Goal: Task Accomplishment & Management: Use online tool/utility

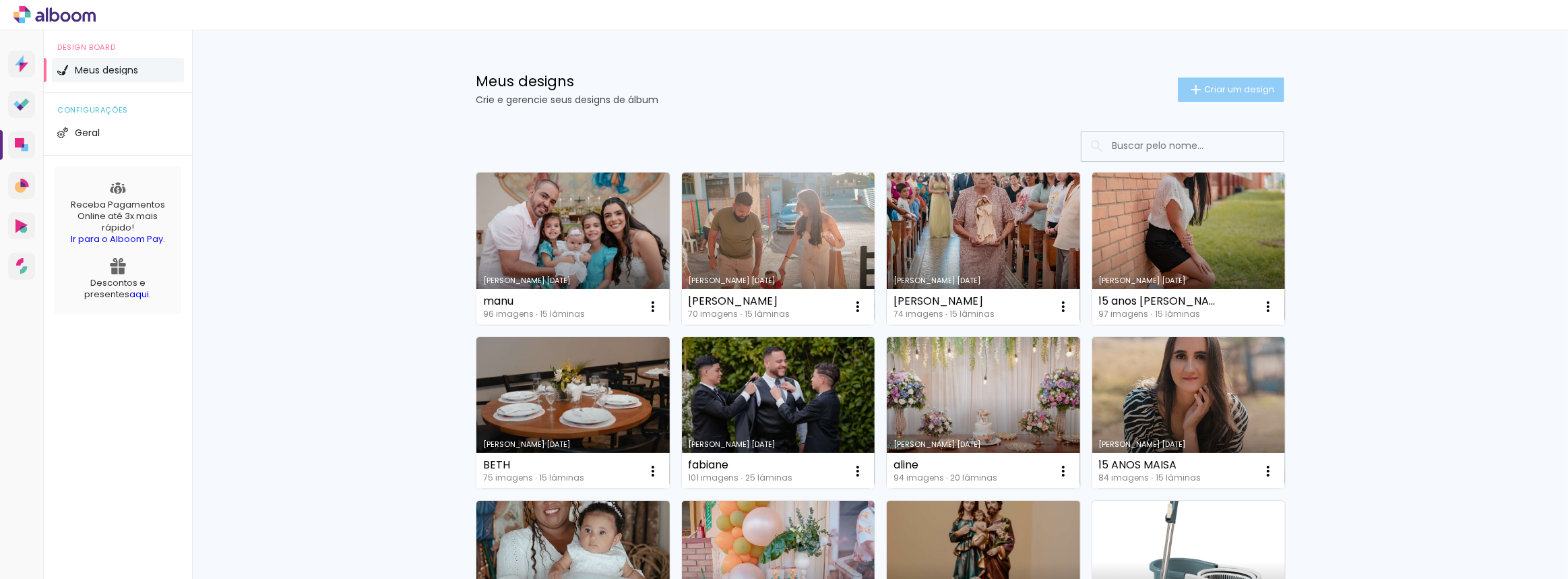
click at [1204, 93] on span "Criar um design" at bounding box center [1240, 89] width 70 height 9
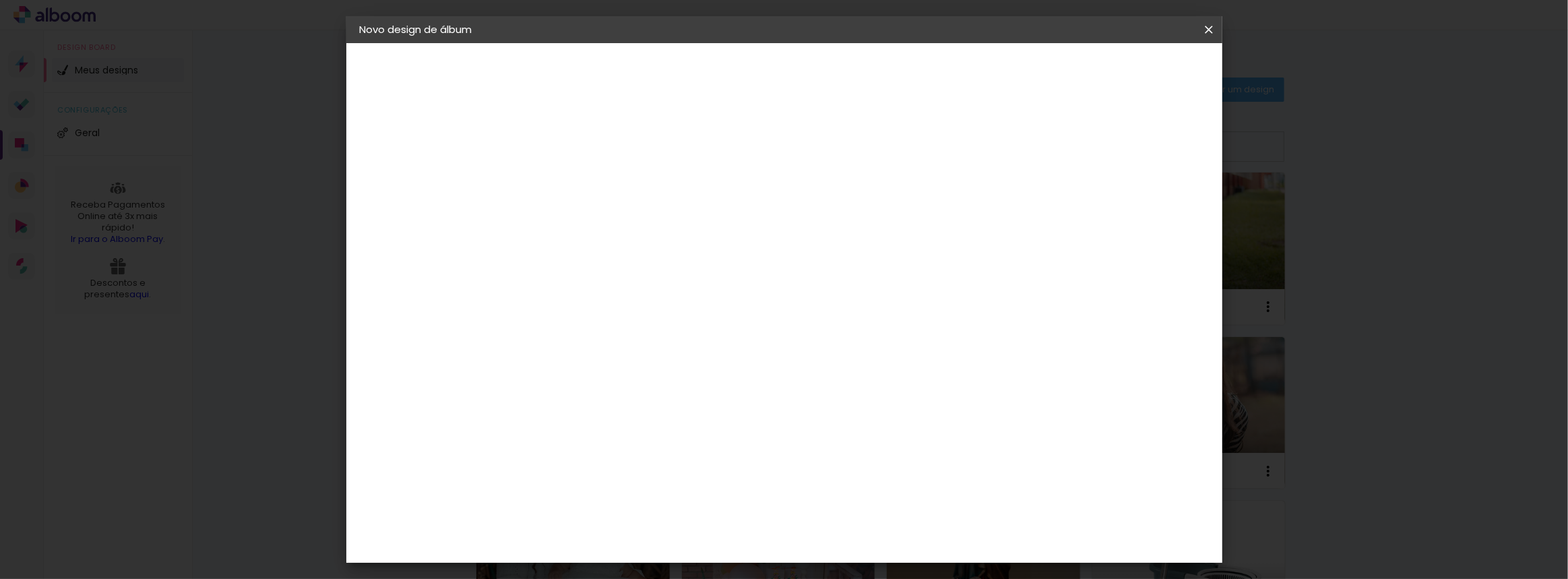
click at [581, 189] on input at bounding box center [581, 181] width 0 height 21
type input "[PERSON_NAME]"
type paper-input "[PERSON_NAME]"
click at [718, 70] on paper-button "Avançar" at bounding box center [685, 71] width 66 height 23
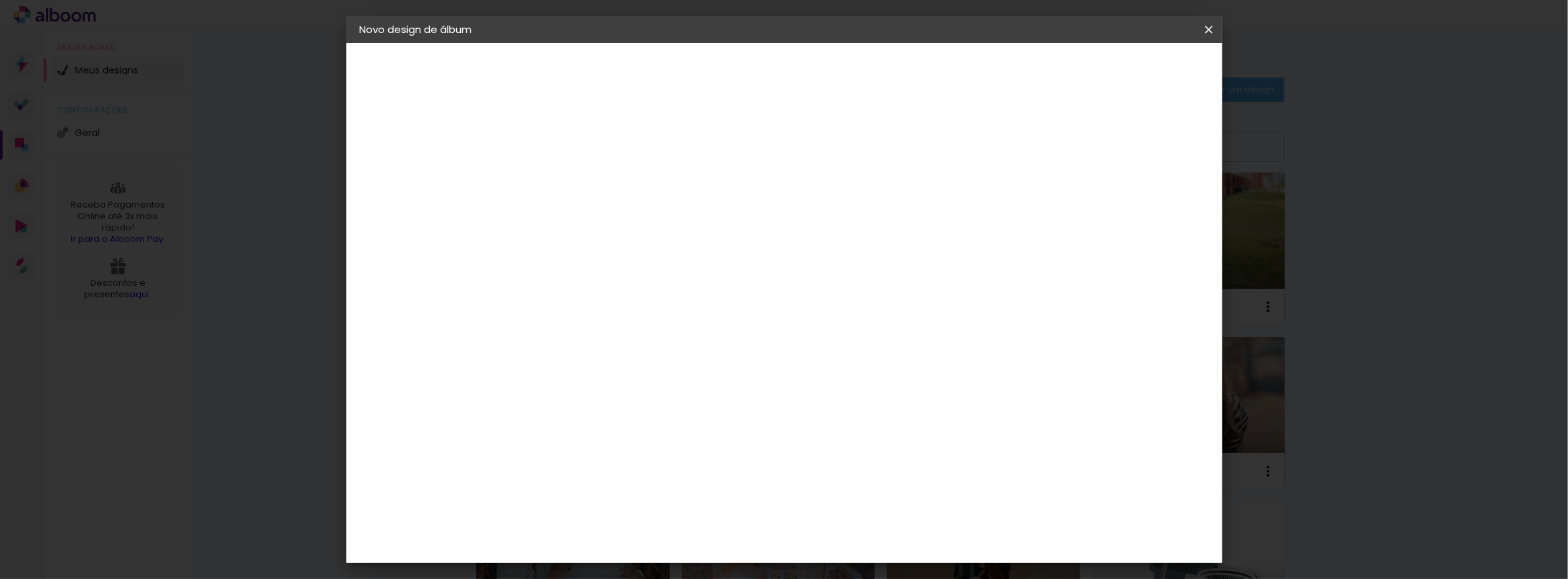
click at [584, 455] on div "Inove" at bounding box center [585, 460] width 29 height 11
click at [0, 0] on slot "Avançar" at bounding box center [0, 0] width 0 height 0
click at [671, 527] on span "20 × 20" at bounding box center [639, 541] width 63 height 28
click at [0, 0] on slot "Avançar" at bounding box center [0, 0] width 0 height 0
click at [1126, 68] on span "Iniciar design" at bounding box center [1095, 71] width 61 height 10
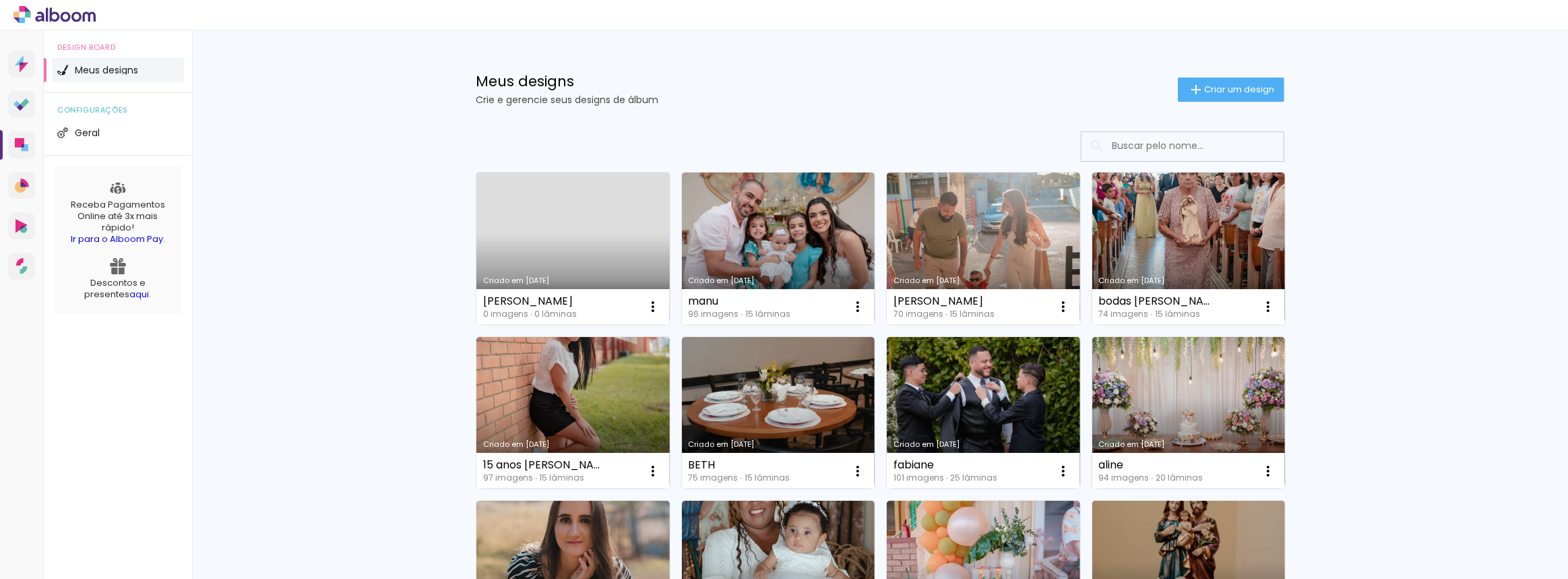
click at [495, 301] on div "[PERSON_NAME]" at bounding box center [530, 301] width 93 height 11
click at [522, 241] on link "Criado em [DATE]" at bounding box center [573, 249] width 193 height 152
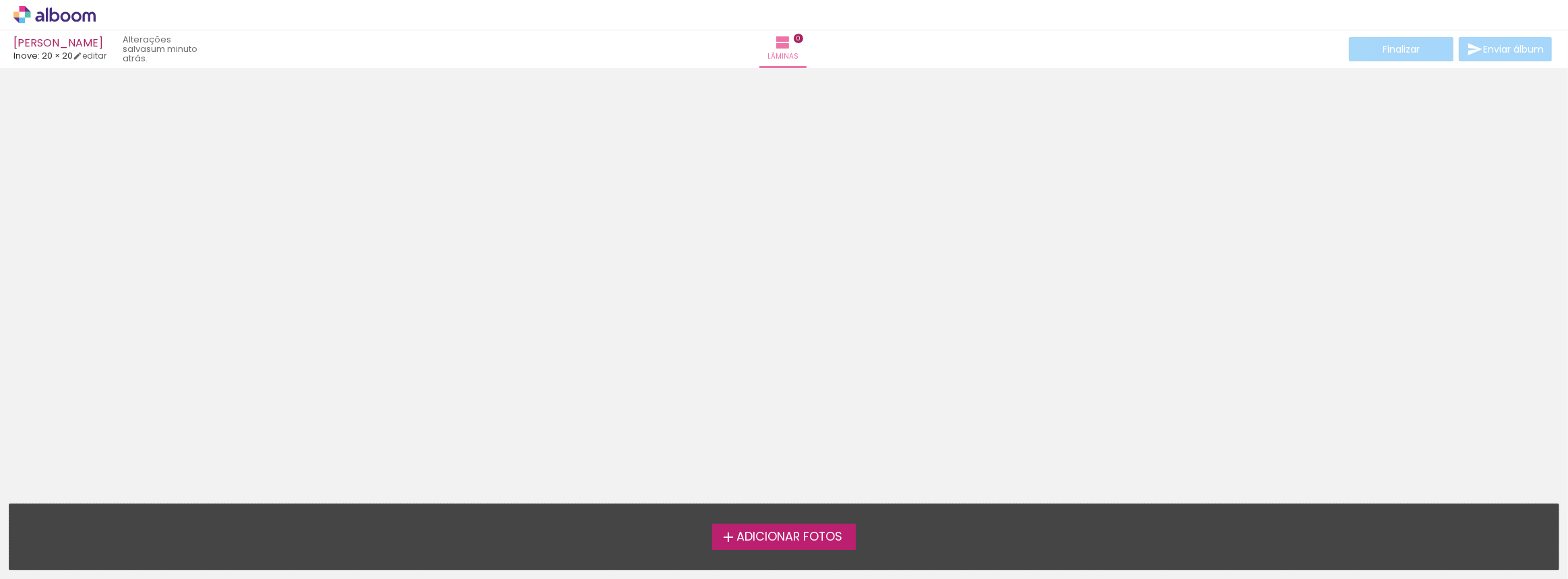
click at [790, 536] on span "Adicionar Fotos" at bounding box center [789, 537] width 106 height 12
click at [0, 0] on input "file" at bounding box center [0, 0] width 0 height 0
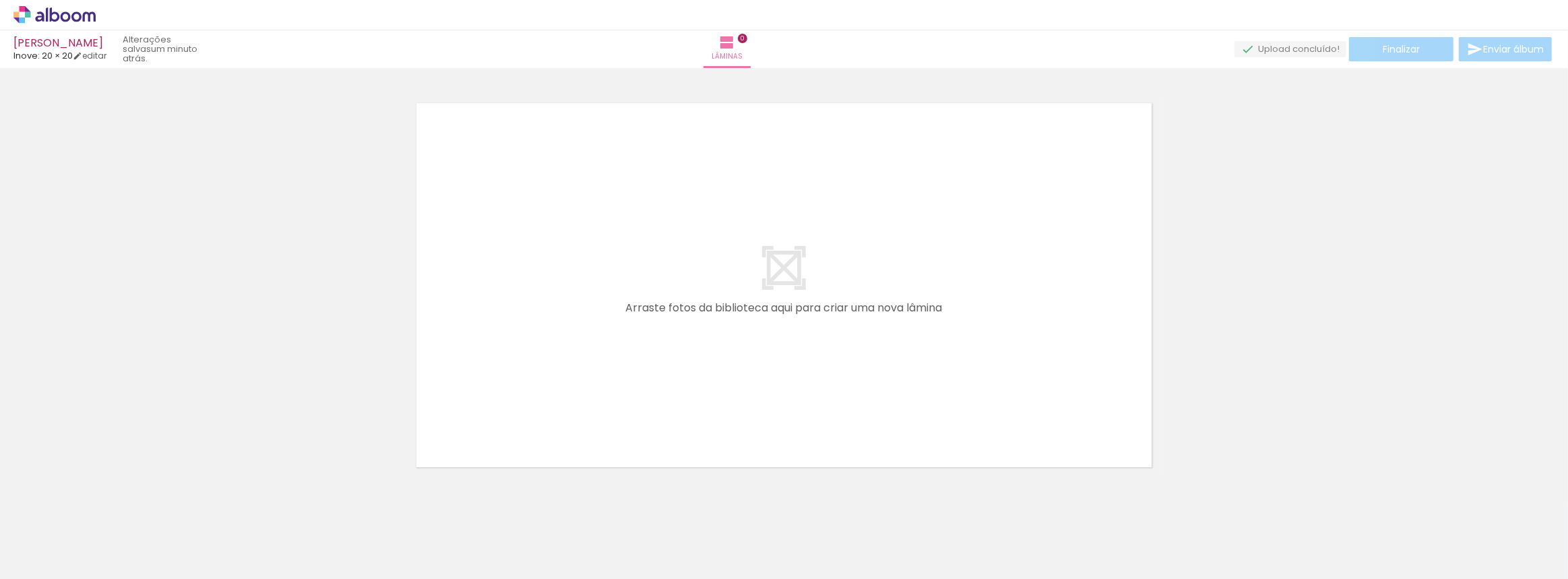
scroll to position [17, 0]
click at [111, 508] on iron-icon at bounding box center [105, 506] width 14 height 14
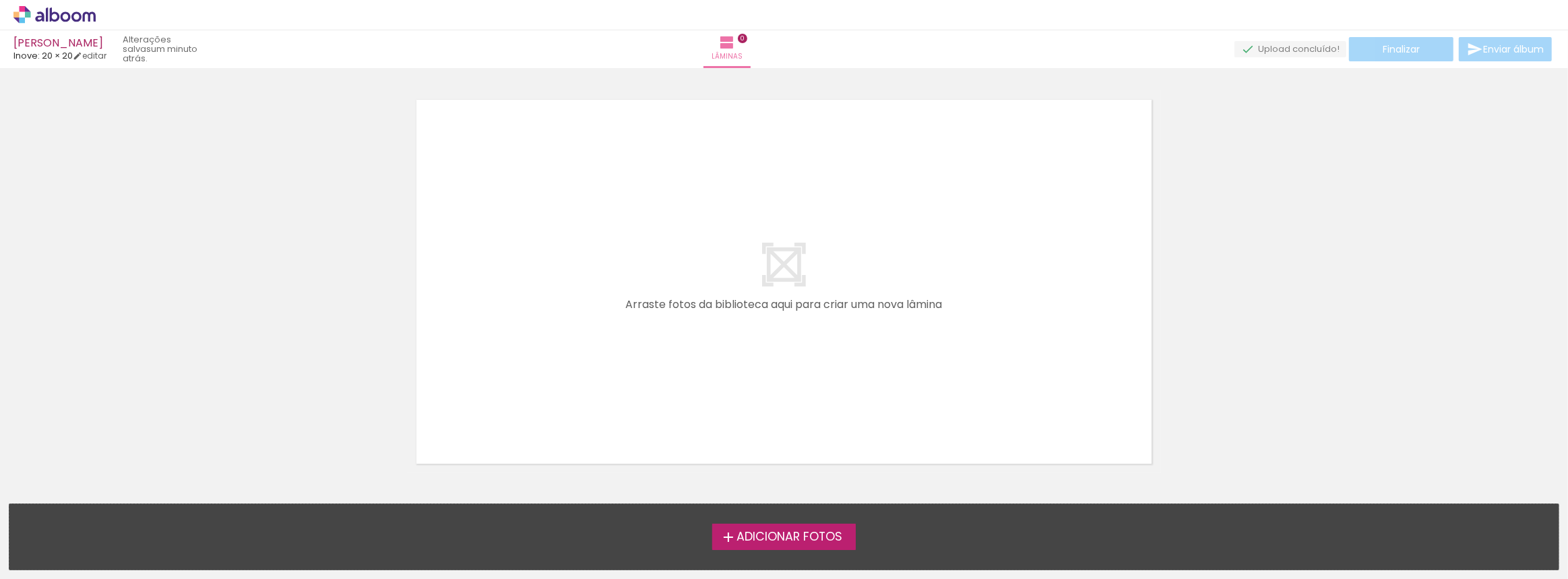
click at [737, 543] on span "Adicionar Fotos" at bounding box center [789, 537] width 106 height 12
click at [0, 0] on input "file" at bounding box center [0, 0] width 0 height 0
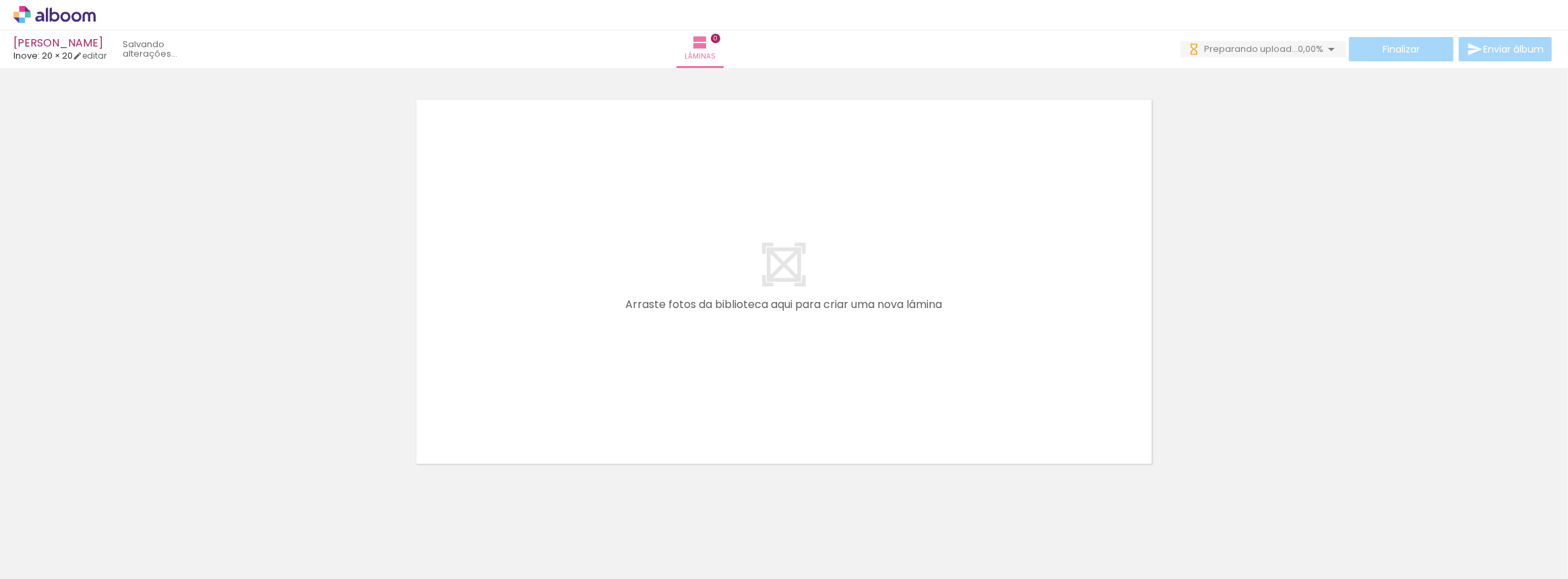
scroll to position [0, 0]
click at [391, 518] on div at bounding box center [361, 533] width 61 height 40
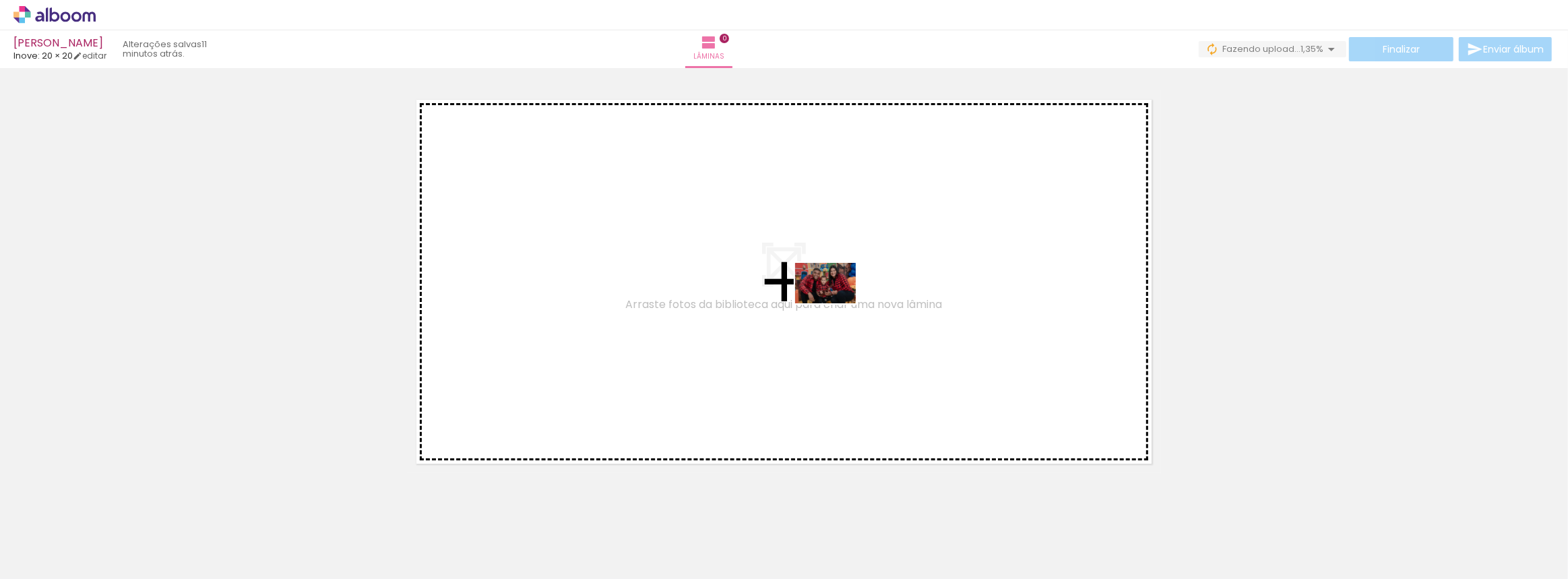
drag, startPoint x: 669, startPoint y: 537, endPoint x: 836, endPoint y: 303, distance: 287.5
click at [836, 303] on quentale-workspace at bounding box center [784, 289] width 1568 height 579
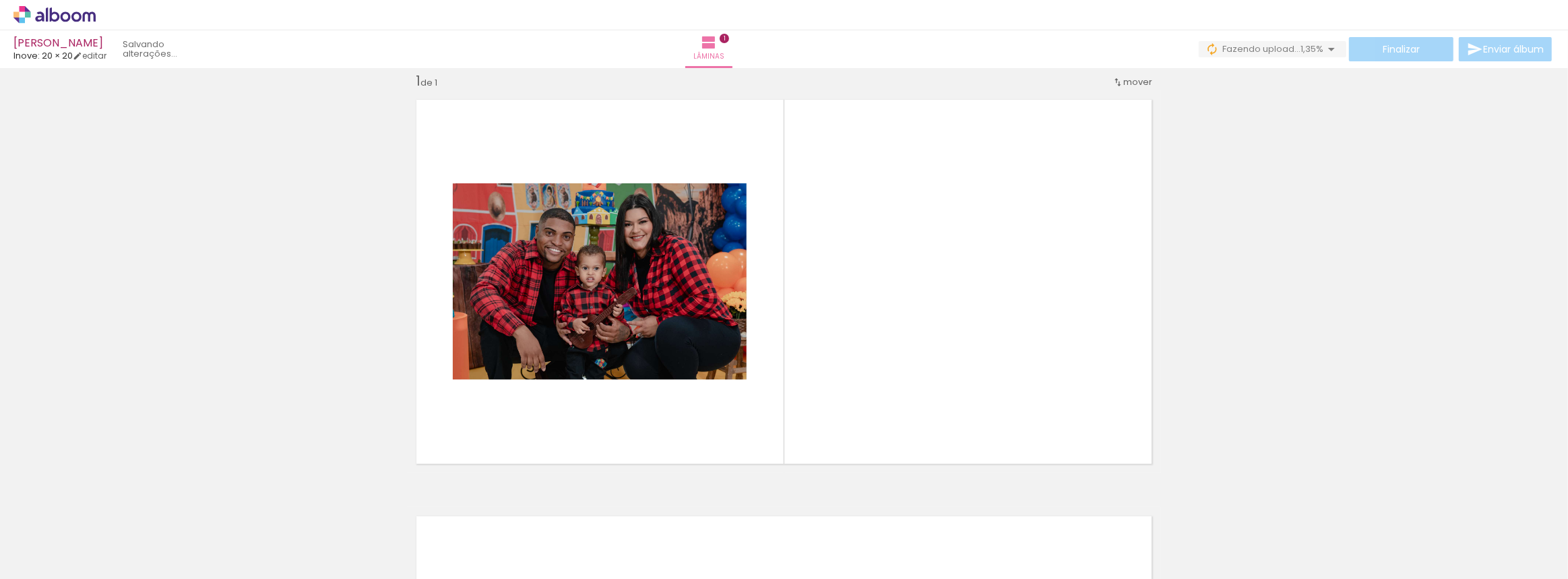
scroll to position [17, 0]
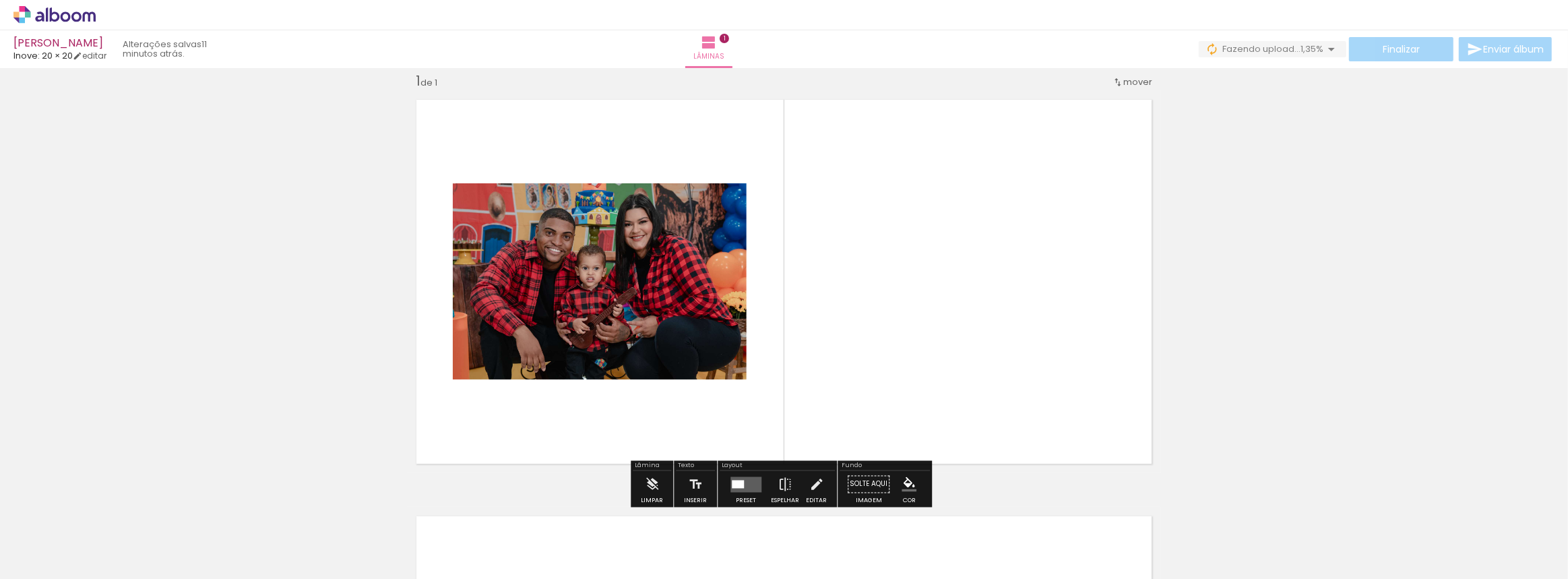
click at [734, 482] on div at bounding box center [738, 484] width 12 height 8
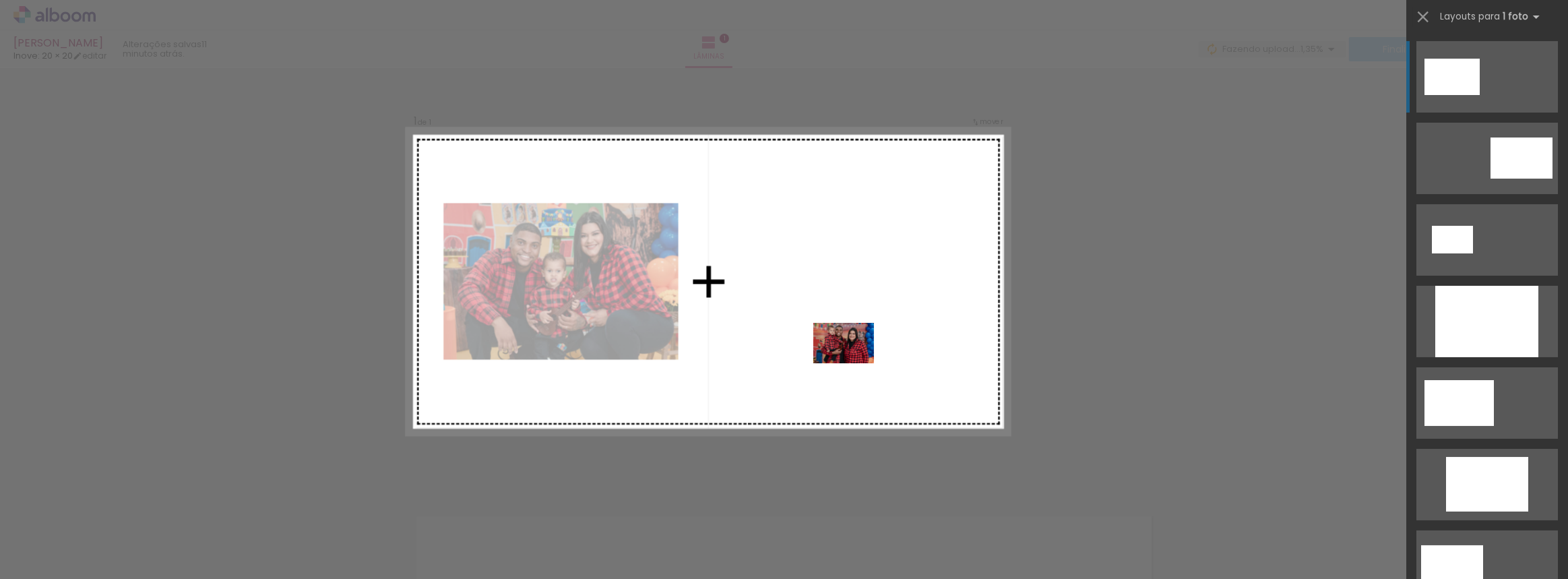
drag, startPoint x: 903, startPoint y: 538, endPoint x: 854, endPoint y: 364, distance: 180.8
click at [854, 364] on quentale-workspace at bounding box center [784, 289] width 1568 height 579
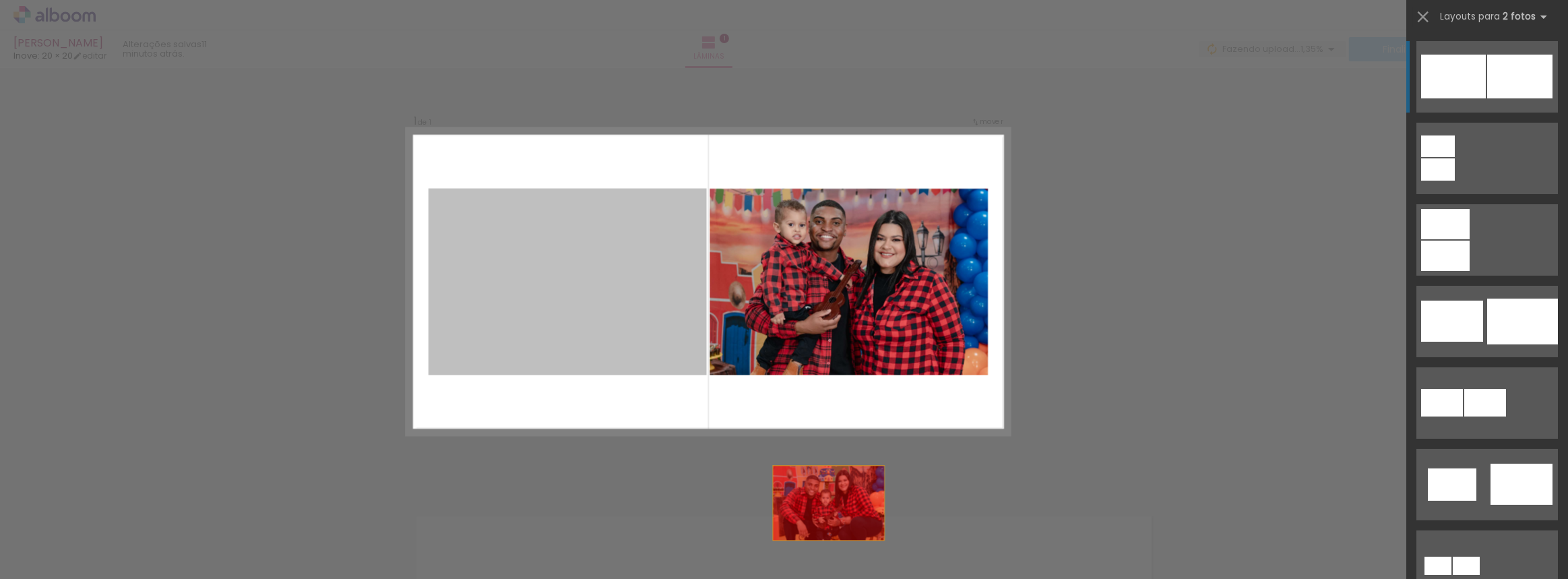
drag, startPoint x: 566, startPoint y: 303, endPoint x: 889, endPoint y: 559, distance: 412.1
click at [889, 559] on quentale-workspace at bounding box center [784, 289] width 1568 height 579
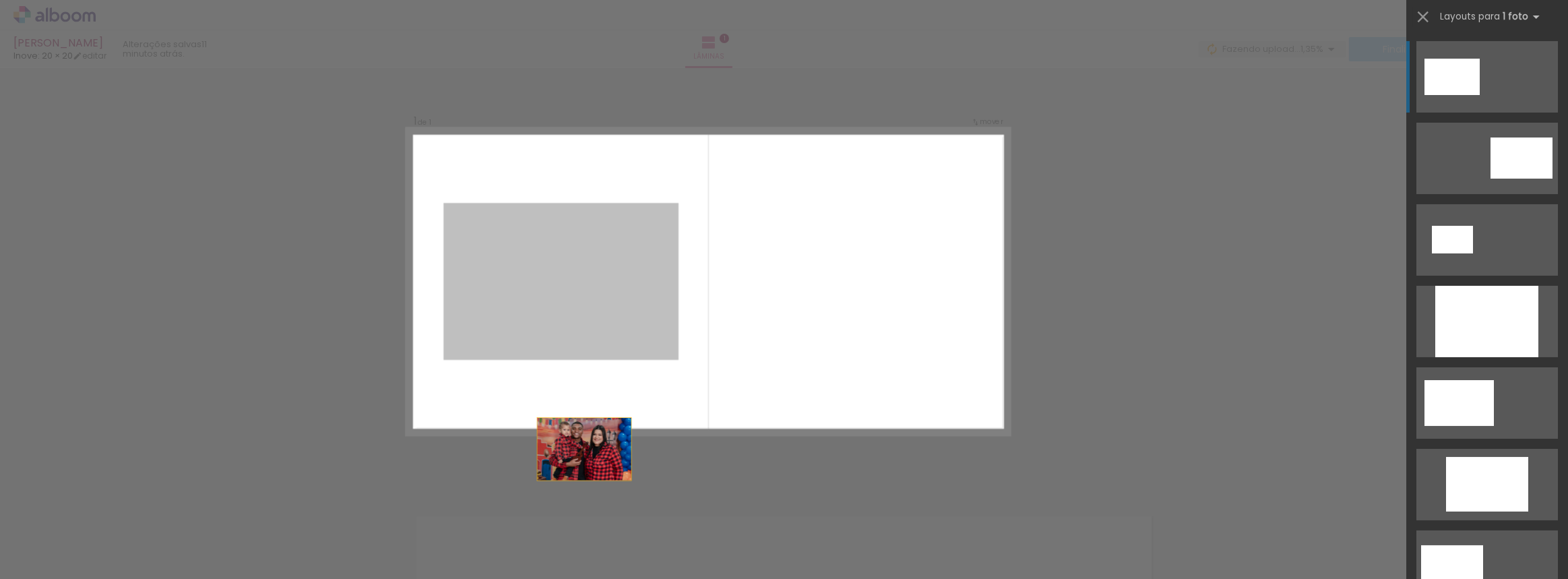
drag, startPoint x: 524, startPoint y: 261, endPoint x: 599, endPoint y: 534, distance: 283.1
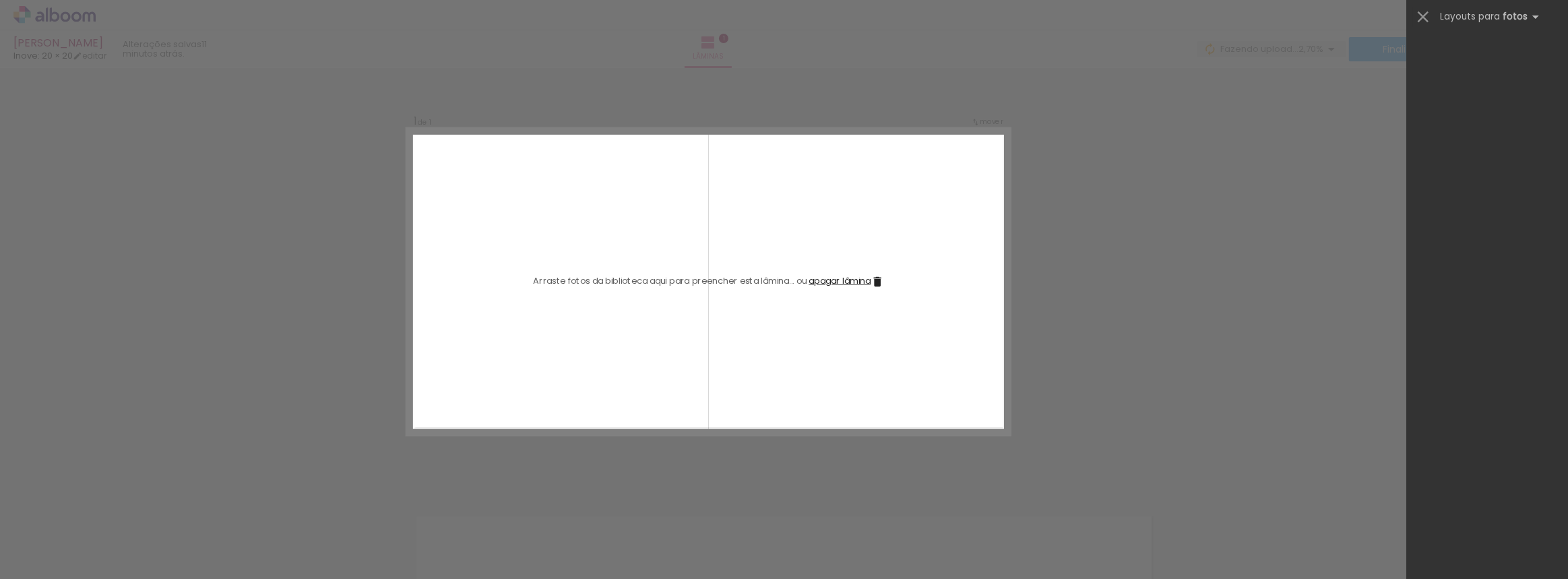
scroll to position [0, 3256]
click at [70, 523] on div at bounding box center [49, 534] width 40 height 61
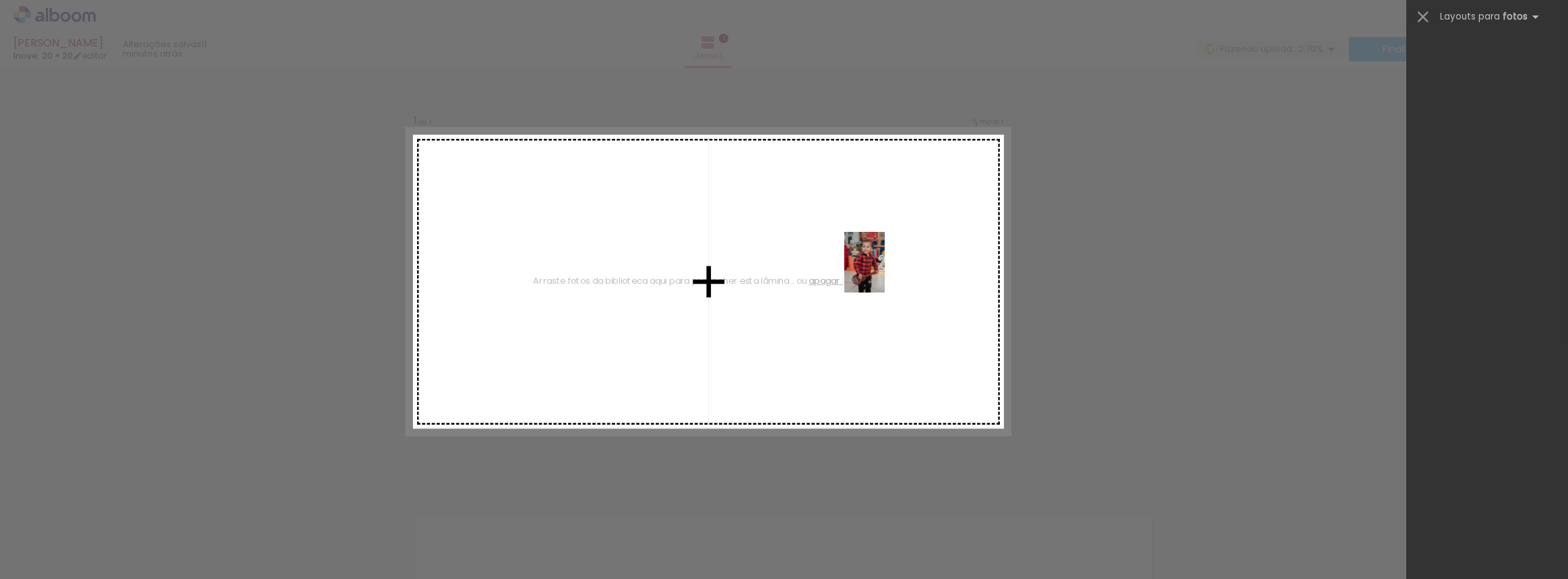
drag, startPoint x: 1294, startPoint y: 536, endPoint x: 885, endPoint y: 273, distance: 486.3
click at [885, 273] on quentale-workspace at bounding box center [784, 289] width 1568 height 579
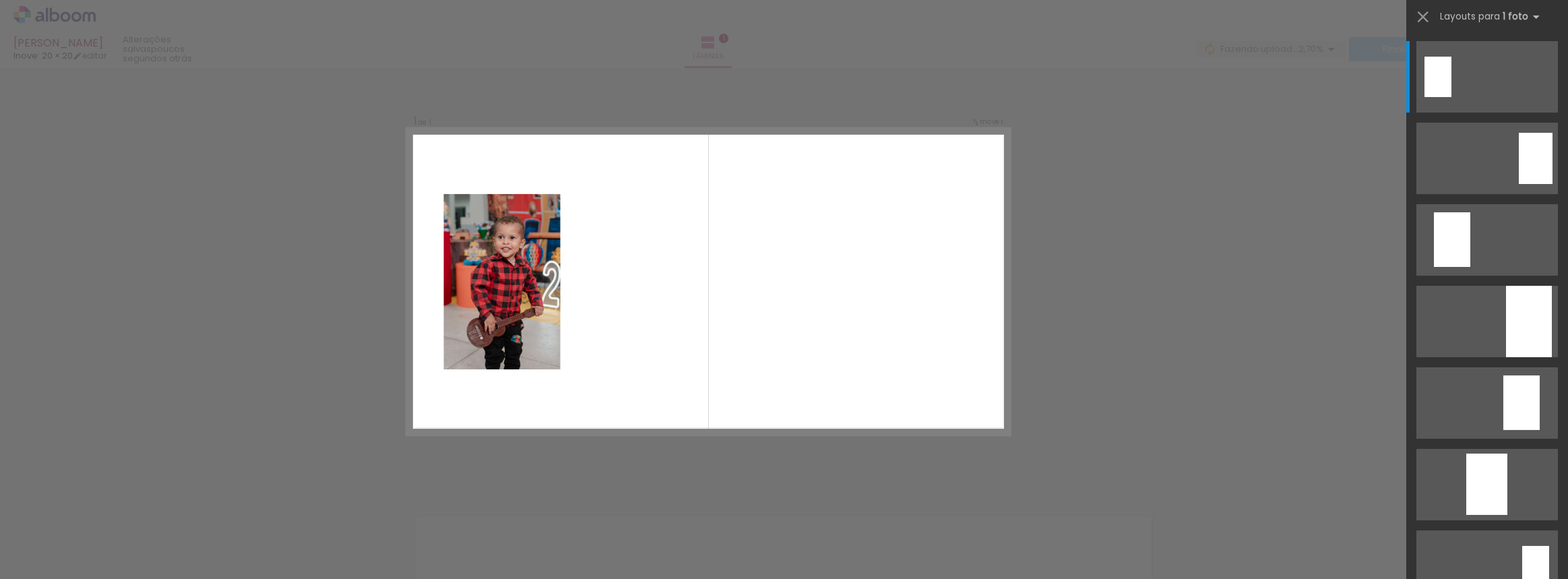
click at [709, 290] on quentale-layouter at bounding box center [708, 282] width 603 height 306
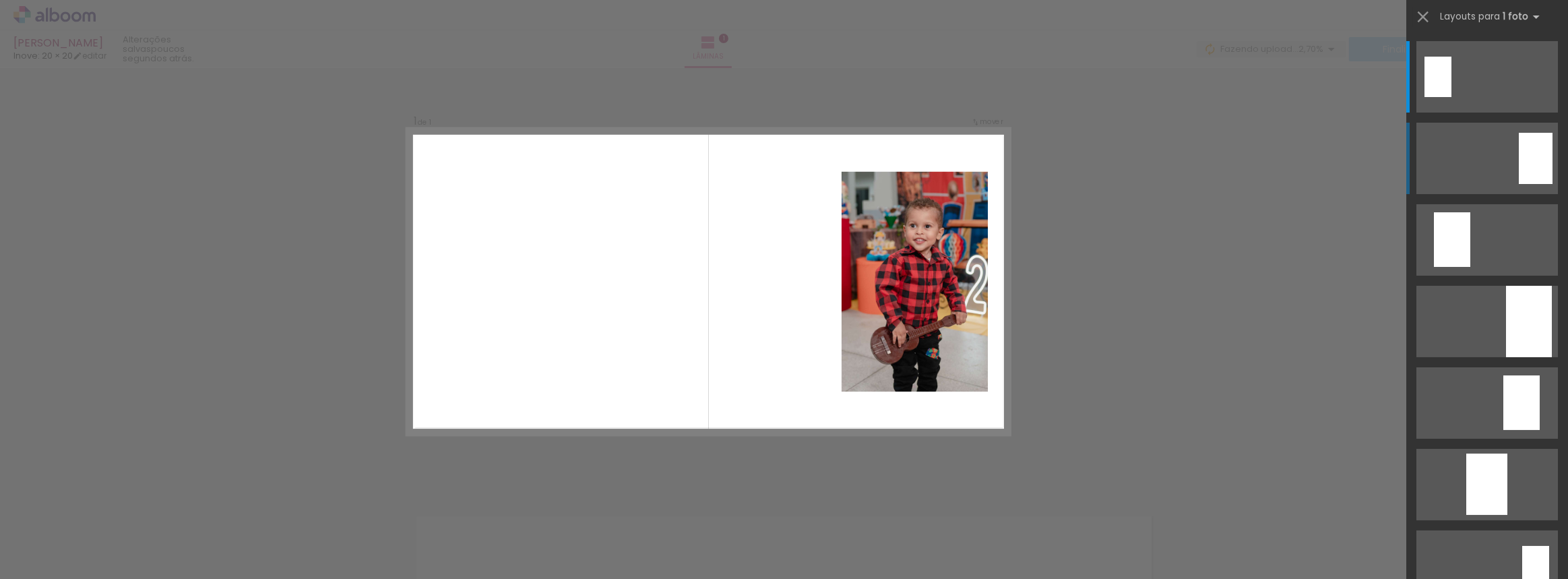
click at [1452, 97] on div at bounding box center [1438, 76] width 27 height 40
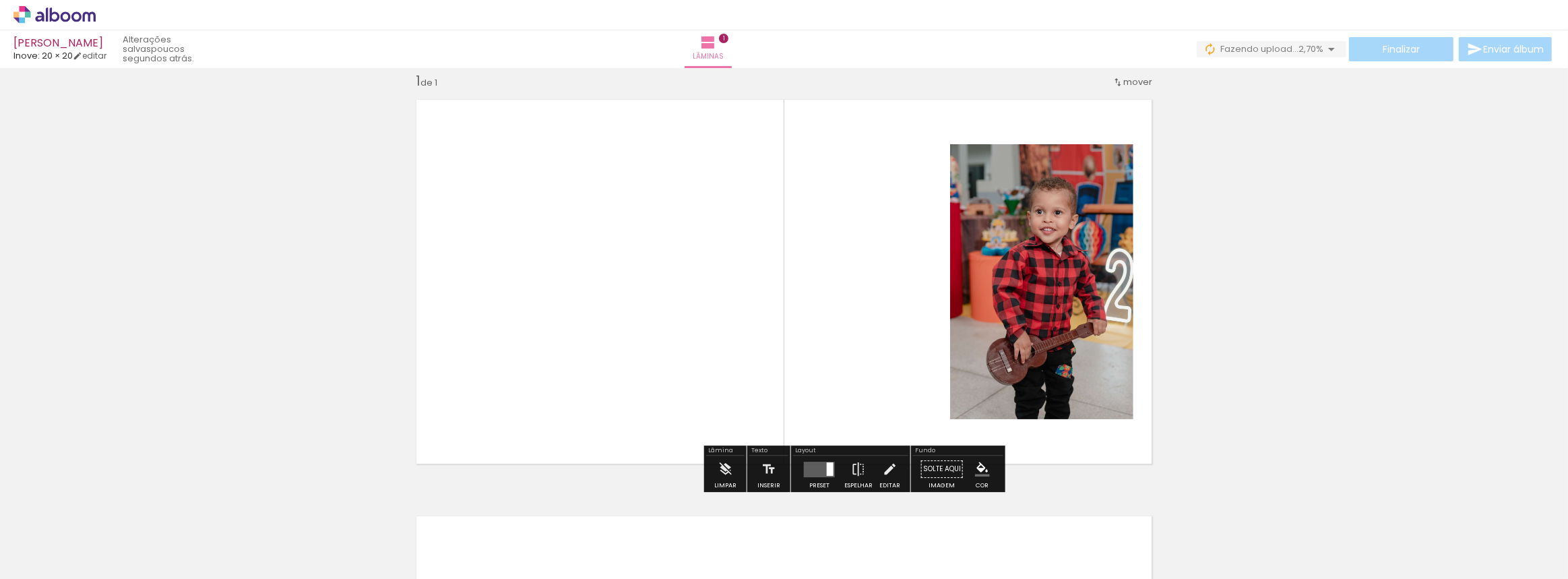
click at [1071, 282] on quentale-photo at bounding box center [1042, 282] width 183 height 275
click at [1039, 278] on quentale-photo at bounding box center [1042, 282] width 183 height 275
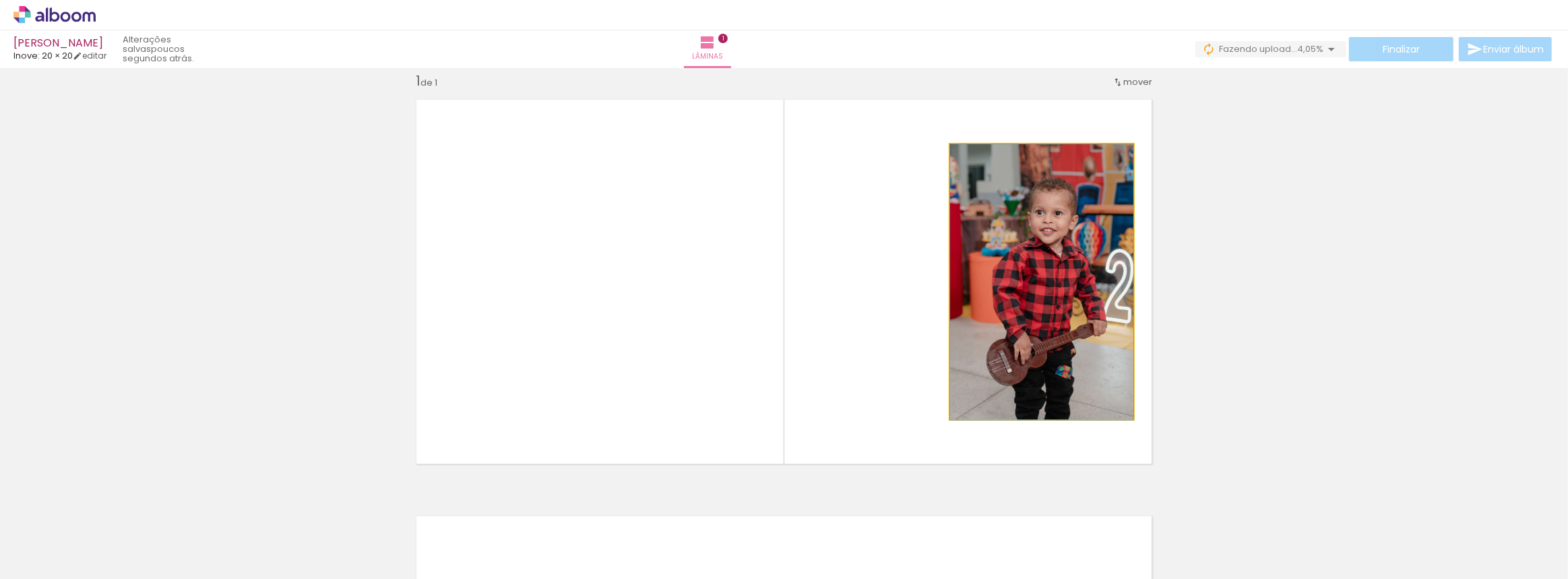
click at [1039, 278] on quentale-photo at bounding box center [1042, 282] width 183 height 275
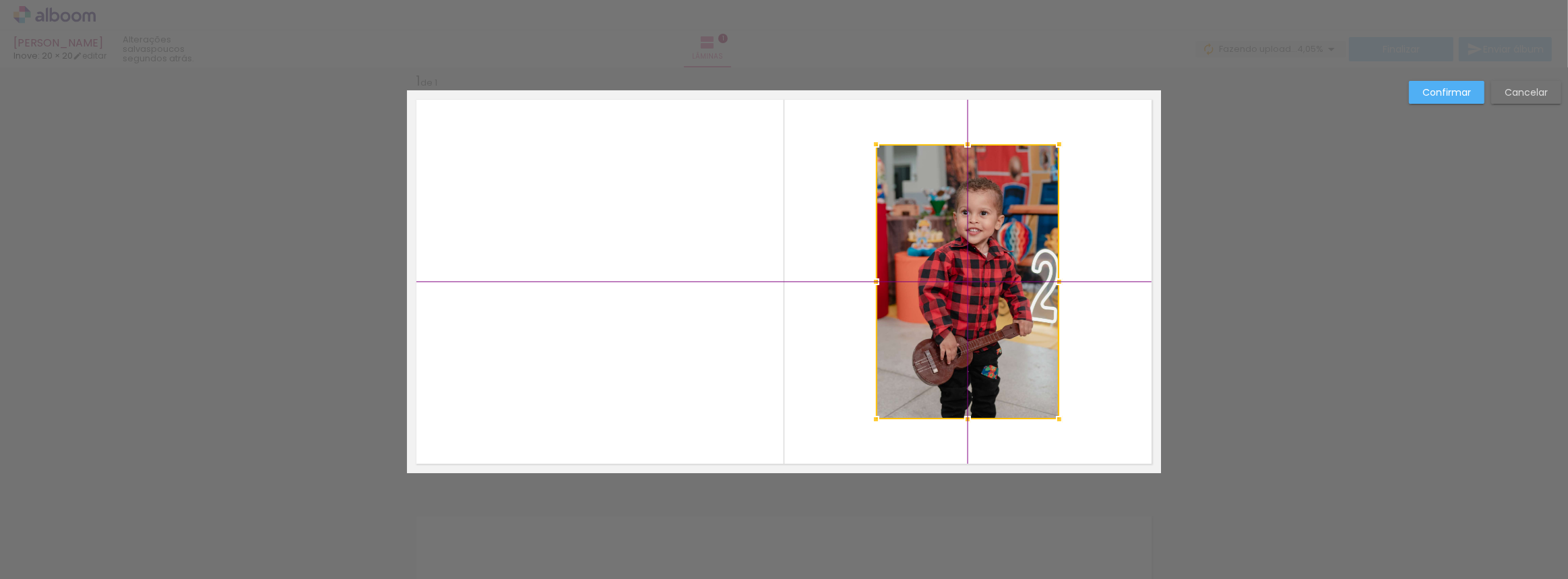
drag, startPoint x: 1040, startPoint y: 262, endPoint x: 980, endPoint y: 254, distance: 60.5
click at [978, 252] on div at bounding box center [968, 282] width 183 height 275
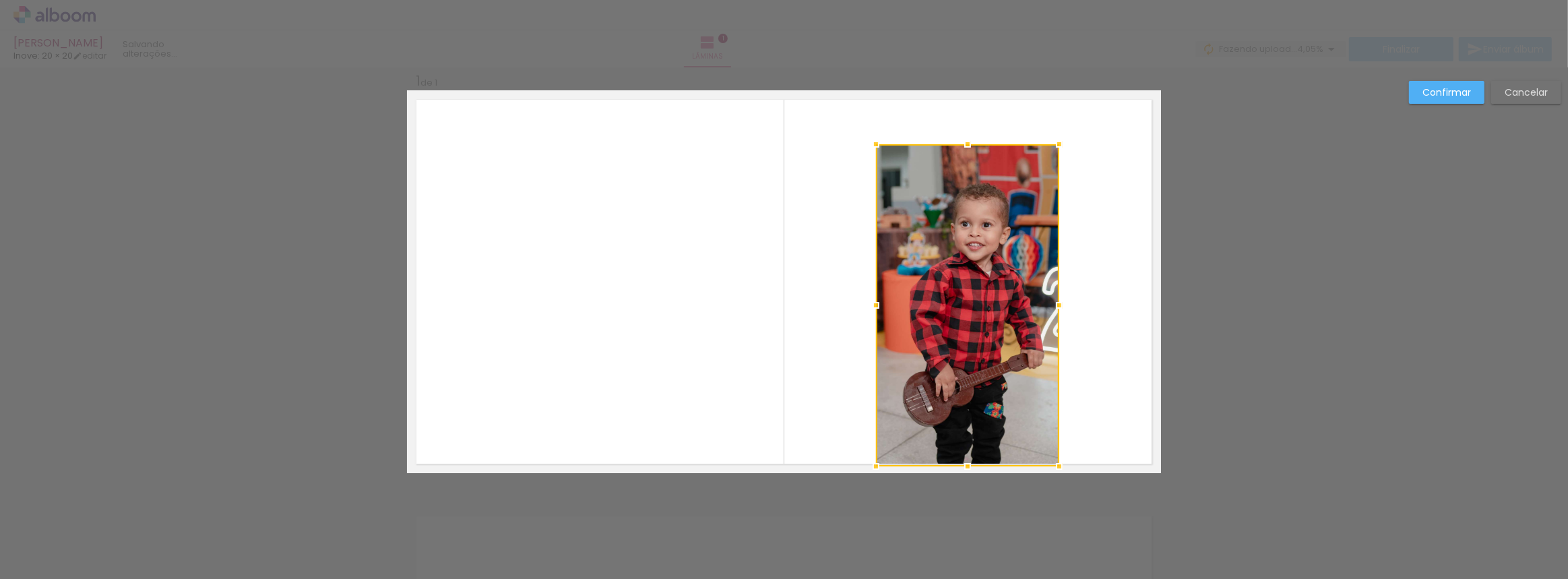
drag, startPoint x: 959, startPoint y: 416, endPoint x: 974, endPoint y: 465, distance: 51.2
click at [974, 465] on div at bounding box center [968, 466] width 27 height 27
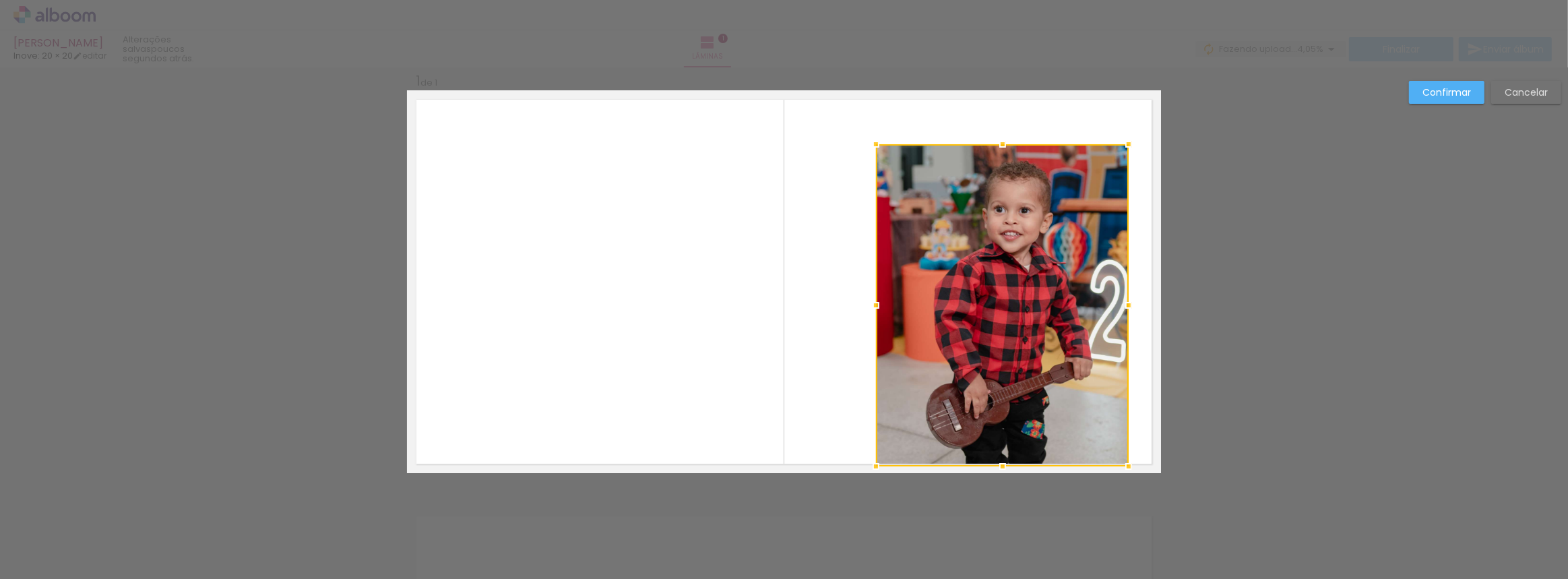
drag, startPoint x: 1061, startPoint y: 303, endPoint x: 1126, endPoint y: 294, distance: 65.6
click at [1126, 294] on div at bounding box center [1128, 305] width 27 height 27
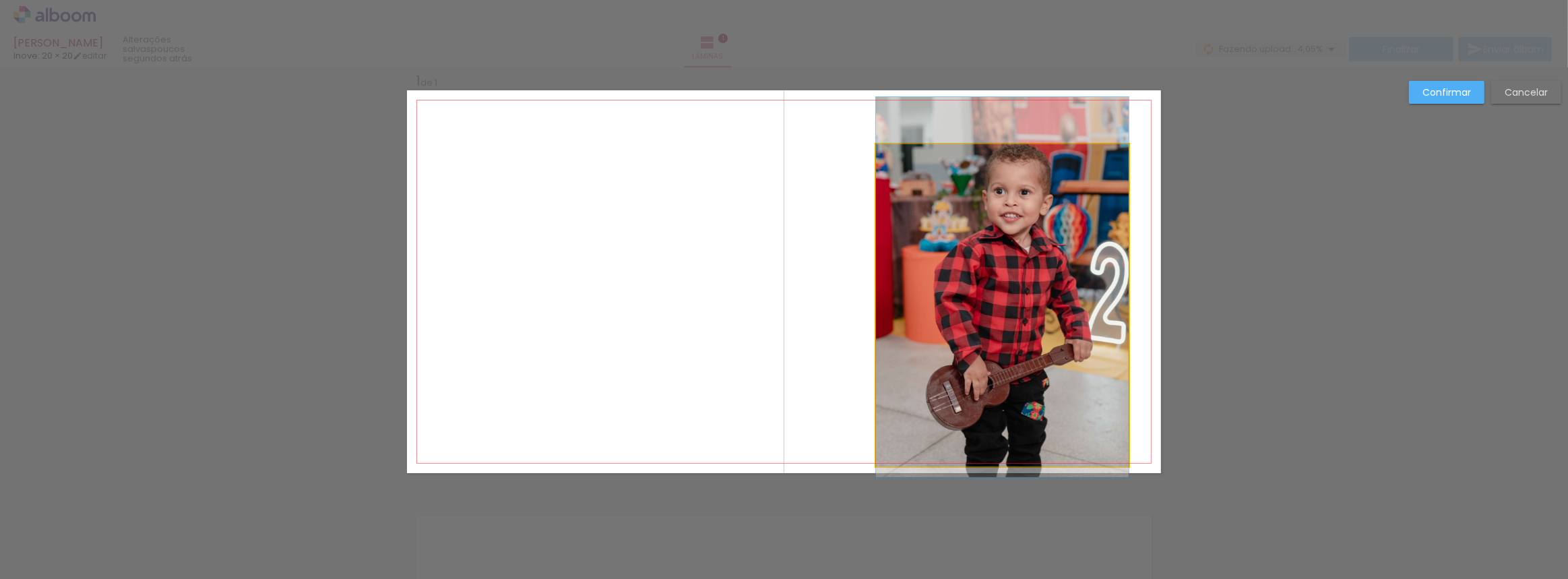
drag, startPoint x: 1046, startPoint y: 289, endPoint x: 1021, endPoint y: 272, distance: 30.2
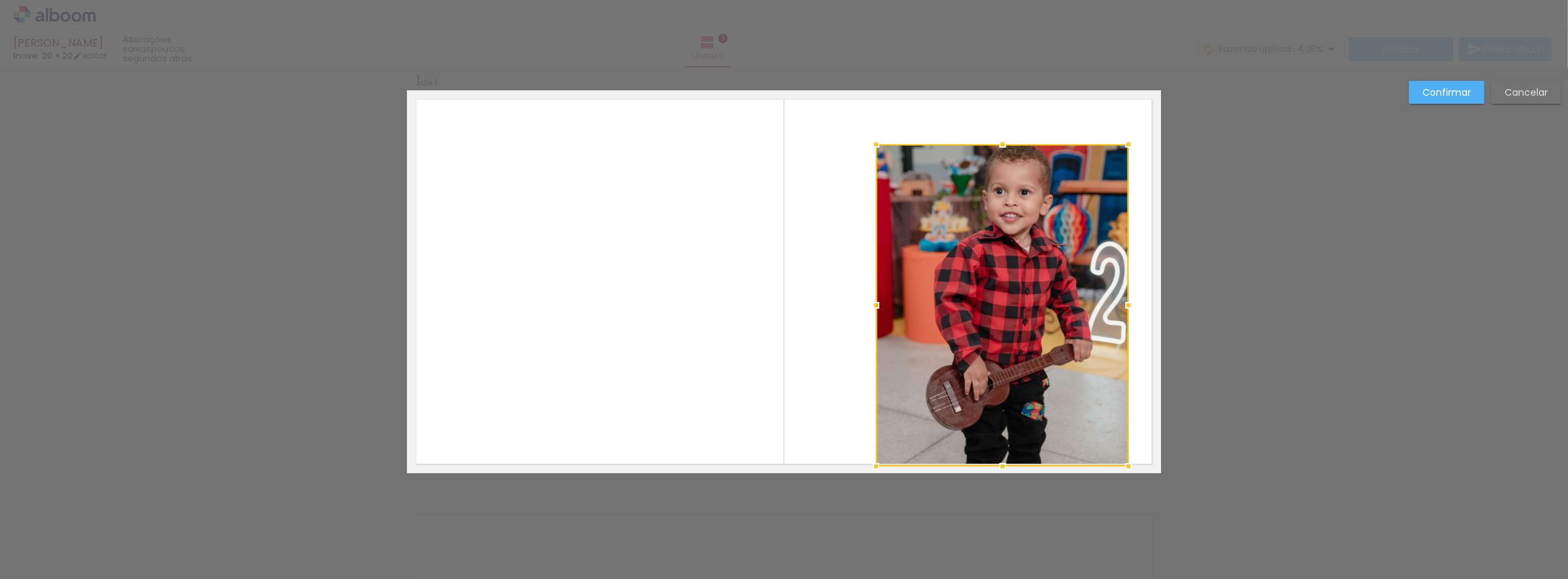
click at [1294, 250] on div "Confirmar Cancelar" at bounding box center [784, 484] width 1568 height 866
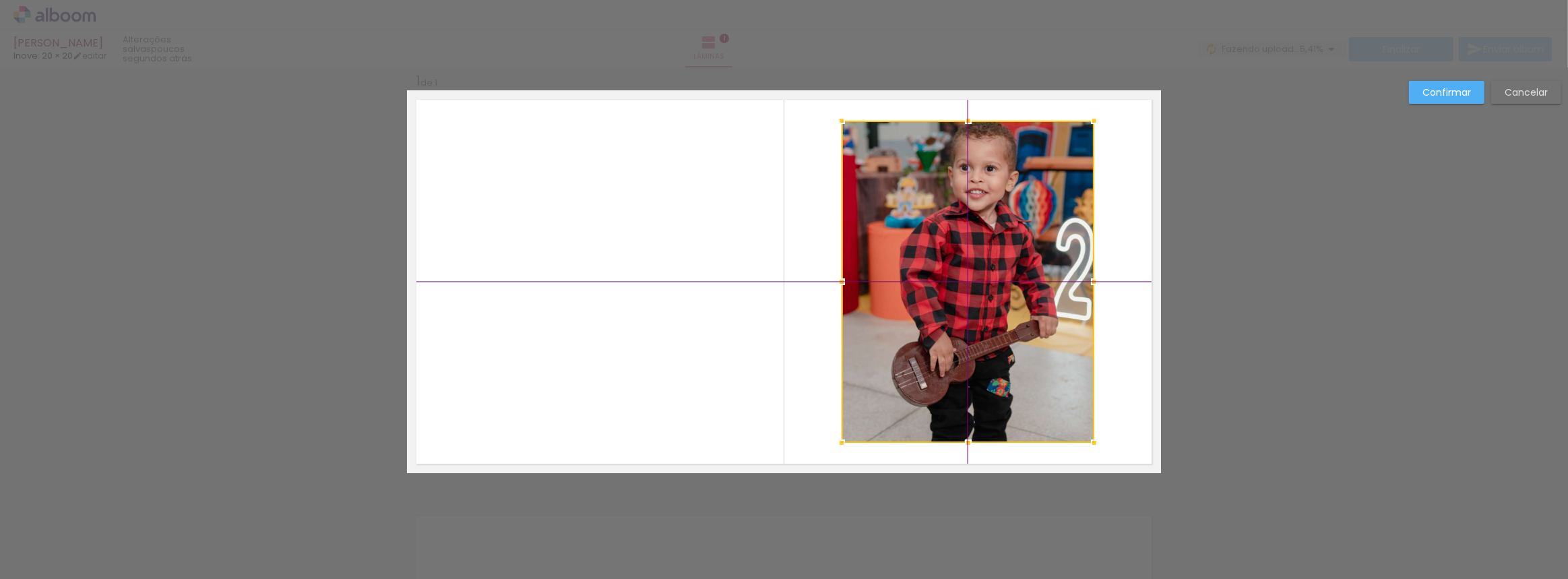
drag, startPoint x: 1060, startPoint y: 250, endPoint x: 1051, endPoint y: 237, distance: 15.8
click at [1051, 237] on div at bounding box center [968, 281] width 253 height 322
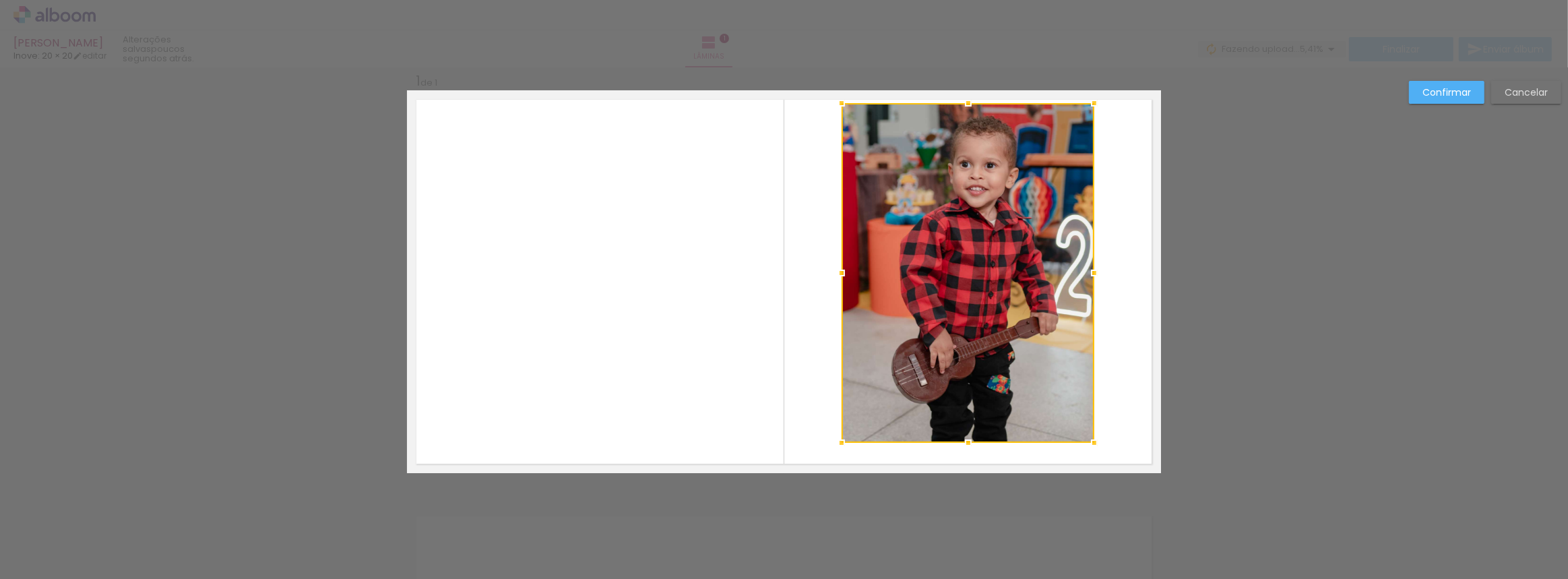
drag, startPoint x: 966, startPoint y: 119, endPoint x: 969, endPoint y: 93, distance: 26.2
click at [969, 93] on div at bounding box center [968, 102] width 27 height 27
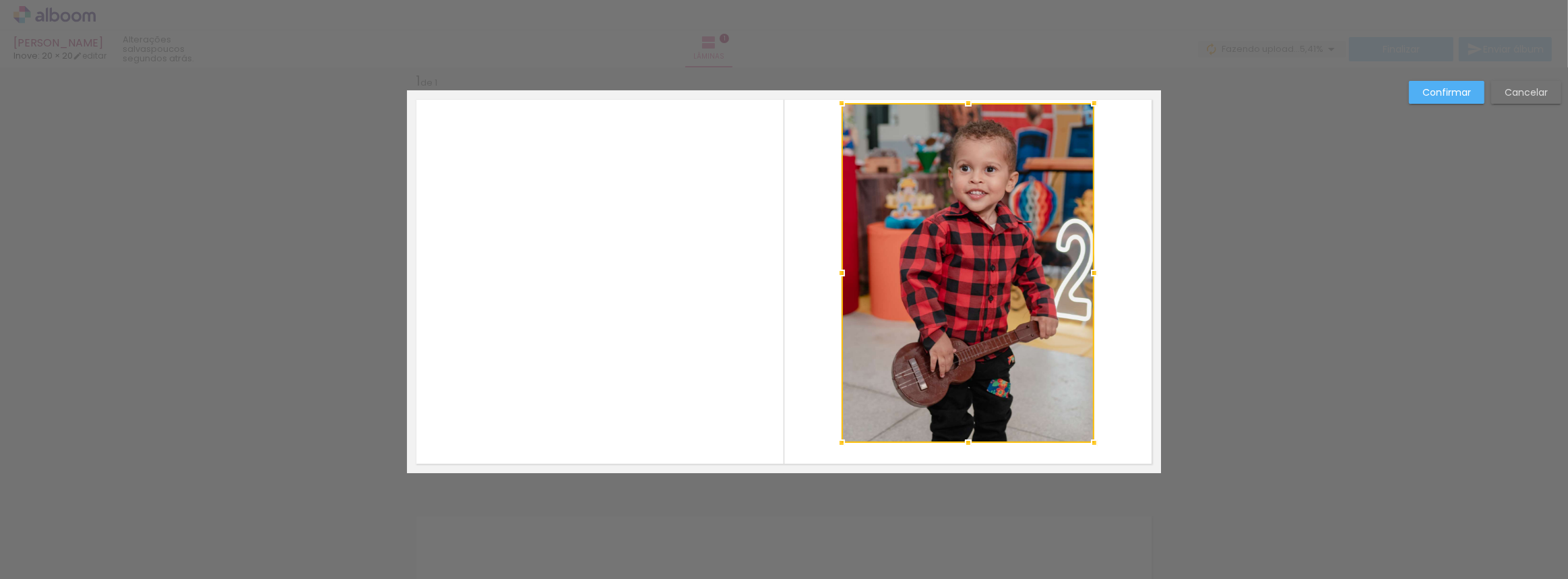
click at [1248, 268] on div "Confirmar Cancelar" at bounding box center [784, 484] width 1568 height 866
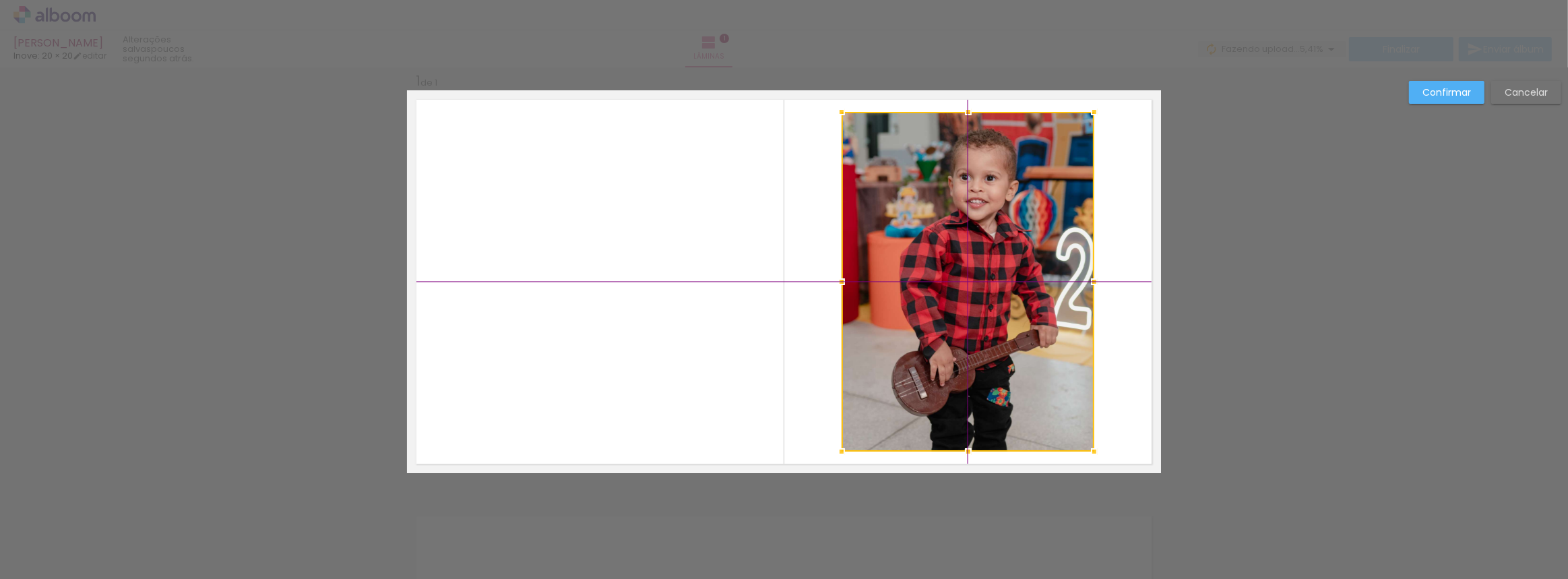
drag, startPoint x: 978, startPoint y: 218, endPoint x: 984, endPoint y: 230, distance: 13.4
click at [984, 230] on div at bounding box center [968, 282] width 253 height 340
click at [0, 0] on slot "Confirmar" at bounding box center [0, 0] width 0 height 0
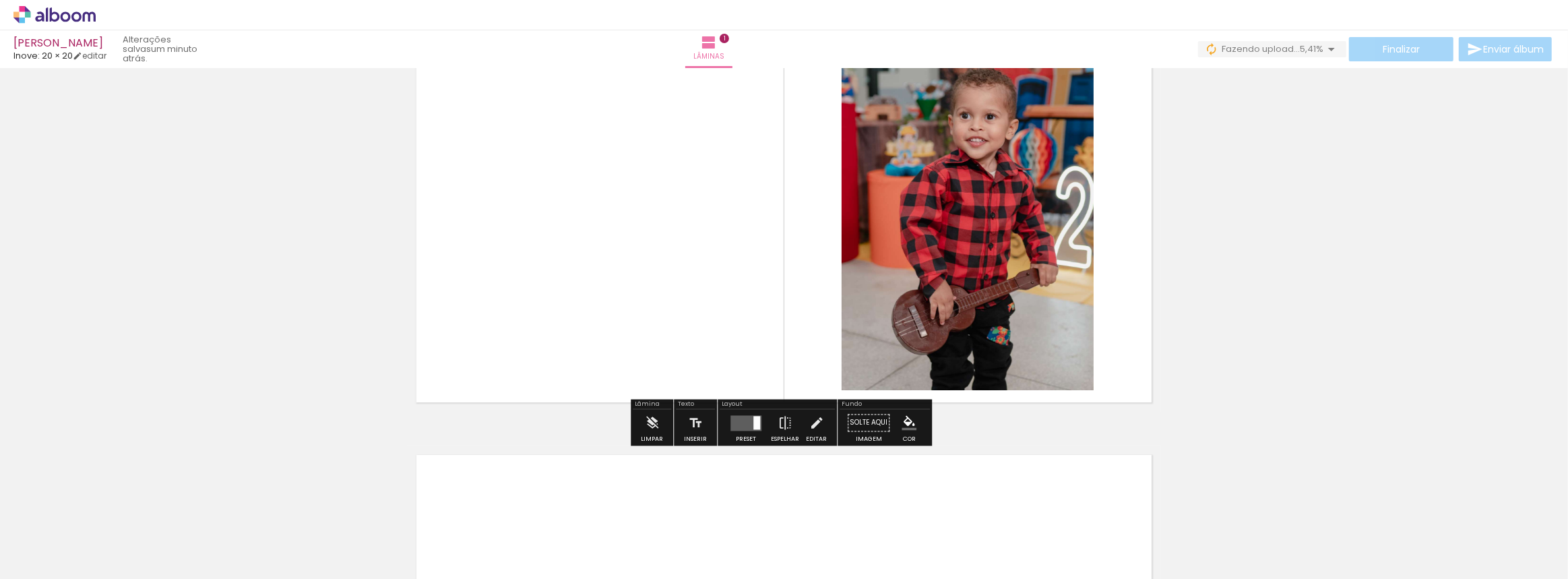
scroll to position [17, 0]
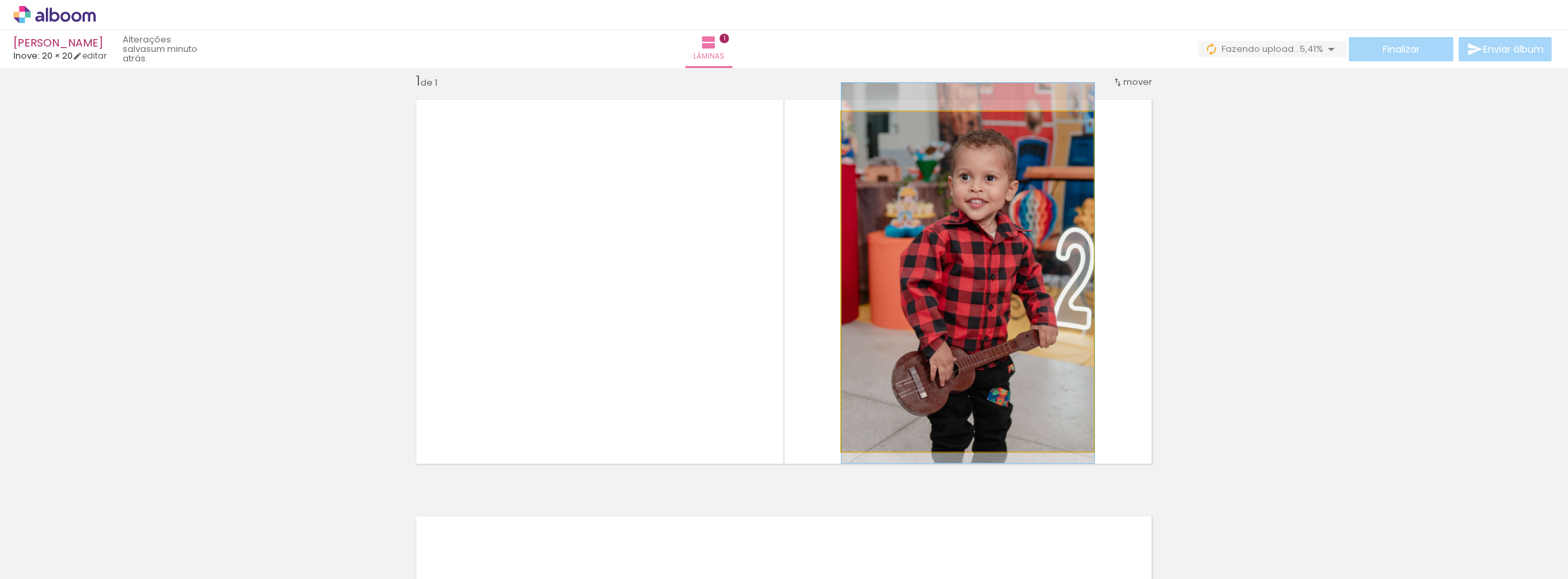
click at [1004, 265] on quentale-photo at bounding box center [968, 282] width 253 height 340
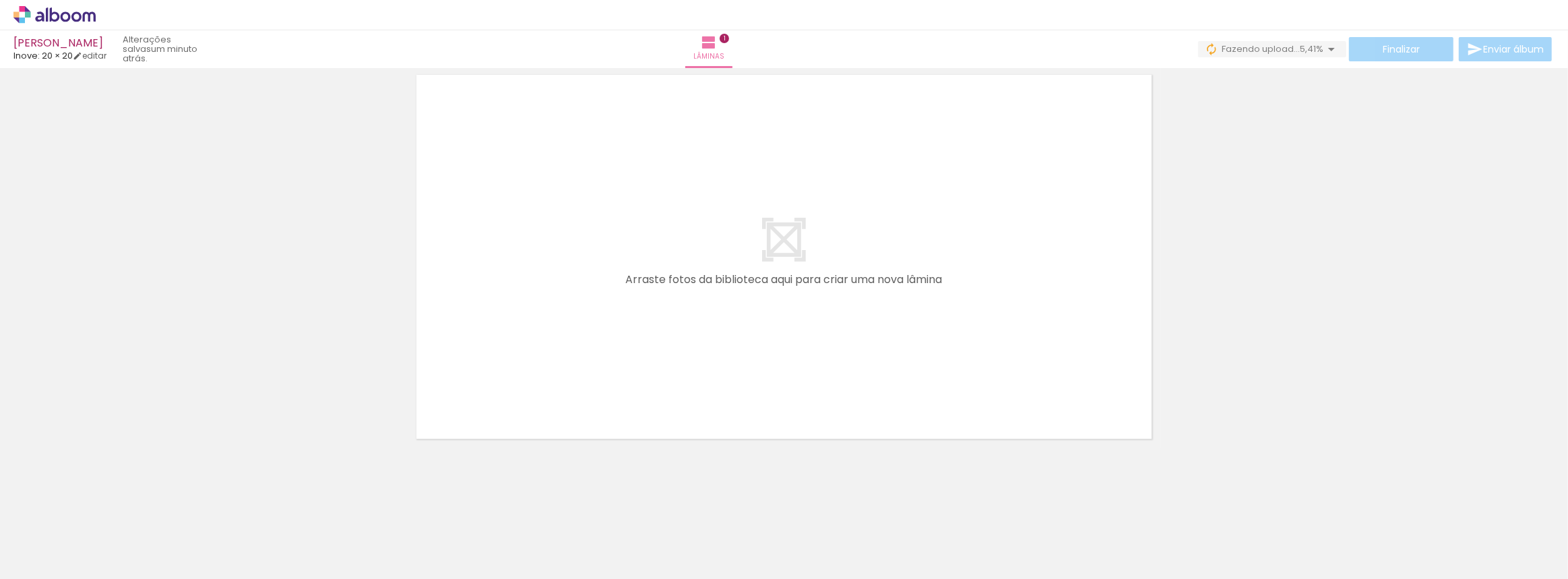
scroll to position [0, 0]
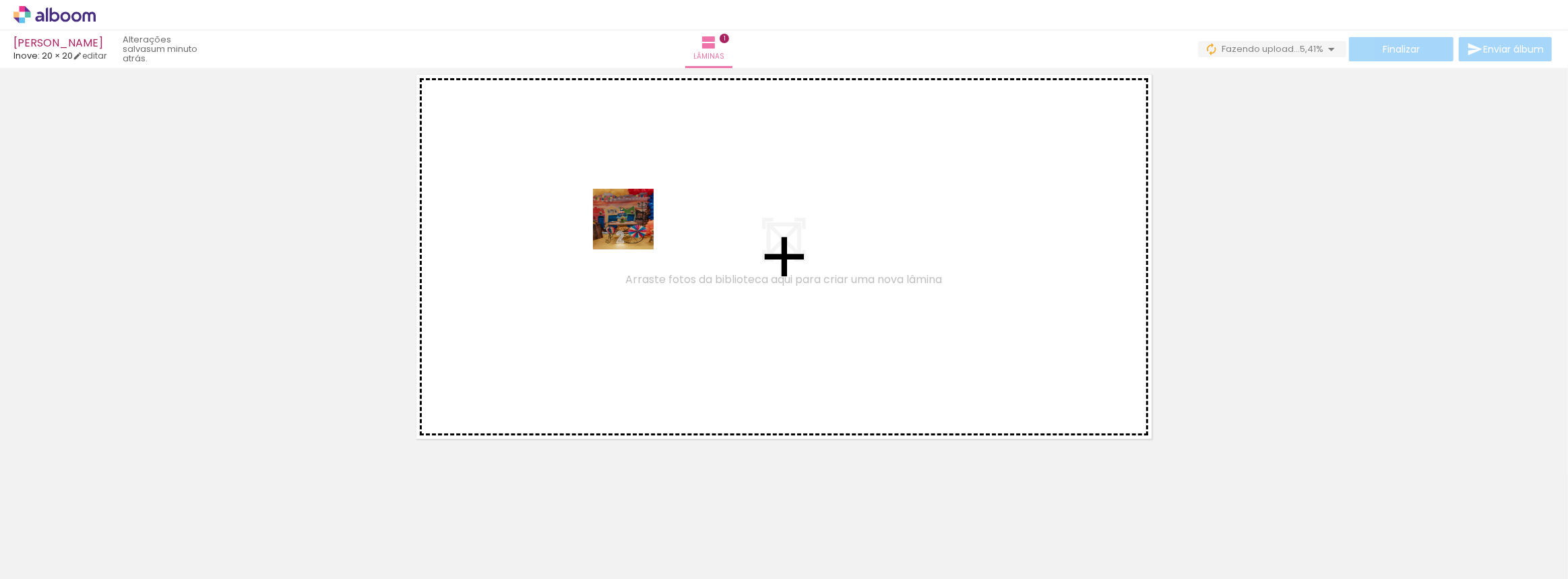
drag, startPoint x: 145, startPoint y: 537, endPoint x: 597, endPoint y: 276, distance: 521.9
click at [633, 228] on quentale-workspace at bounding box center [784, 289] width 1568 height 579
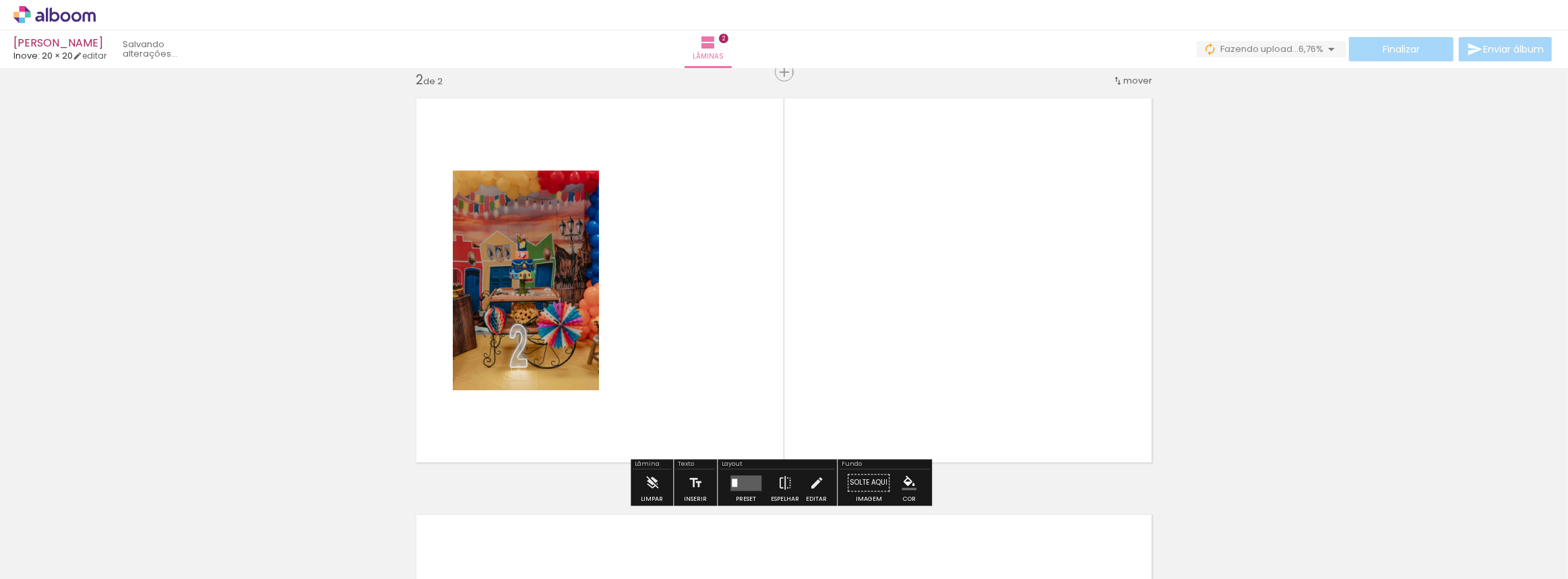
scroll to position [433, 0]
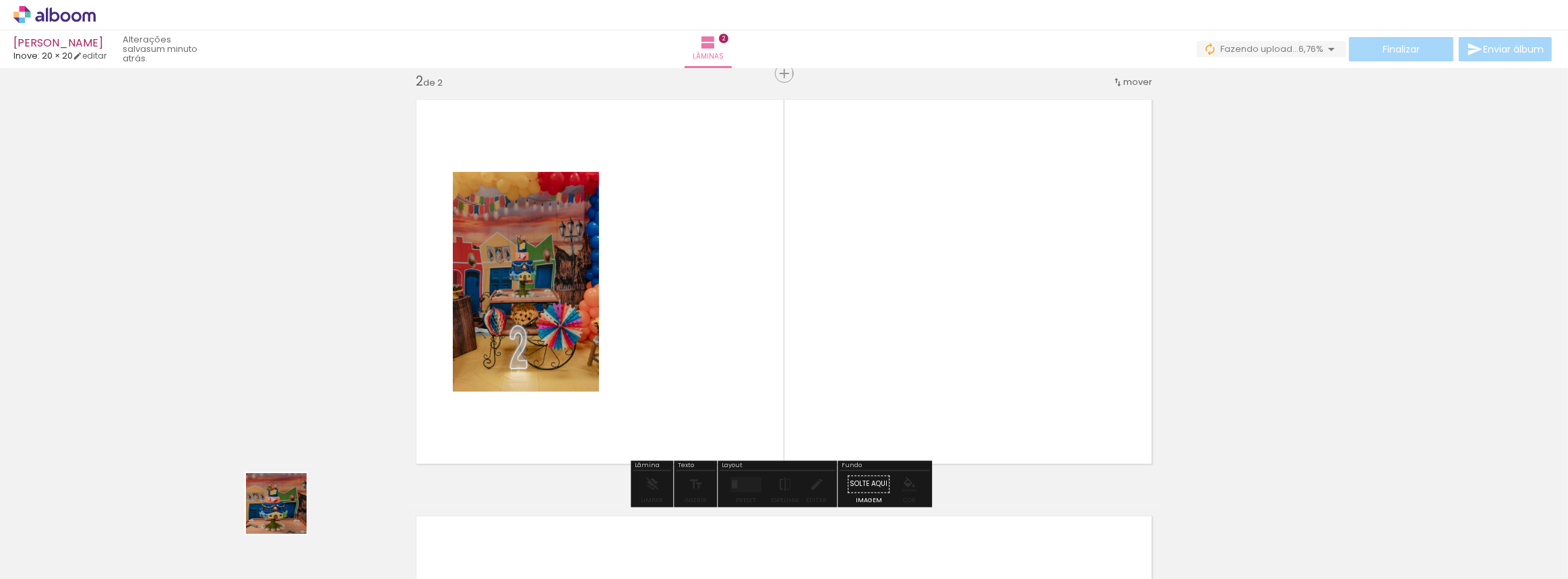
drag, startPoint x: 222, startPoint y: 527, endPoint x: 707, endPoint y: 326, distance: 525.0
click at [707, 326] on quentale-workspace at bounding box center [784, 289] width 1568 height 579
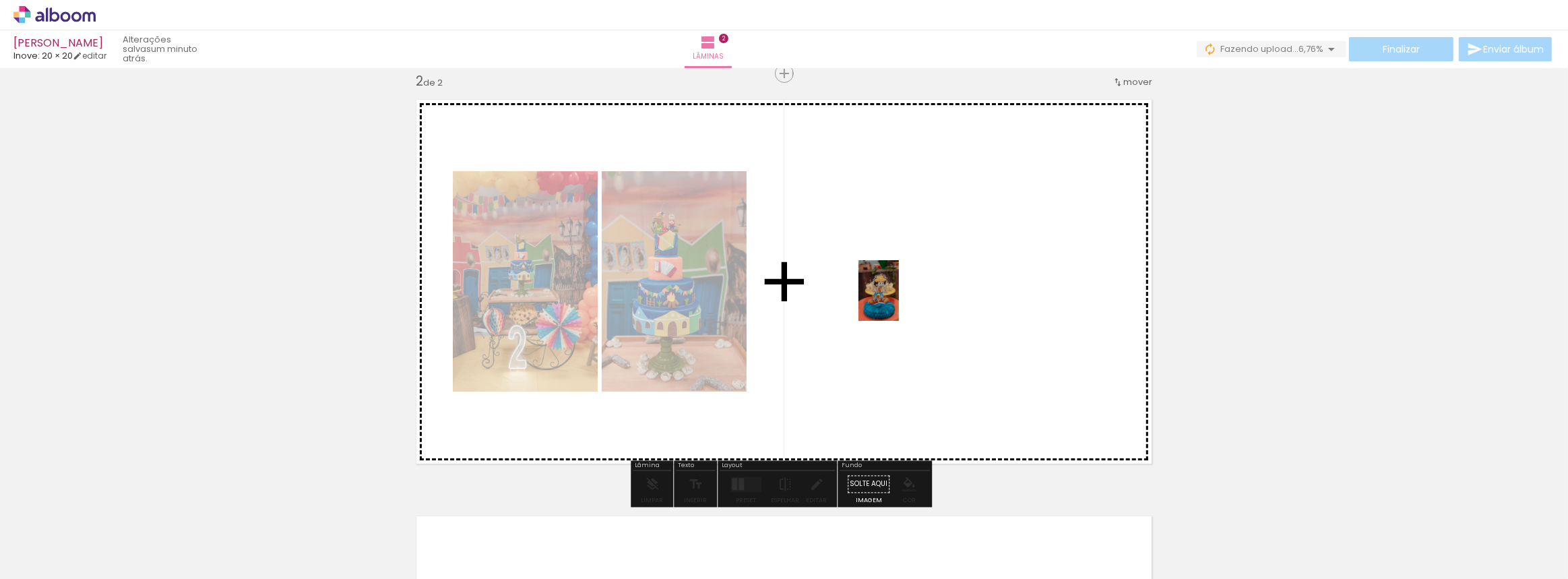
drag, startPoint x: 303, startPoint y: 531, endPoint x: 899, endPoint y: 299, distance: 639.6
click at [899, 299] on quentale-workspace at bounding box center [784, 289] width 1568 height 579
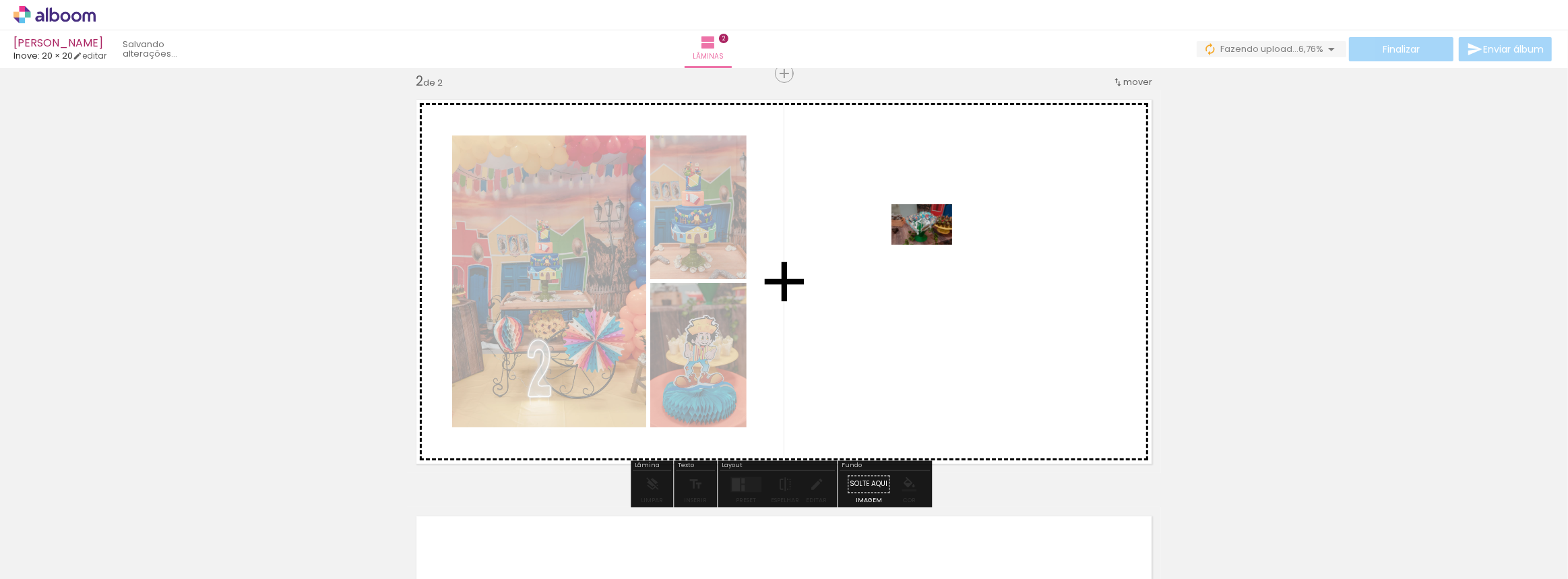
drag, startPoint x: 379, startPoint y: 545, endPoint x: 935, endPoint y: 236, distance: 636.1
click at [935, 236] on quentale-workspace at bounding box center [784, 289] width 1568 height 579
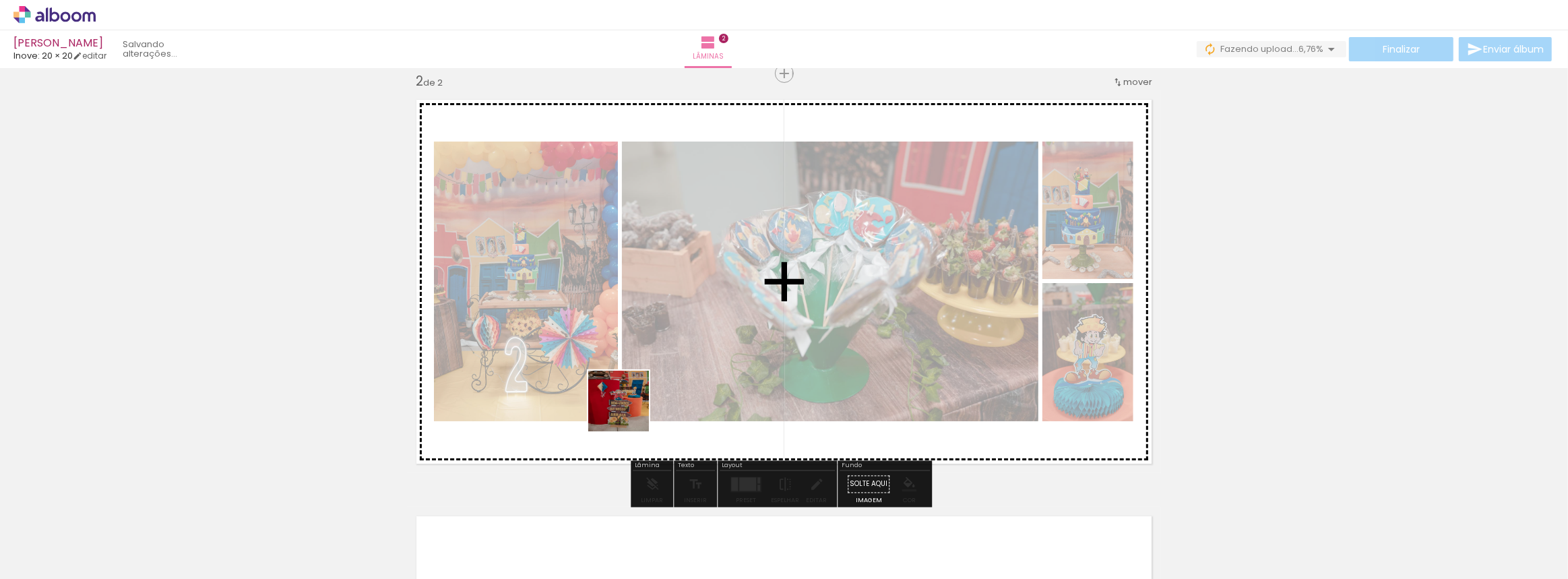
drag, startPoint x: 448, startPoint y: 532, endPoint x: 757, endPoint y: 308, distance: 381.7
click at [757, 305] on quentale-workspace at bounding box center [784, 289] width 1568 height 579
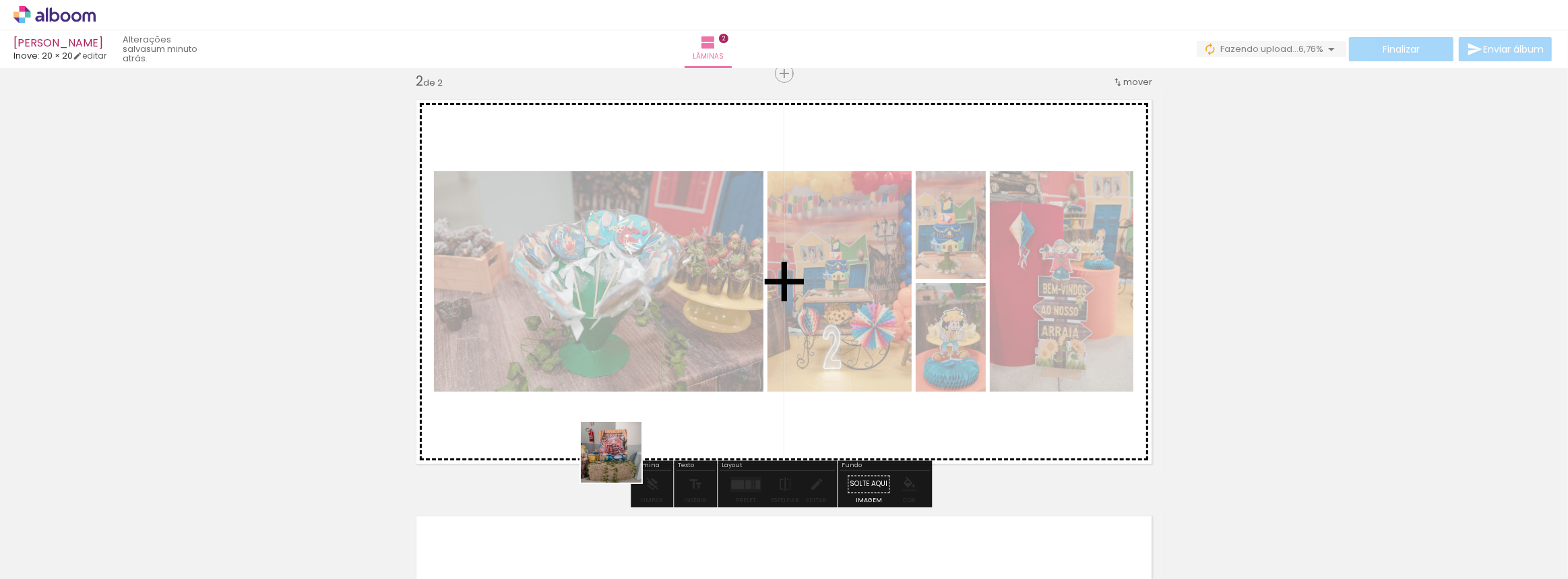
drag, startPoint x: 529, startPoint y: 532, endPoint x: 838, endPoint y: 274, distance: 402.5
click at [838, 271] on quentale-workspace at bounding box center [784, 289] width 1568 height 579
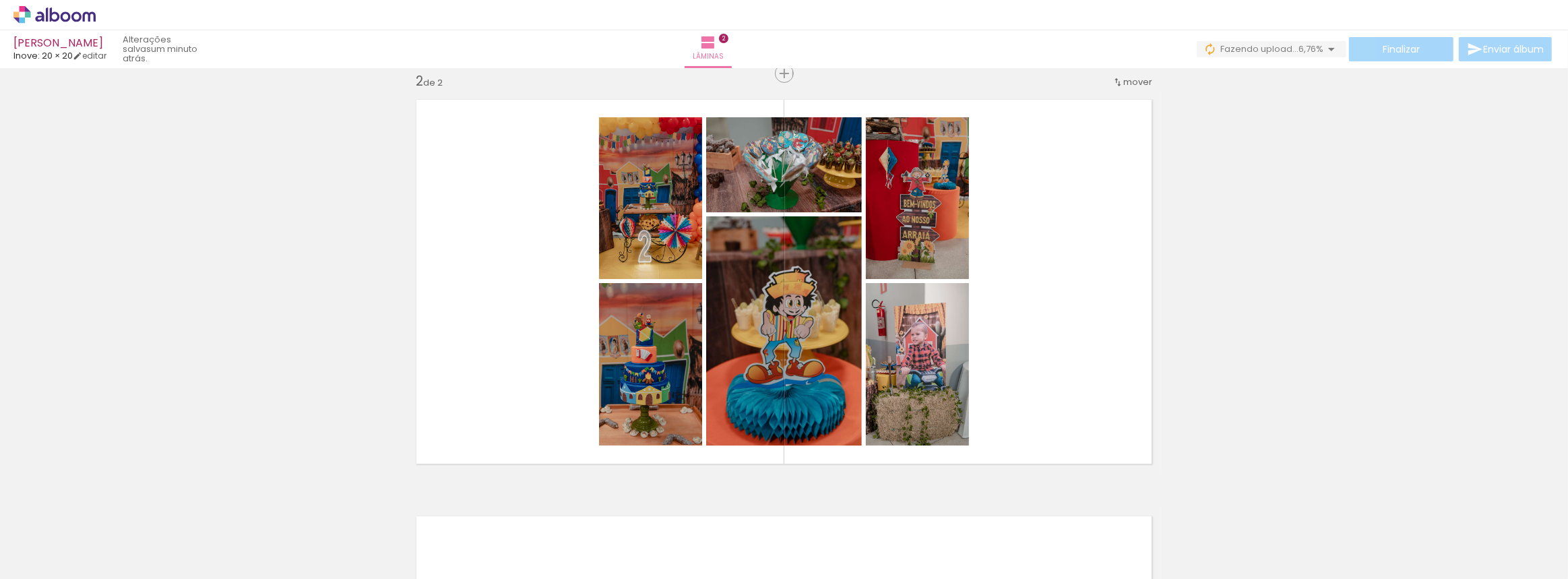
scroll to position [0, 4132]
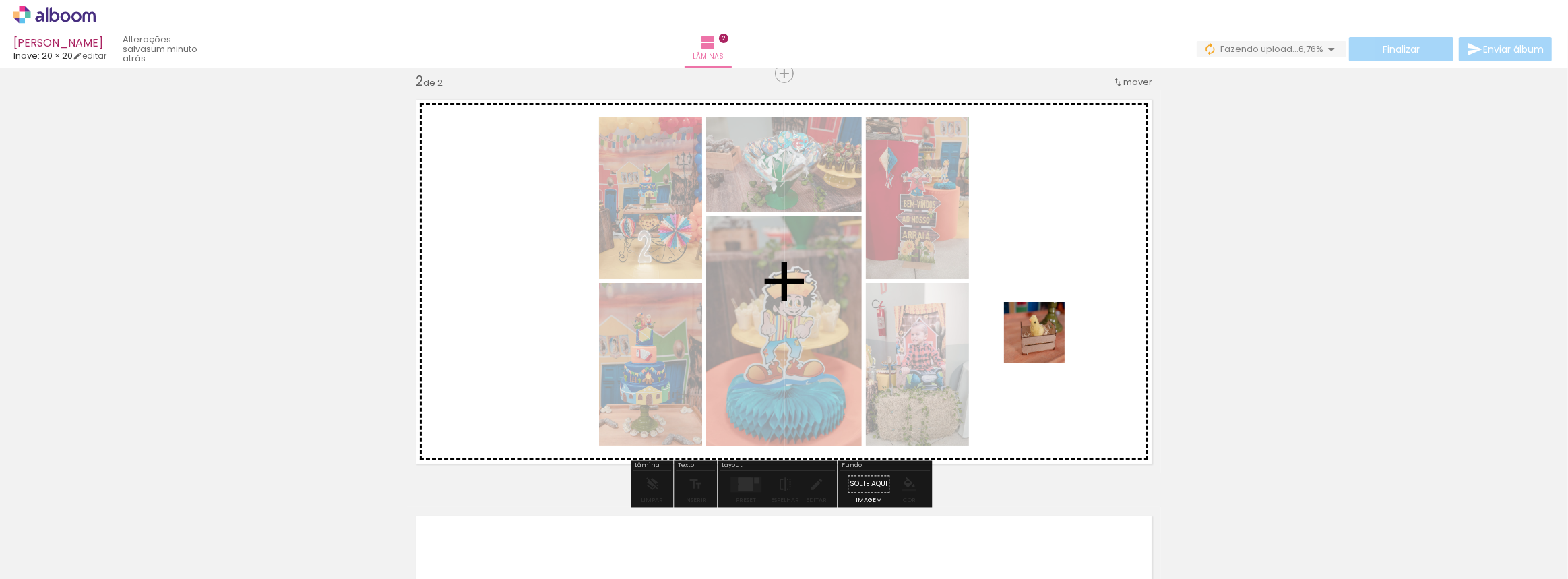
drag, startPoint x: 1442, startPoint y: 546, endPoint x: 1031, endPoint y: 333, distance: 462.9
click at [1031, 333] on quentale-workspace at bounding box center [784, 289] width 1568 height 579
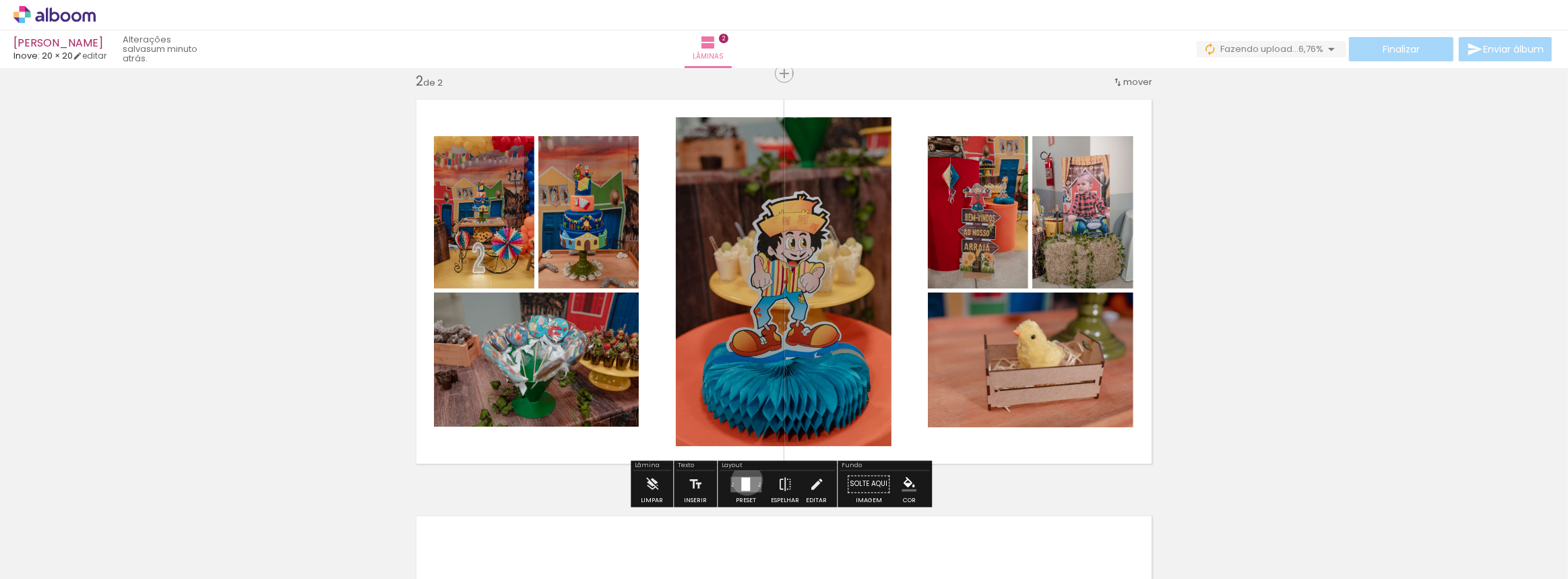
drag, startPoint x: 744, startPoint y: 479, endPoint x: 739, endPoint y: 486, distance: 8.6
click at [743, 479] on div at bounding box center [745, 484] width 9 height 13
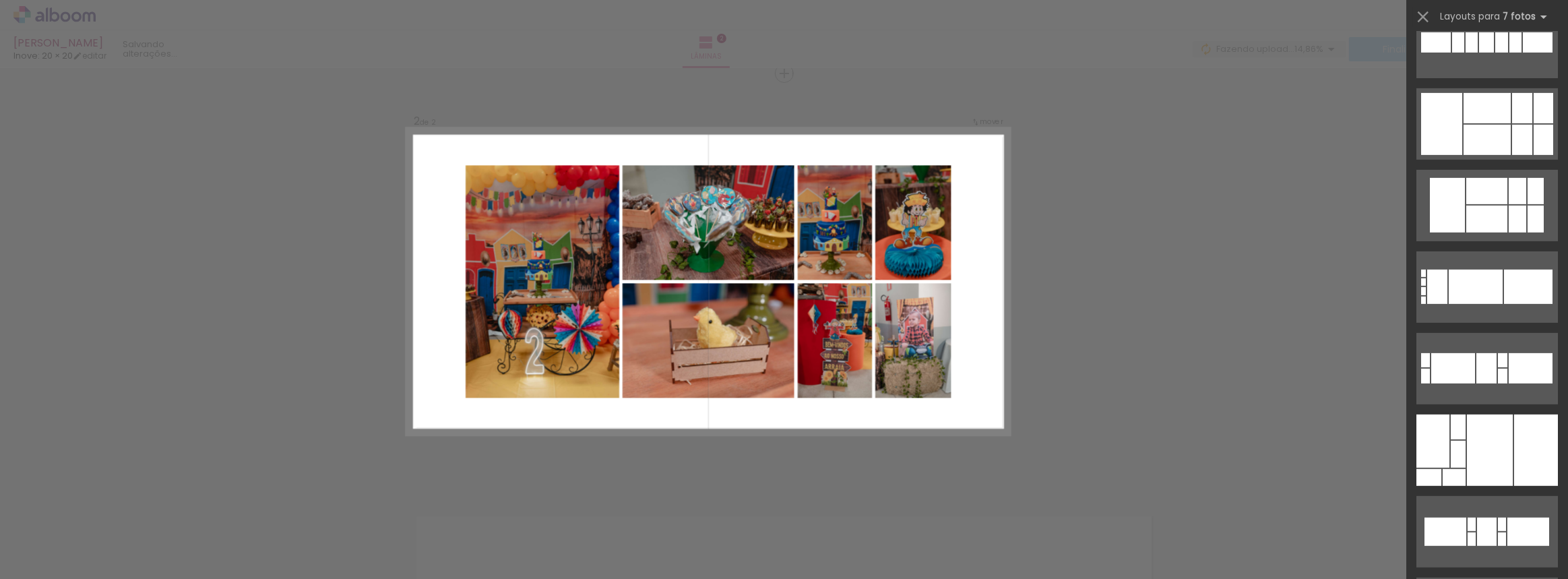
scroll to position [674, 0]
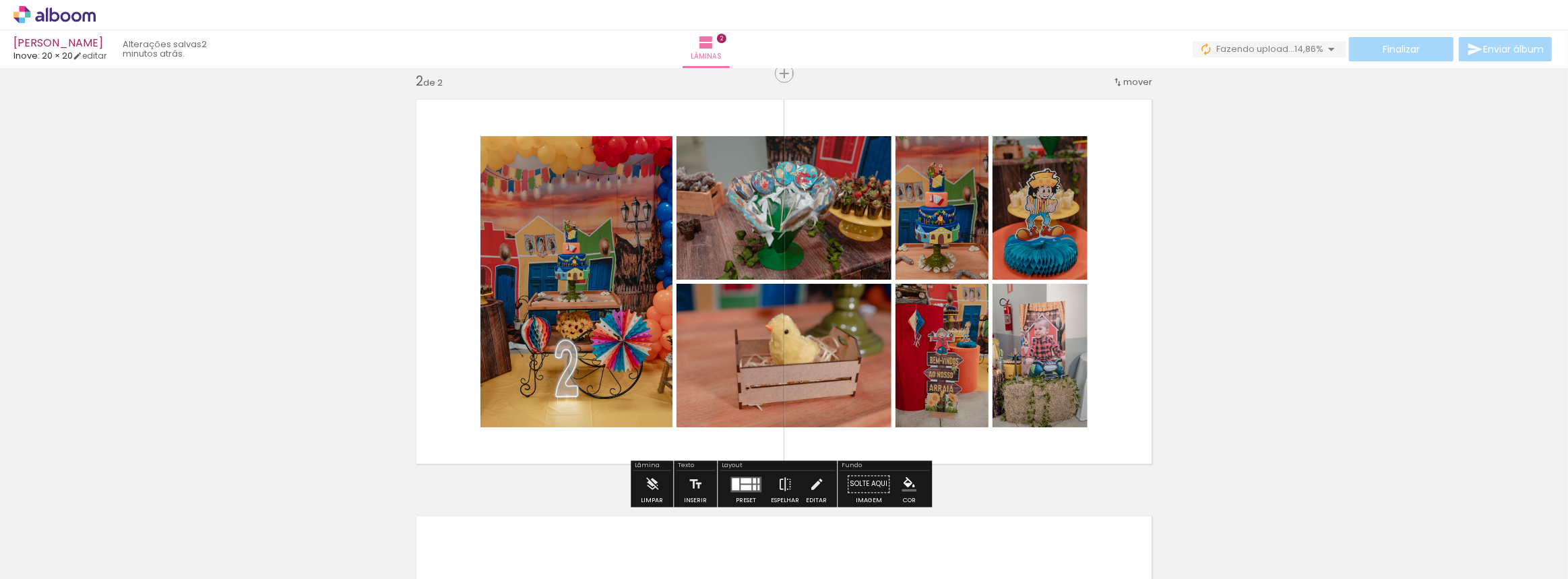
click at [732, 479] on div at bounding box center [735, 484] width 7 height 12
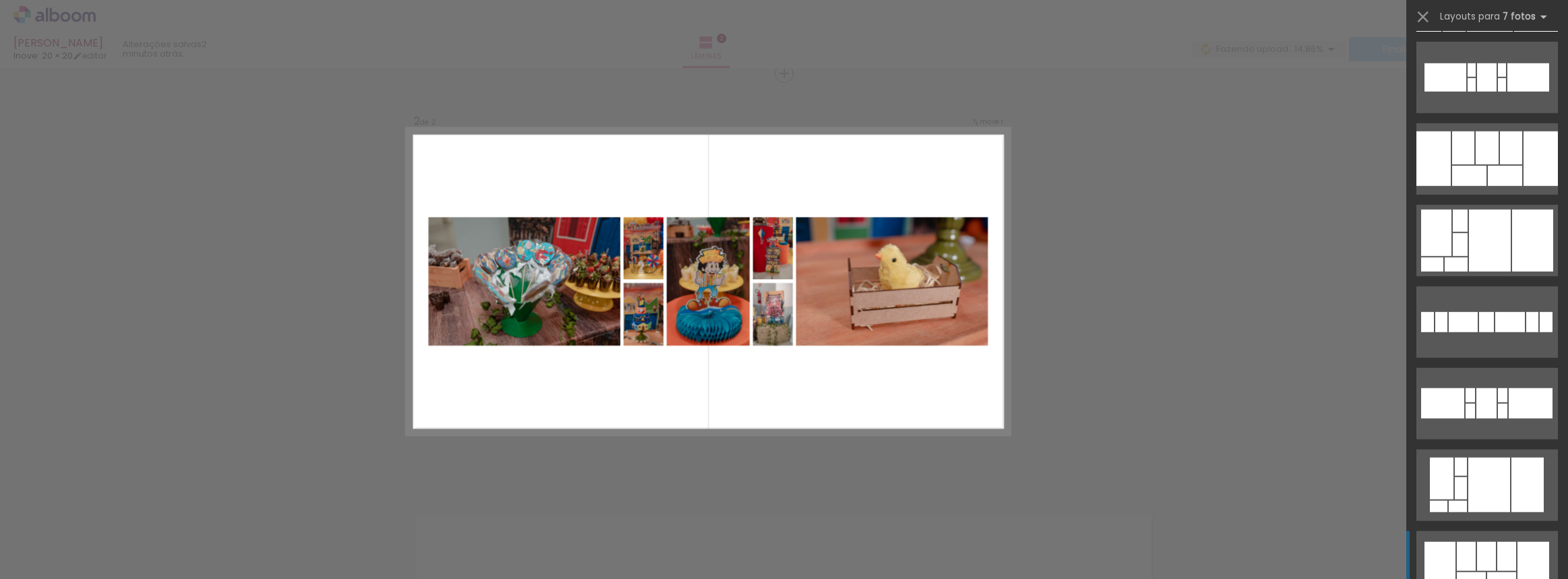
scroll to position [1122, 0]
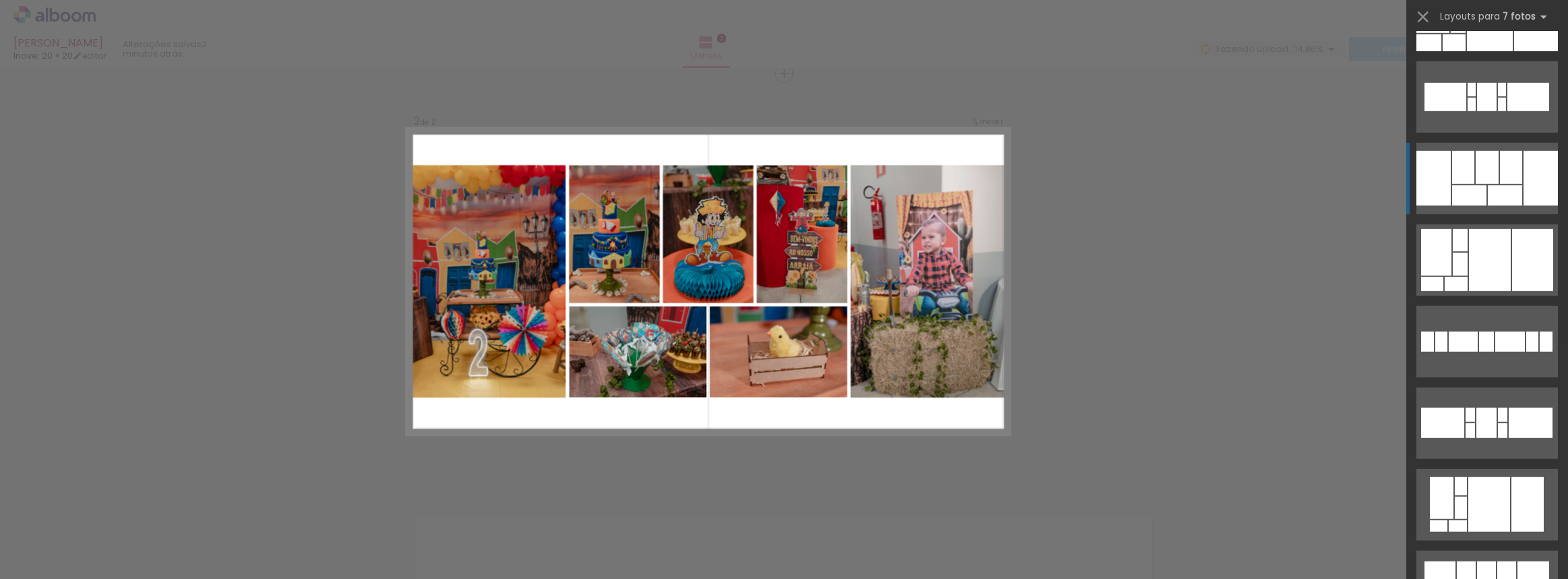
click at [1486, 477] on div at bounding box center [1489, 504] width 42 height 55
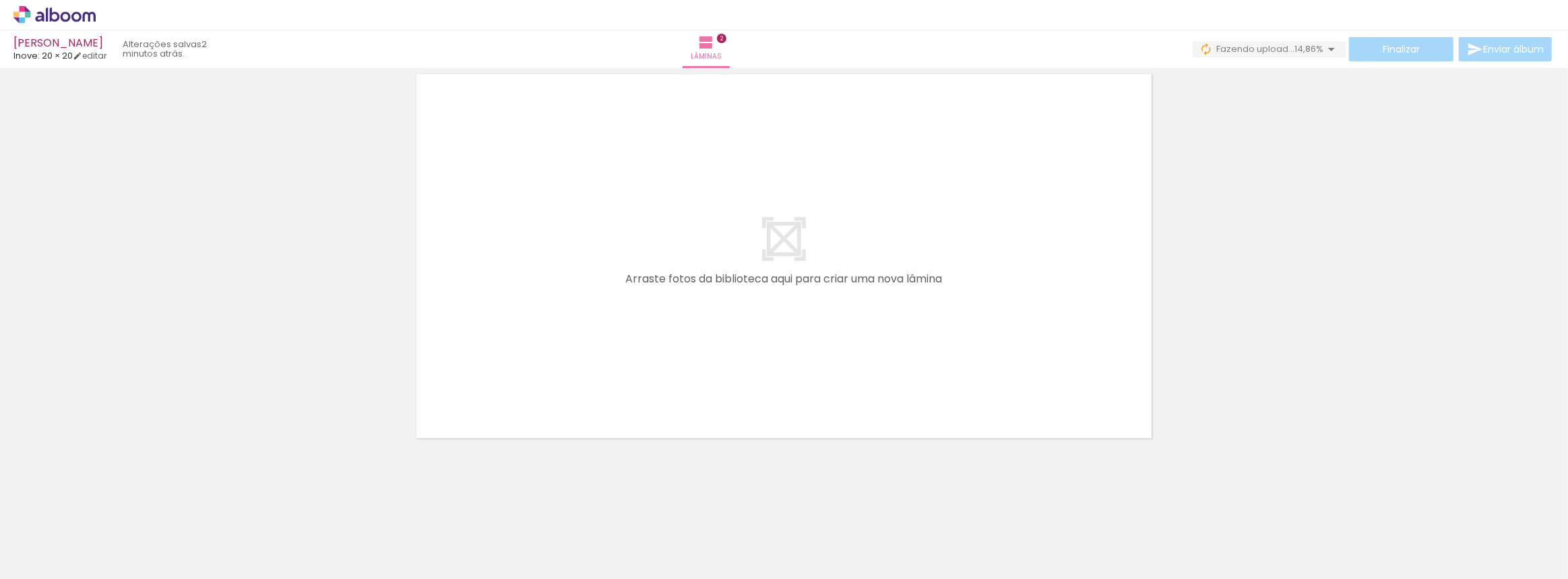
scroll to position [0, 0]
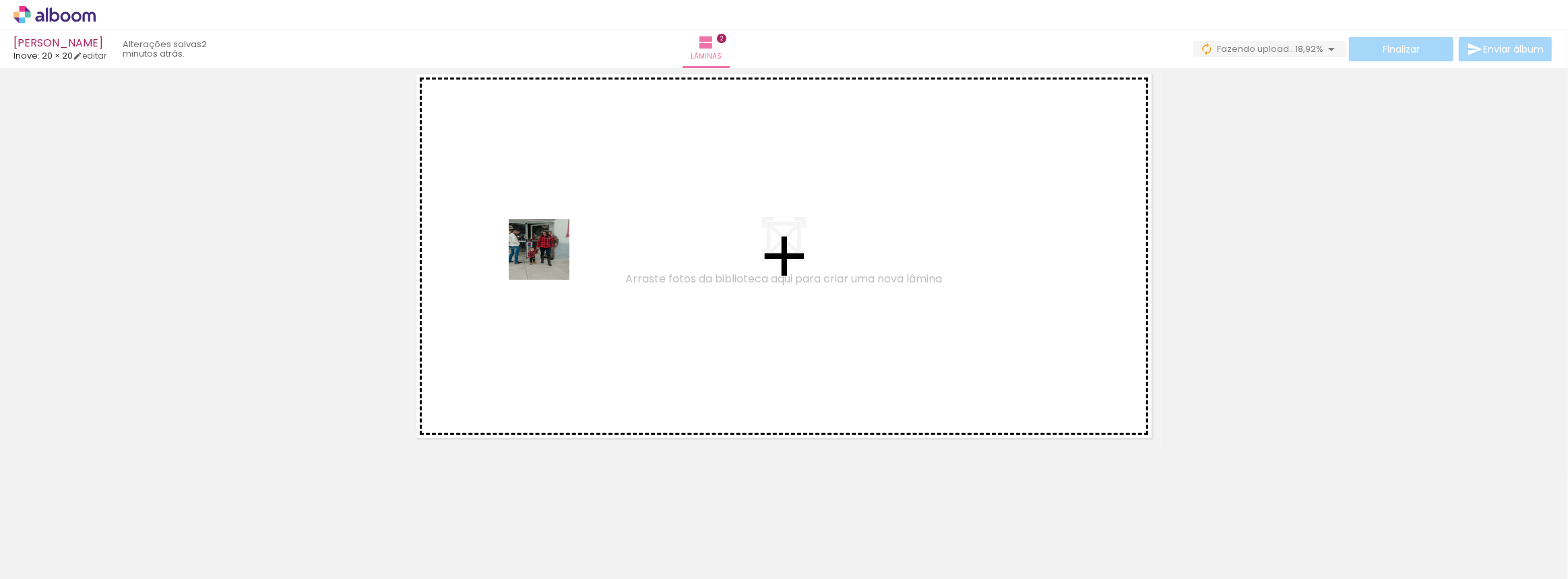
drag, startPoint x: 588, startPoint y: 541, endPoint x: 549, endPoint y: 260, distance: 283.7
click at [549, 260] on quentale-workspace at bounding box center [784, 289] width 1568 height 579
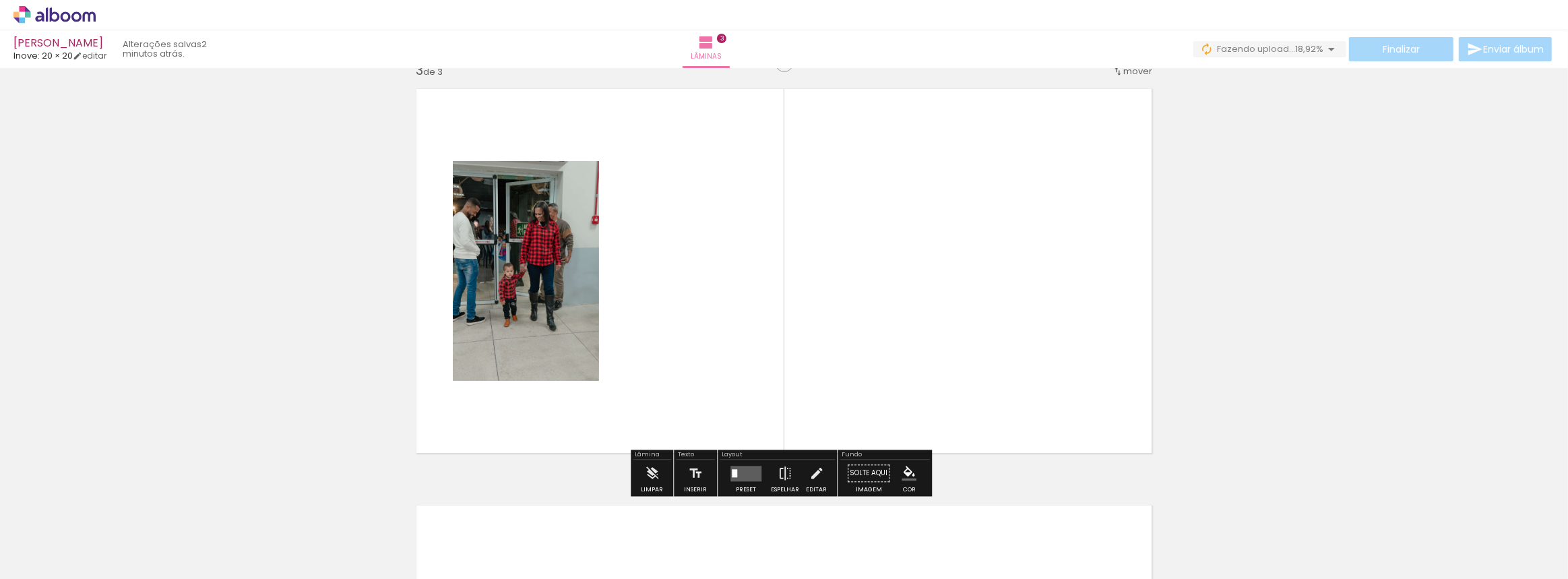
scroll to position [850, 0]
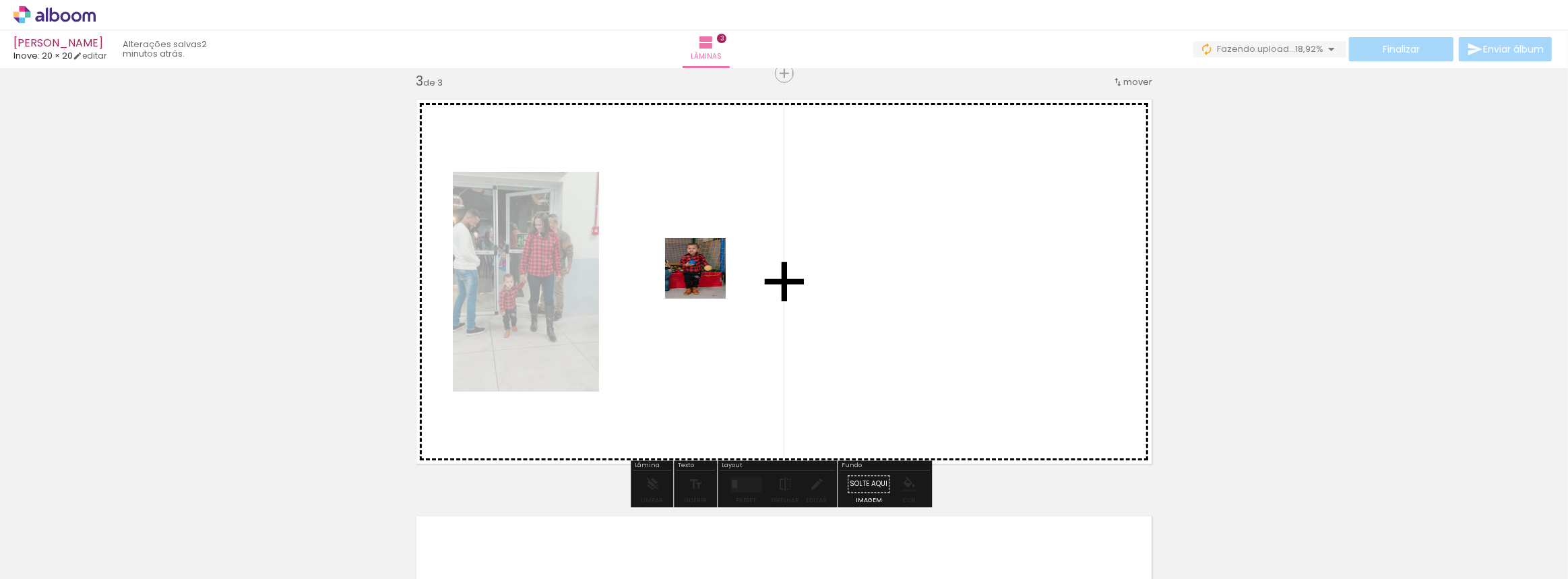
drag, startPoint x: 667, startPoint y: 532, endPoint x: 706, endPoint y: 278, distance: 257.0
click at [706, 278] on quentale-workspace at bounding box center [784, 289] width 1568 height 579
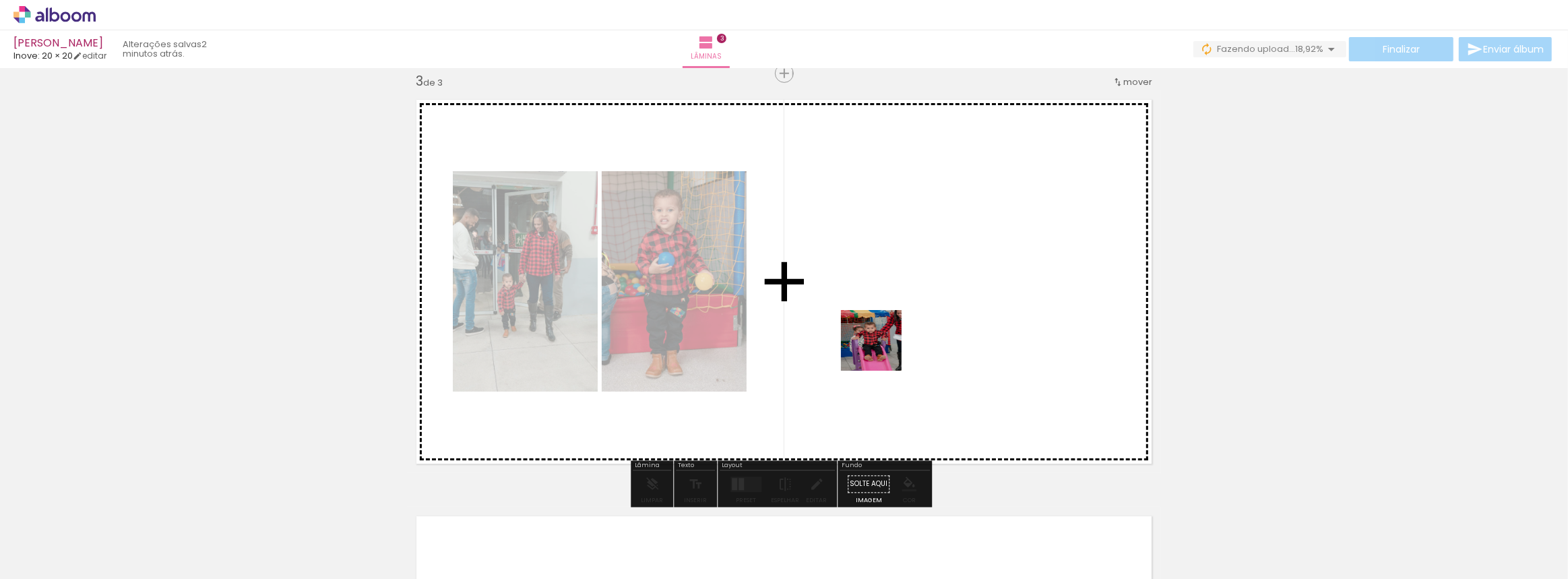
drag, startPoint x: 749, startPoint y: 532, endPoint x: 893, endPoint y: 296, distance: 276.5
click at [893, 296] on quentale-workspace at bounding box center [784, 289] width 1568 height 579
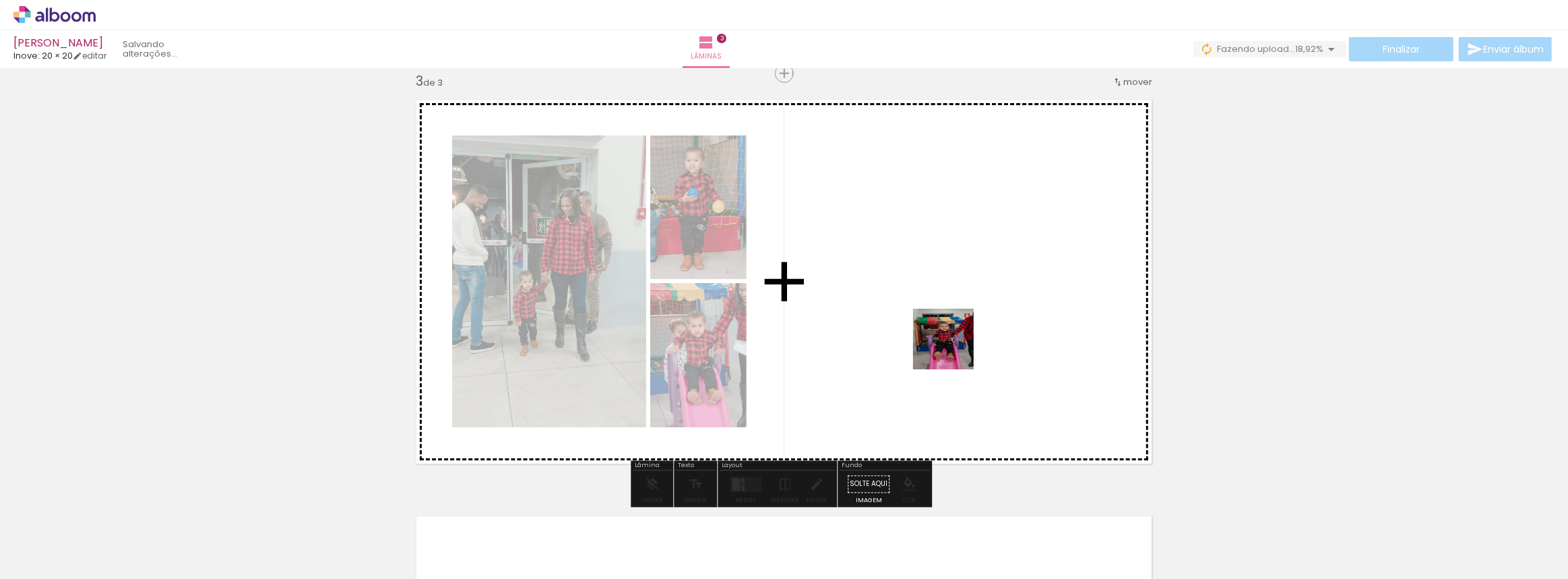
drag, startPoint x: 829, startPoint y: 536, endPoint x: 967, endPoint y: 280, distance: 290.8
click at [967, 280] on quentale-workspace at bounding box center [784, 289] width 1568 height 579
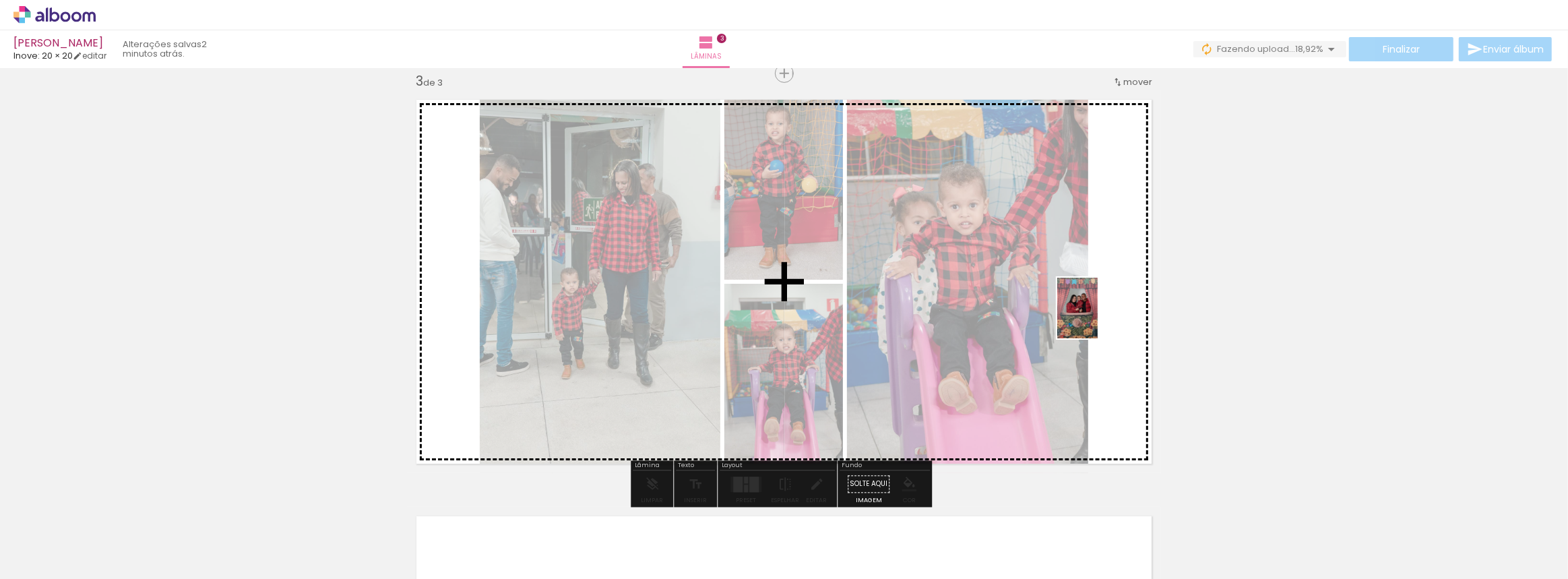
drag, startPoint x: 890, startPoint y: 539, endPoint x: 1105, endPoint y: 319, distance: 307.6
click at [1105, 319] on quentale-workspace at bounding box center [784, 289] width 1568 height 579
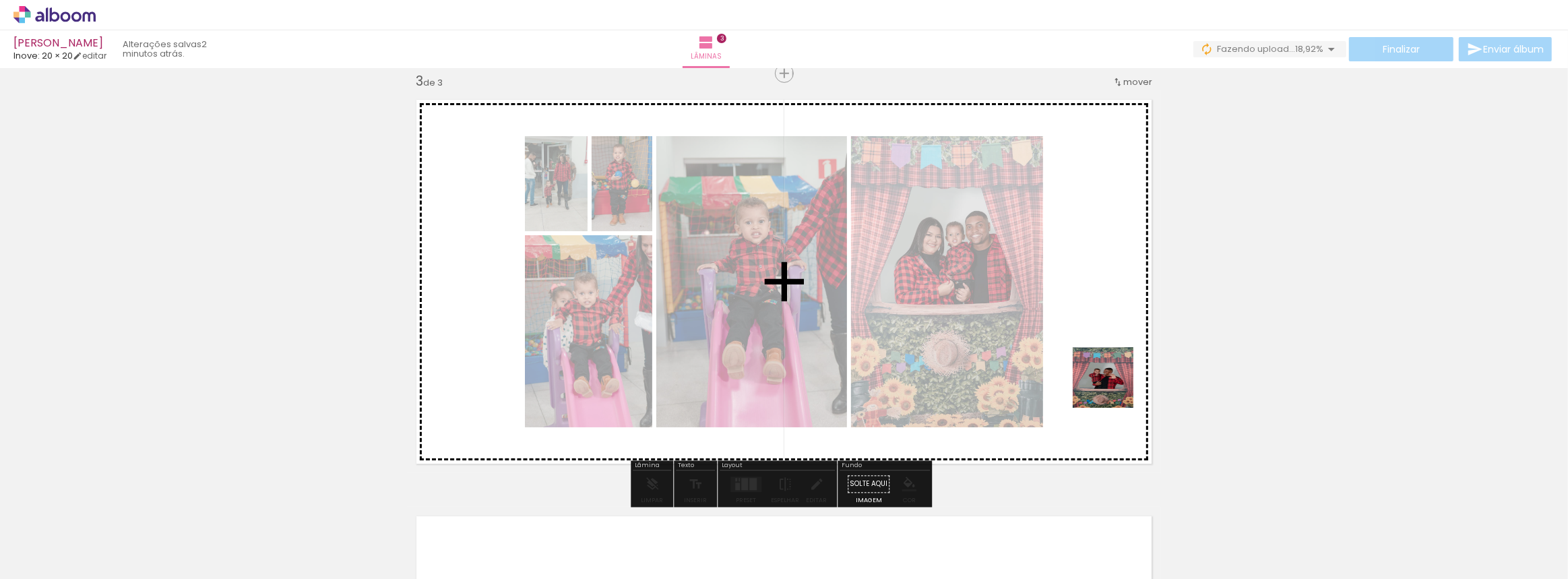
drag, startPoint x: 1021, startPoint y: 500, endPoint x: 1116, endPoint y: 349, distance: 178.4
click at [1116, 349] on quentale-workspace at bounding box center [784, 289] width 1568 height 579
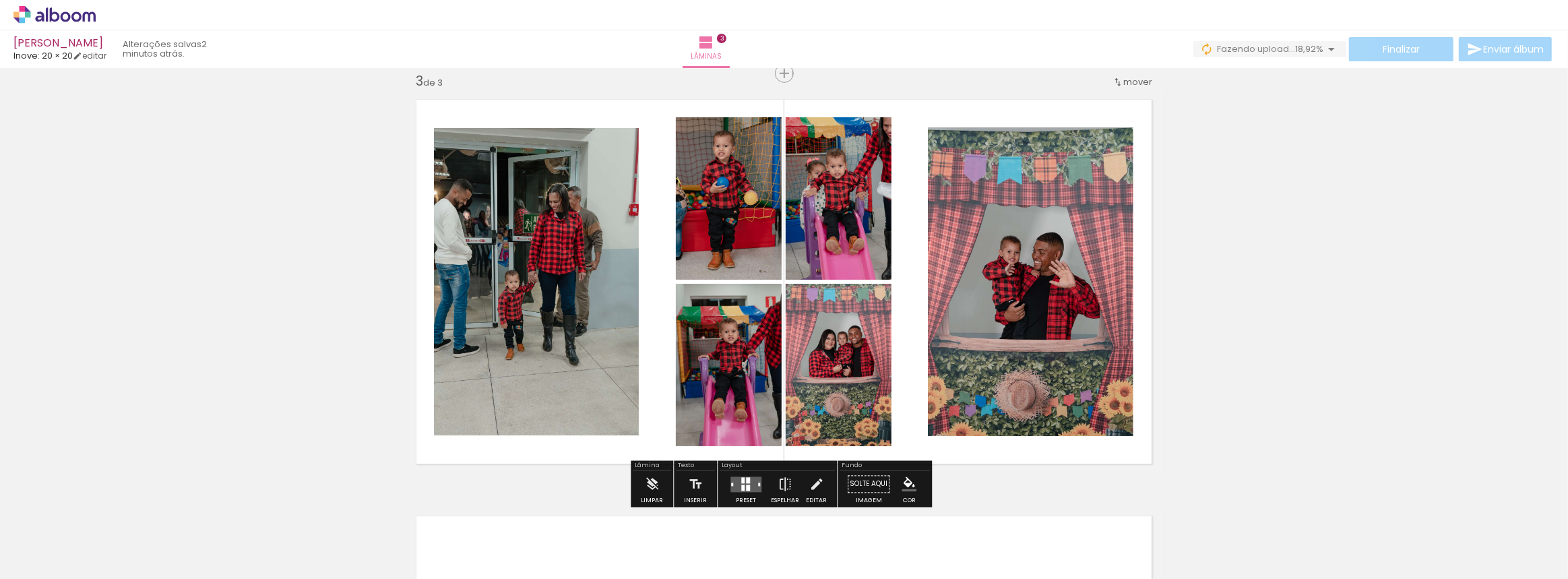
click at [741, 488] on div at bounding box center [743, 487] width 3 height 6
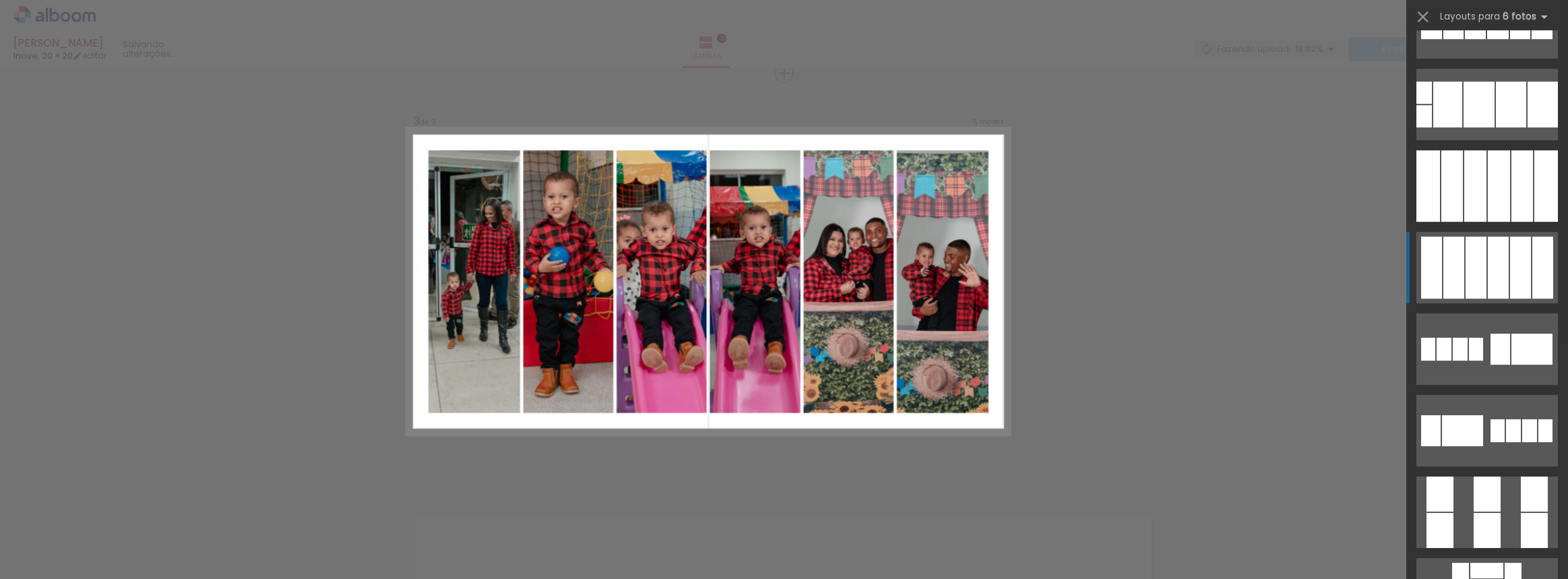
scroll to position [5024, 0]
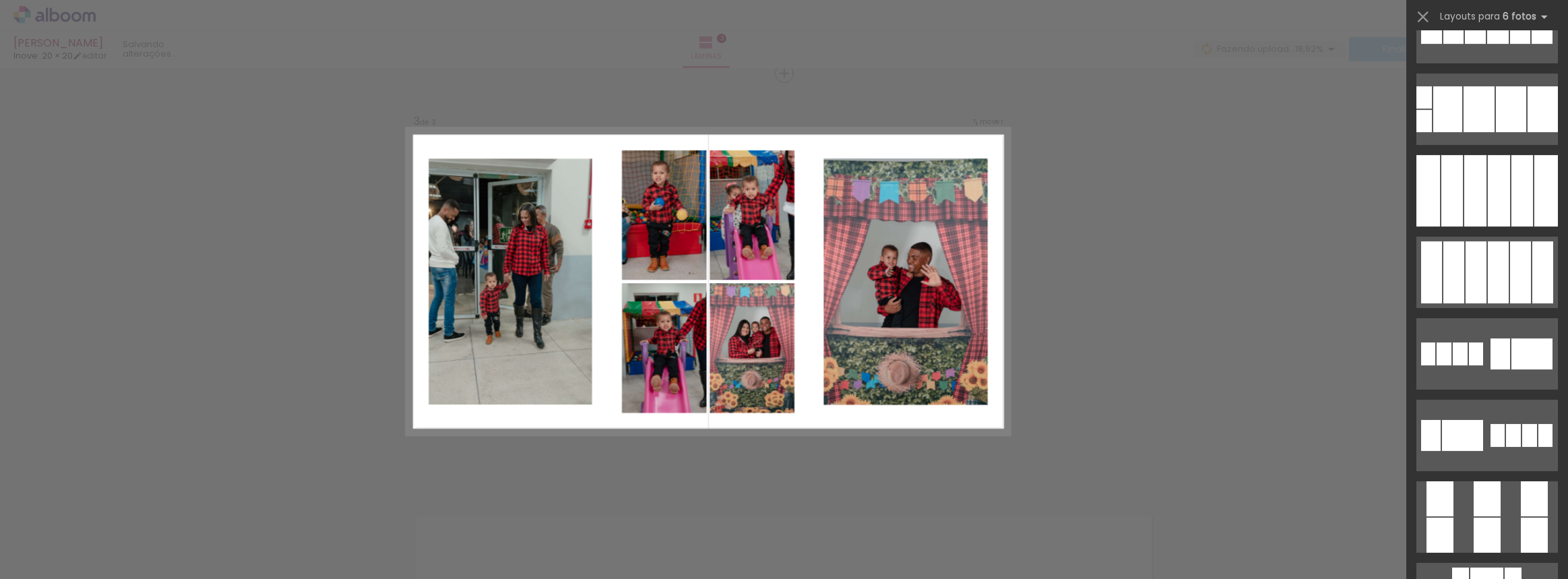
click at [1091, 257] on div "Confirmar Cancelar" at bounding box center [784, 67] width 1568 height 1699
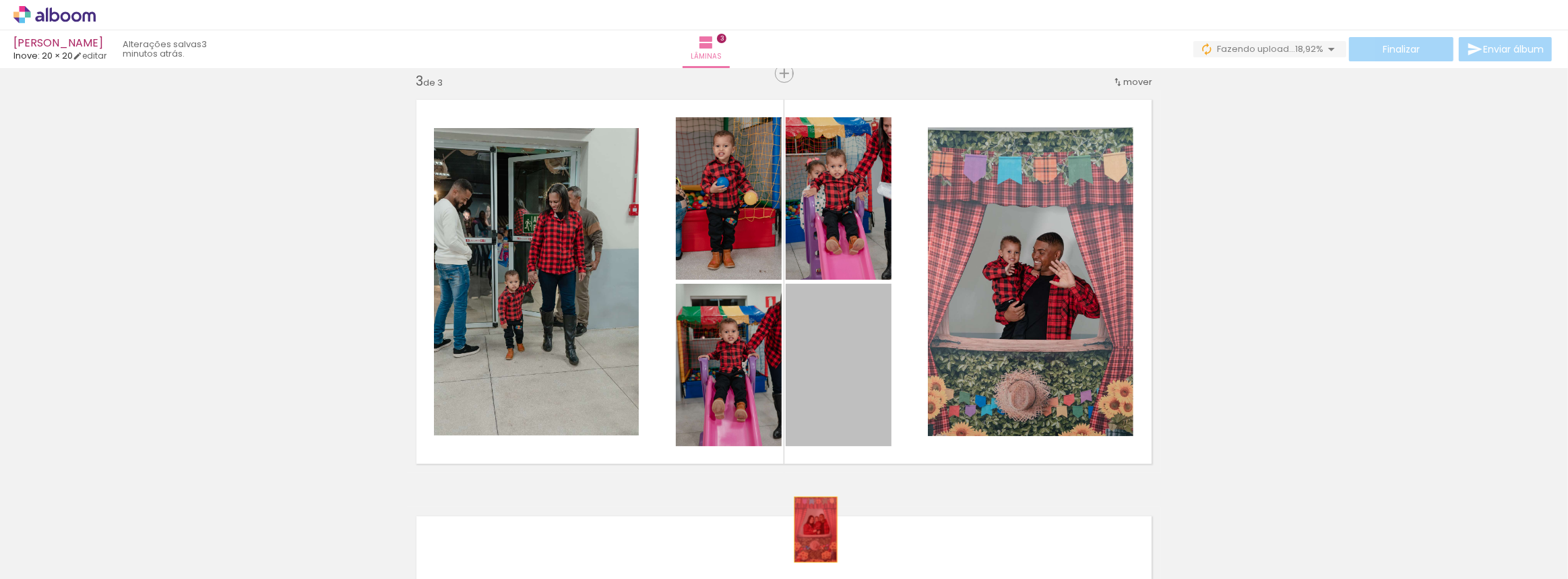
drag, startPoint x: 839, startPoint y: 371, endPoint x: 812, endPoint y: 532, distance: 163.2
click at [812, 532] on quentale-workspace at bounding box center [784, 289] width 1568 height 579
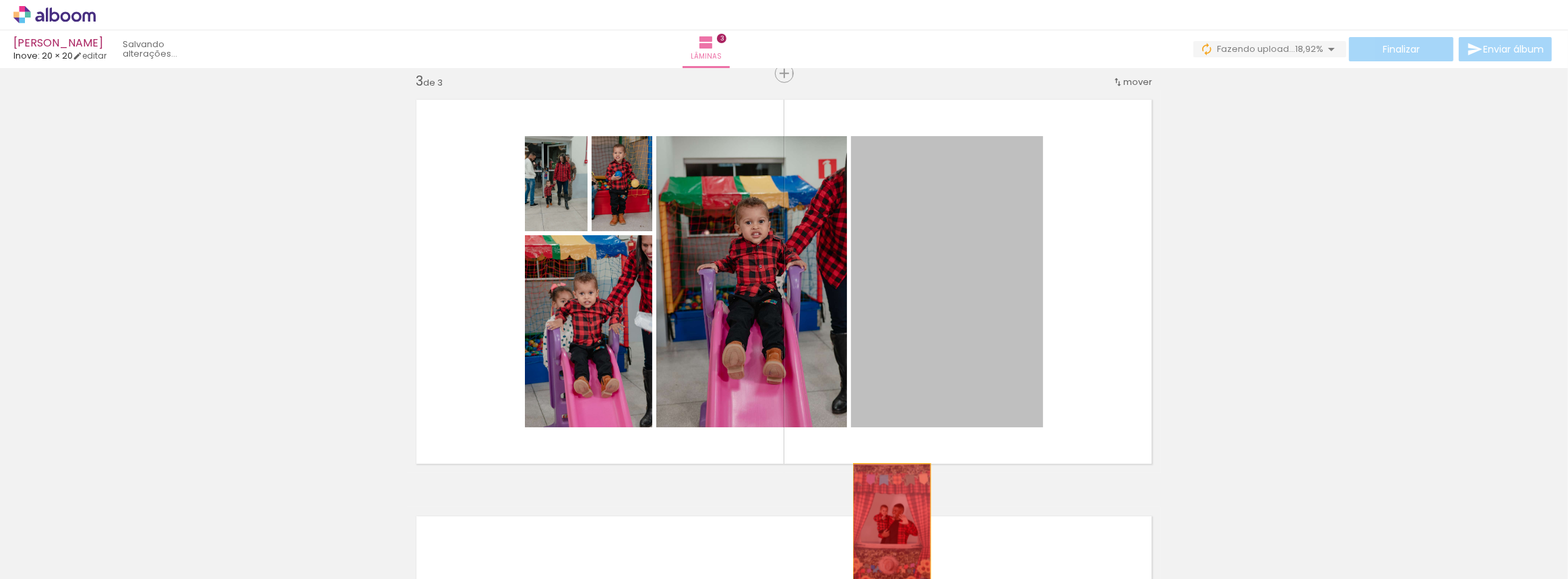
drag, startPoint x: 978, startPoint y: 298, endPoint x: 888, endPoint y: 522, distance: 241.4
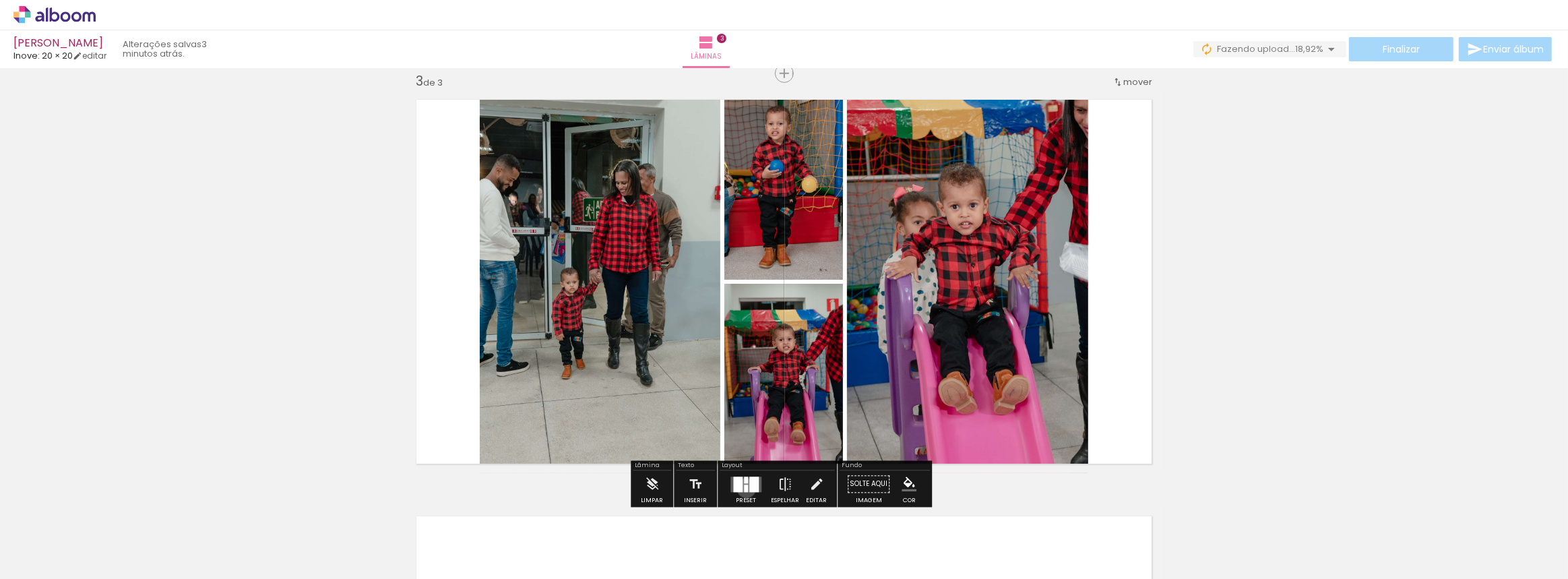
click at [744, 487] on div at bounding box center [746, 488] width 4 height 7
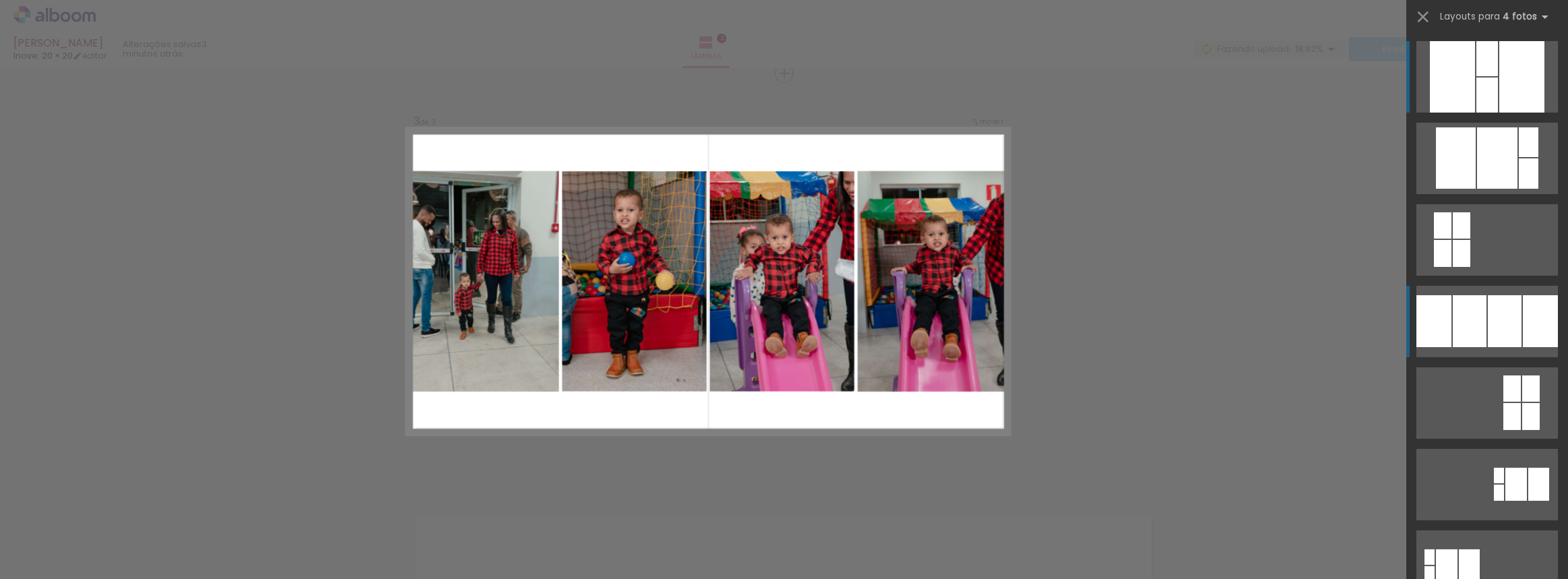
click at [1477, 188] on div at bounding box center [1497, 158] width 40 height 61
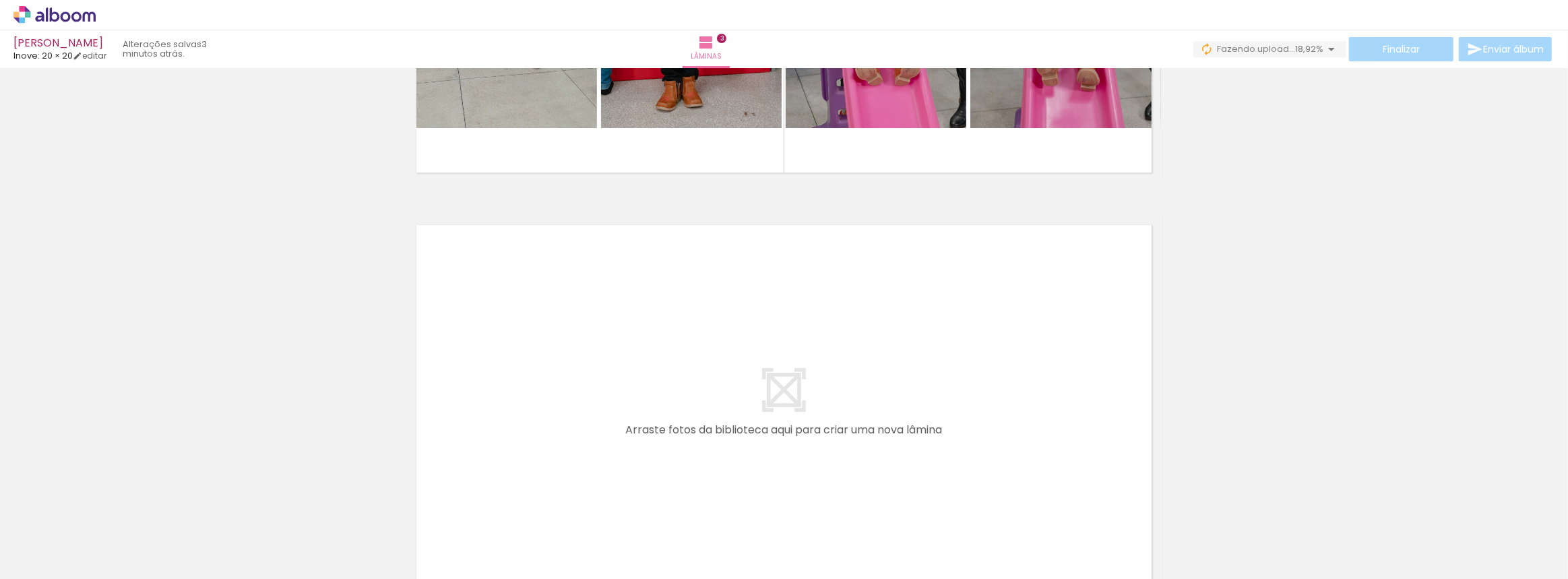
scroll to position [1291, 0]
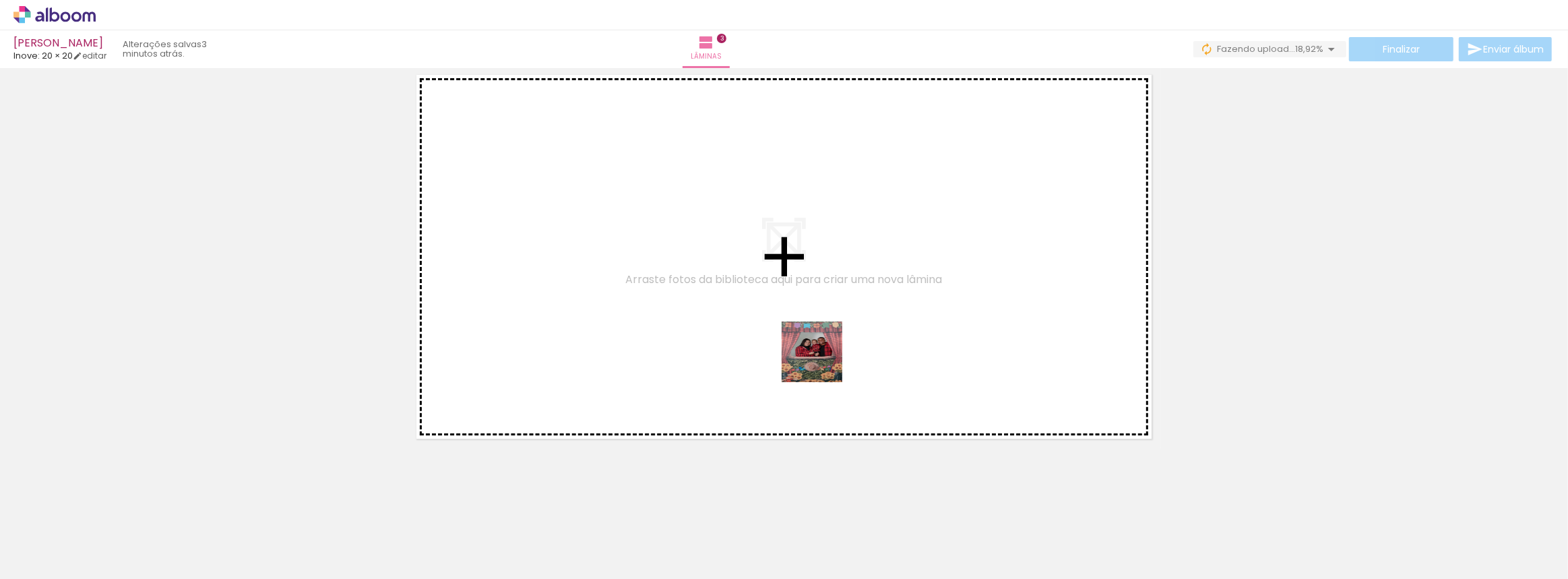
drag, startPoint x: 879, startPoint y: 539, endPoint x: 832, endPoint y: 367, distance: 178.3
click at [814, 348] on quentale-workspace at bounding box center [784, 289] width 1568 height 579
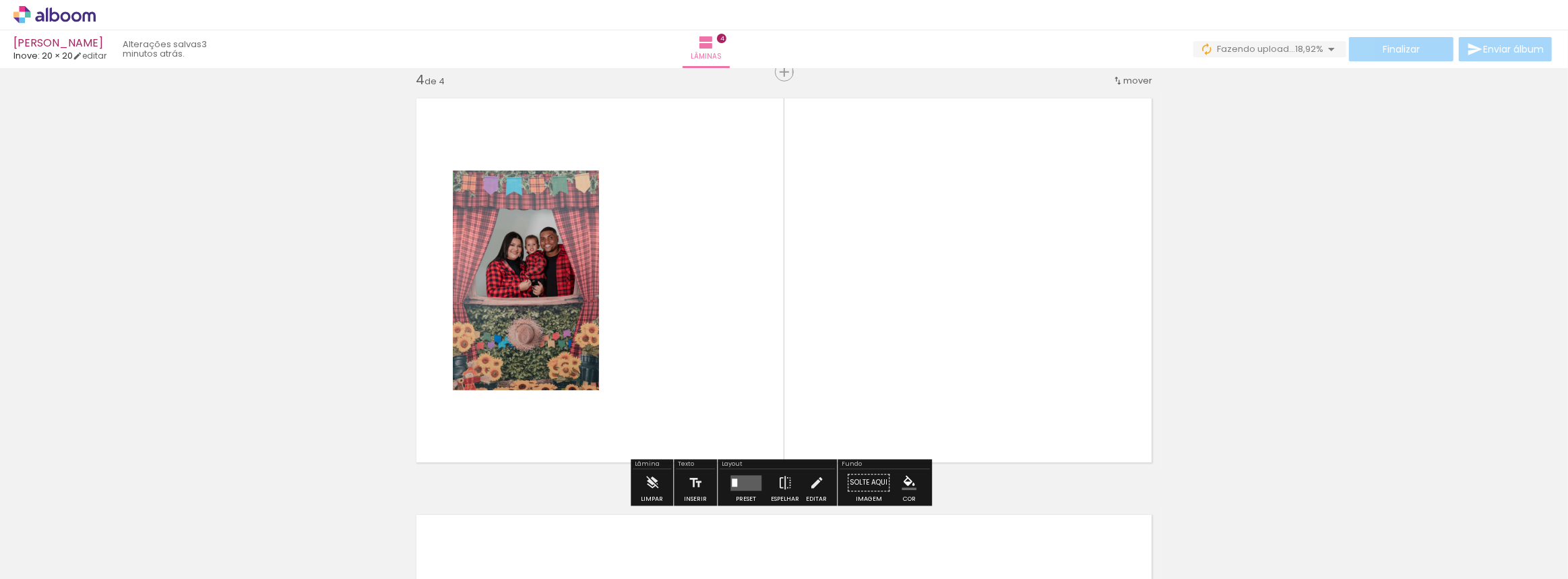
scroll to position [1267, 0]
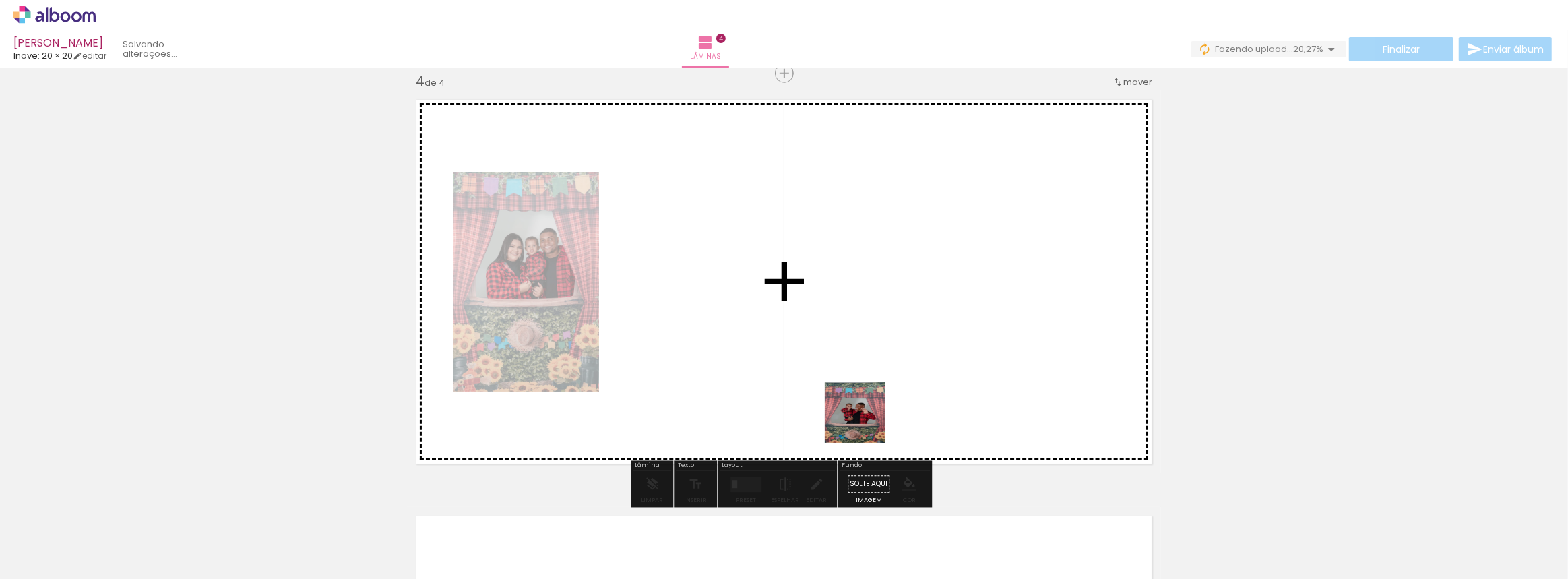
drag, startPoint x: 963, startPoint y: 532, endPoint x: 767, endPoint y: 331, distance: 280.7
click at [767, 331] on quentale-workspace at bounding box center [784, 289] width 1568 height 579
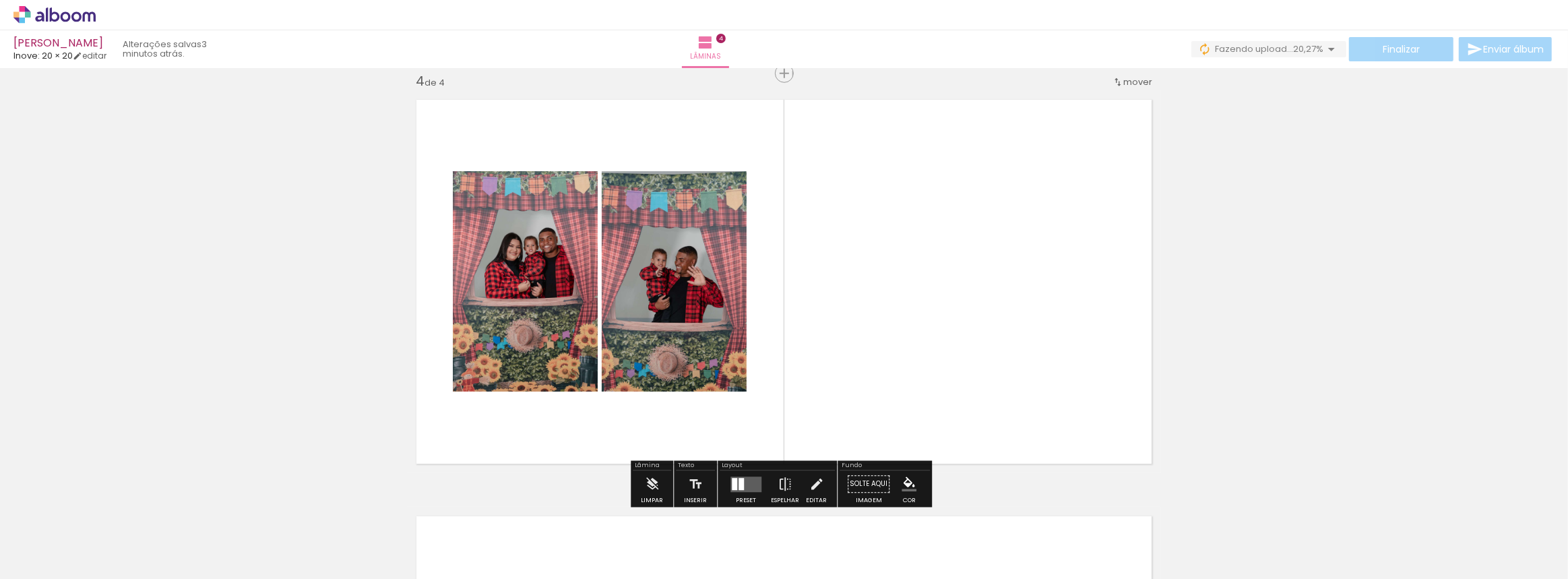
drag, startPoint x: 1267, startPoint y: 531, endPoint x: 999, endPoint y: 275, distance: 370.6
click at [999, 275] on quentale-workspace at bounding box center [784, 289] width 1568 height 579
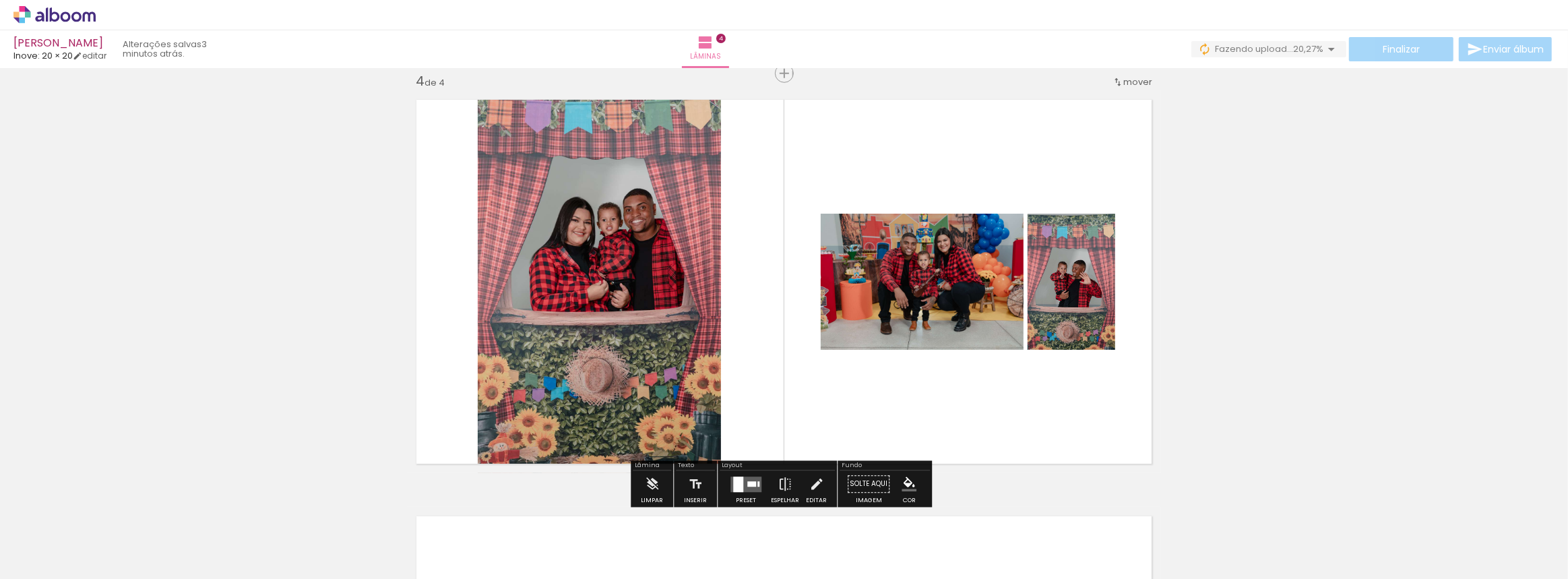
click at [734, 484] on div at bounding box center [739, 484] width 10 height 16
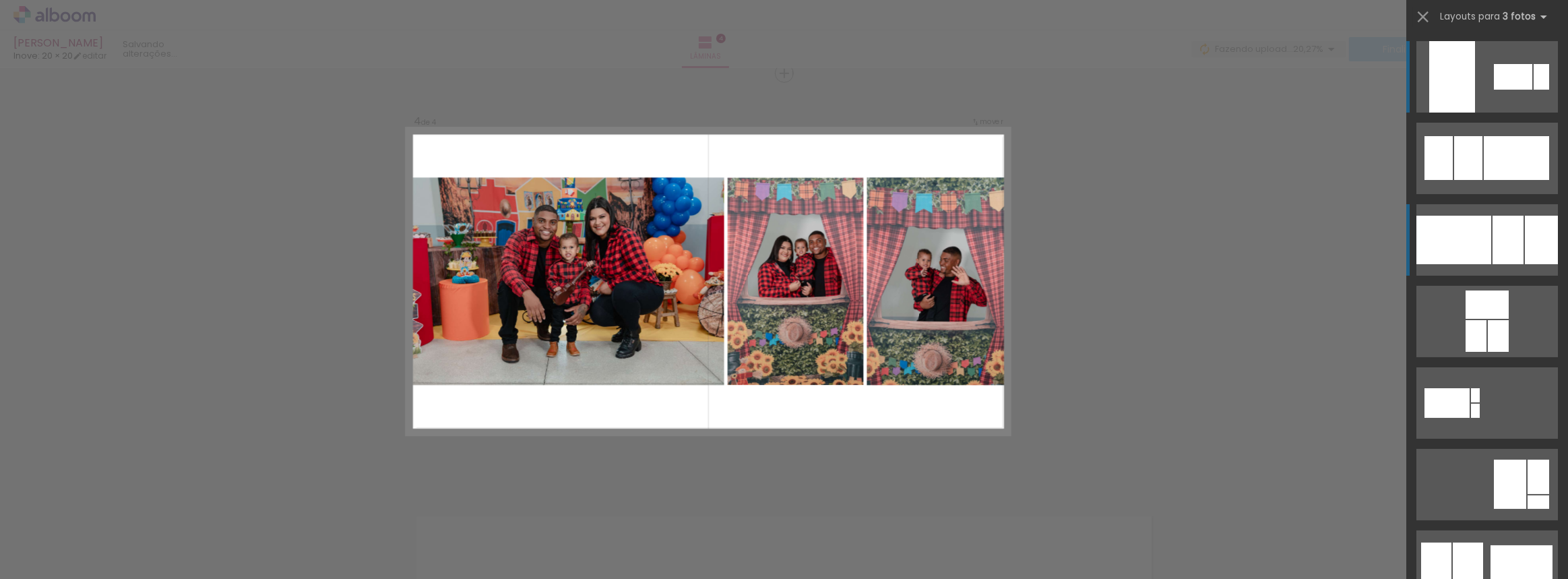
click at [1438, 244] on div at bounding box center [1453, 239] width 75 height 48
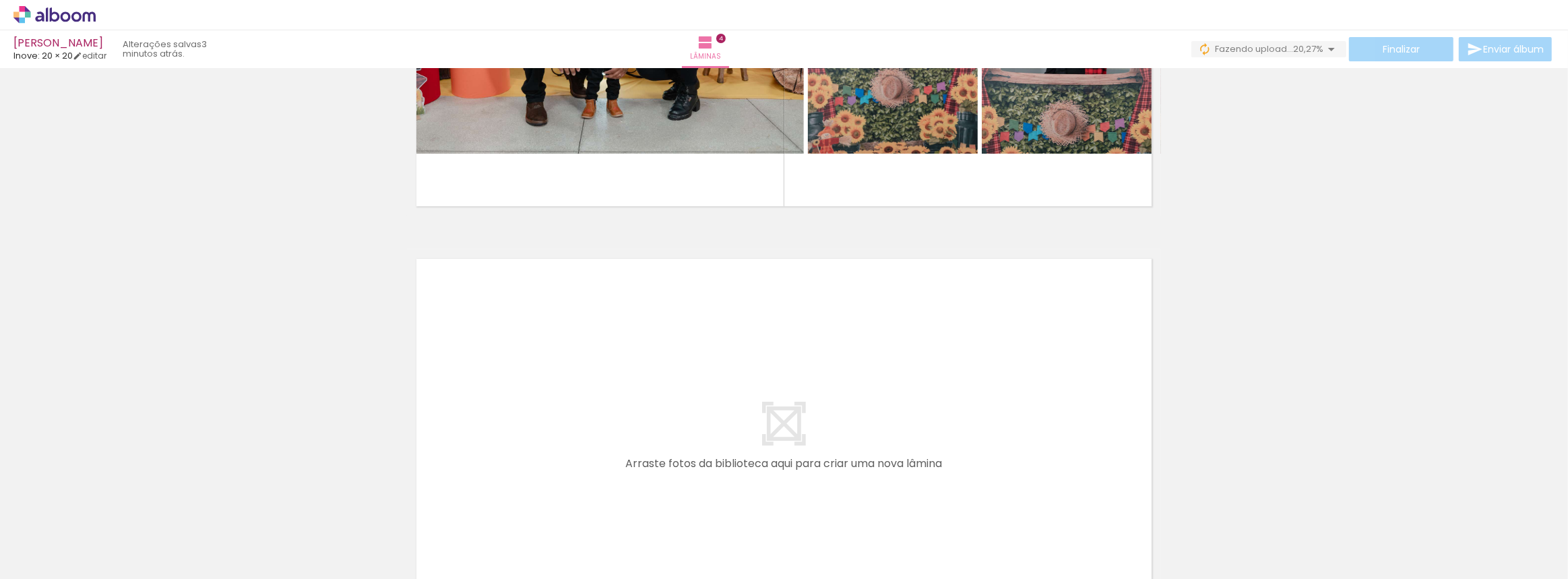
scroll to position [1708, 0]
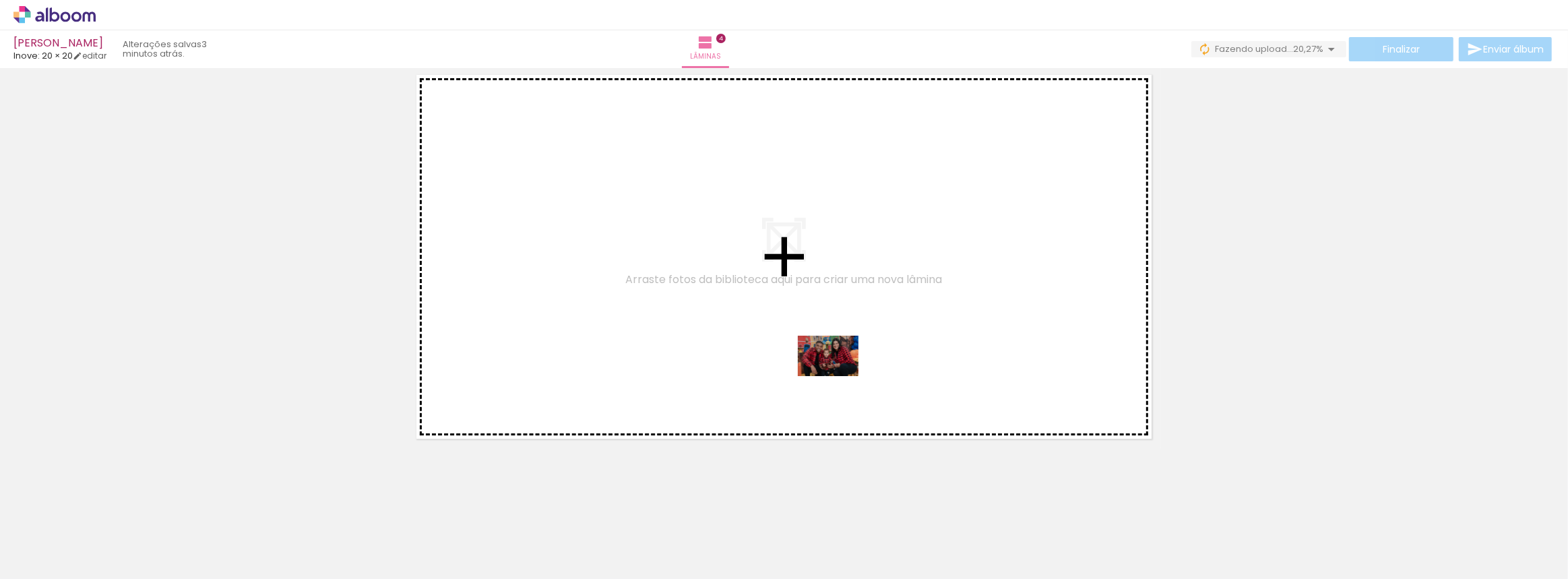
drag, startPoint x: 1328, startPoint y: 549, endPoint x: 838, endPoint y: 372, distance: 521.0
click at [838, 376] on quentale-workspace at bounding box center [784, 289] width 1568 height 579
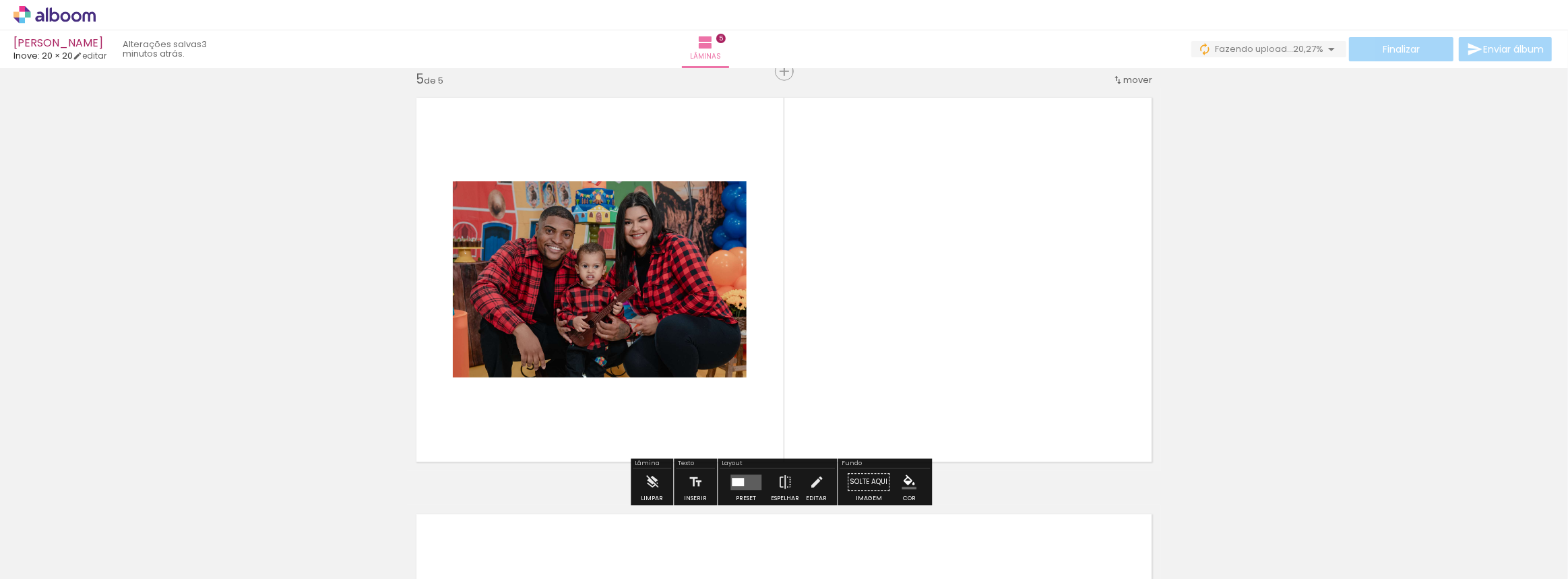
scroll to position [1683, 0]
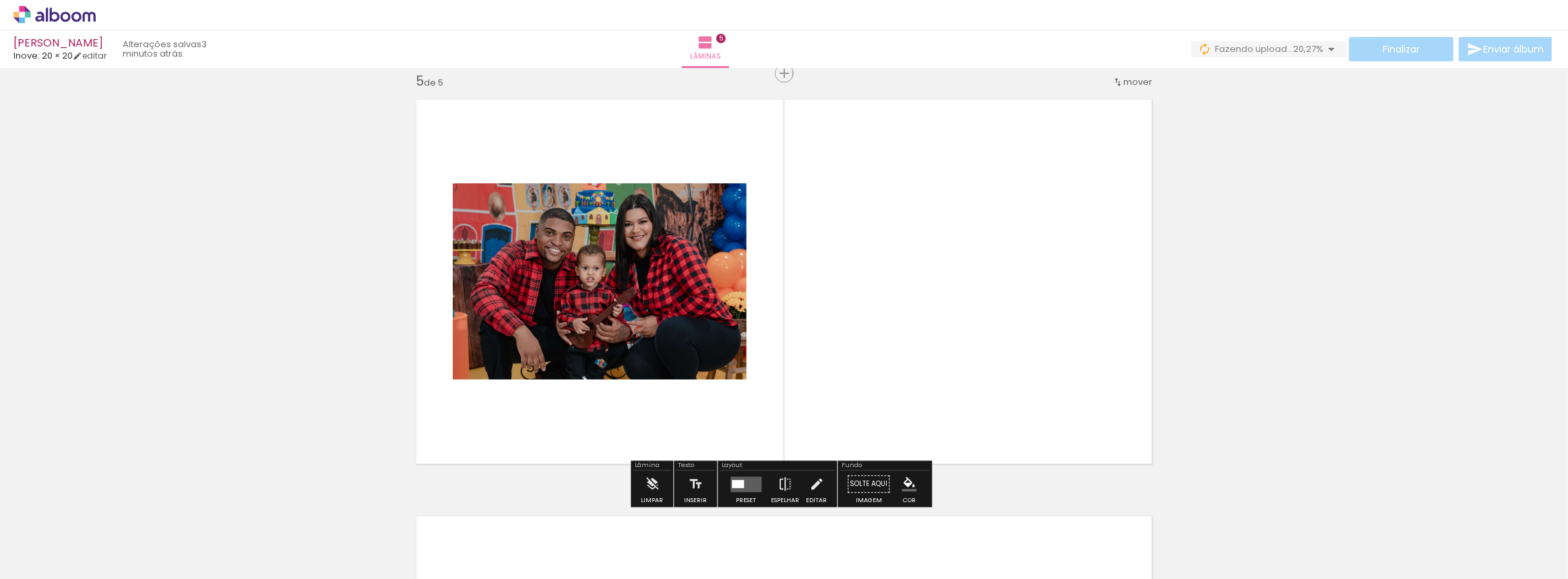
click at [734, 481] on div at bounding box center [738, 484] width 12 height 8
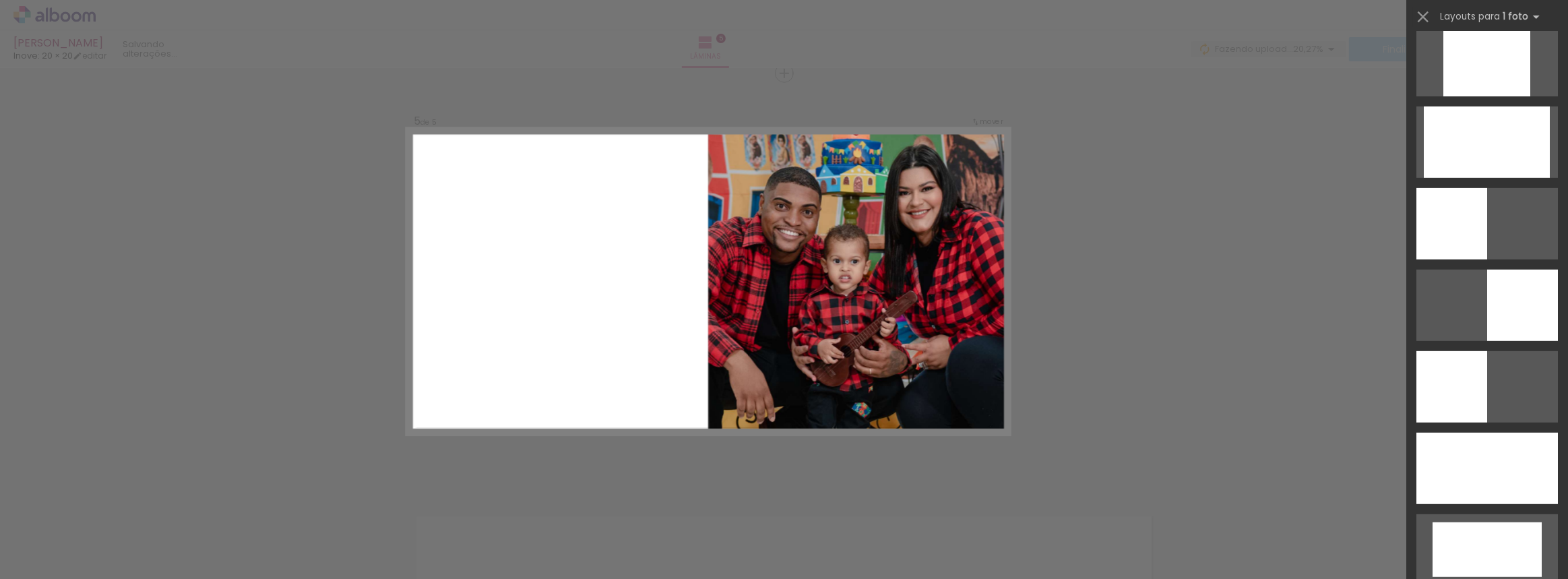
scroll to position [857, 0]
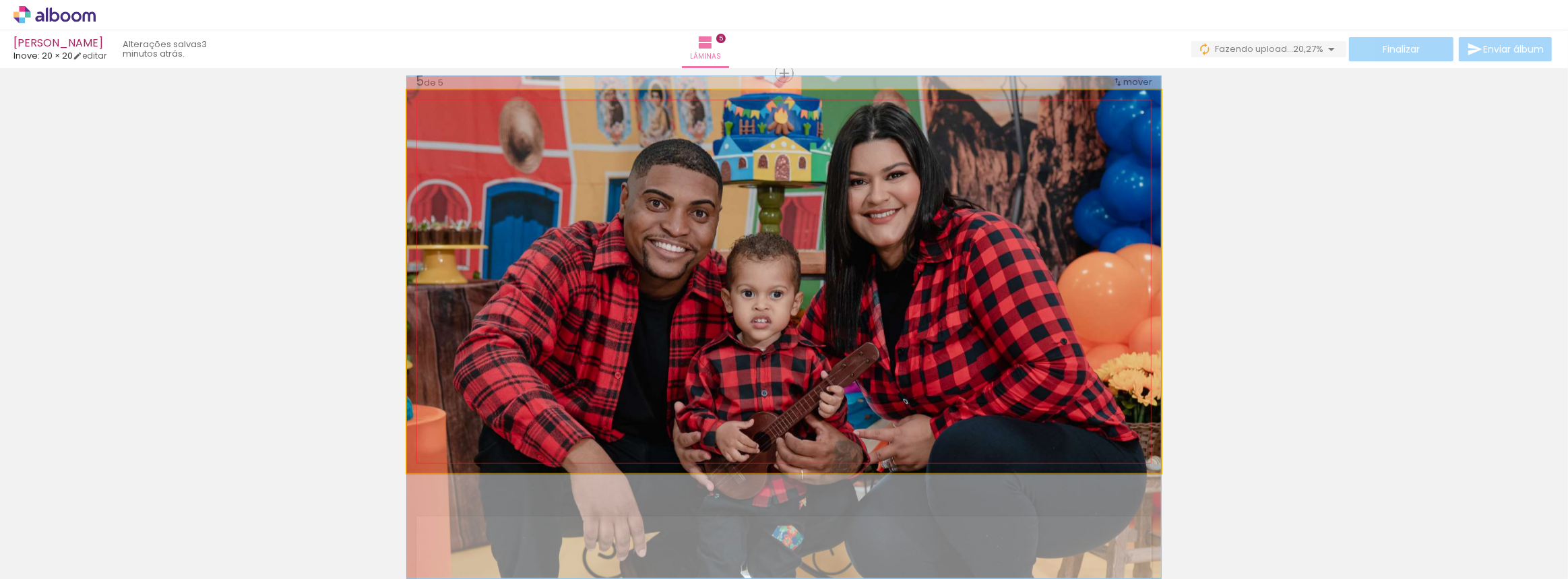
drag, startPoint x: 887, startPoint y: 284, endPoint x: 892, endPoint y: 329, distance: 45.3
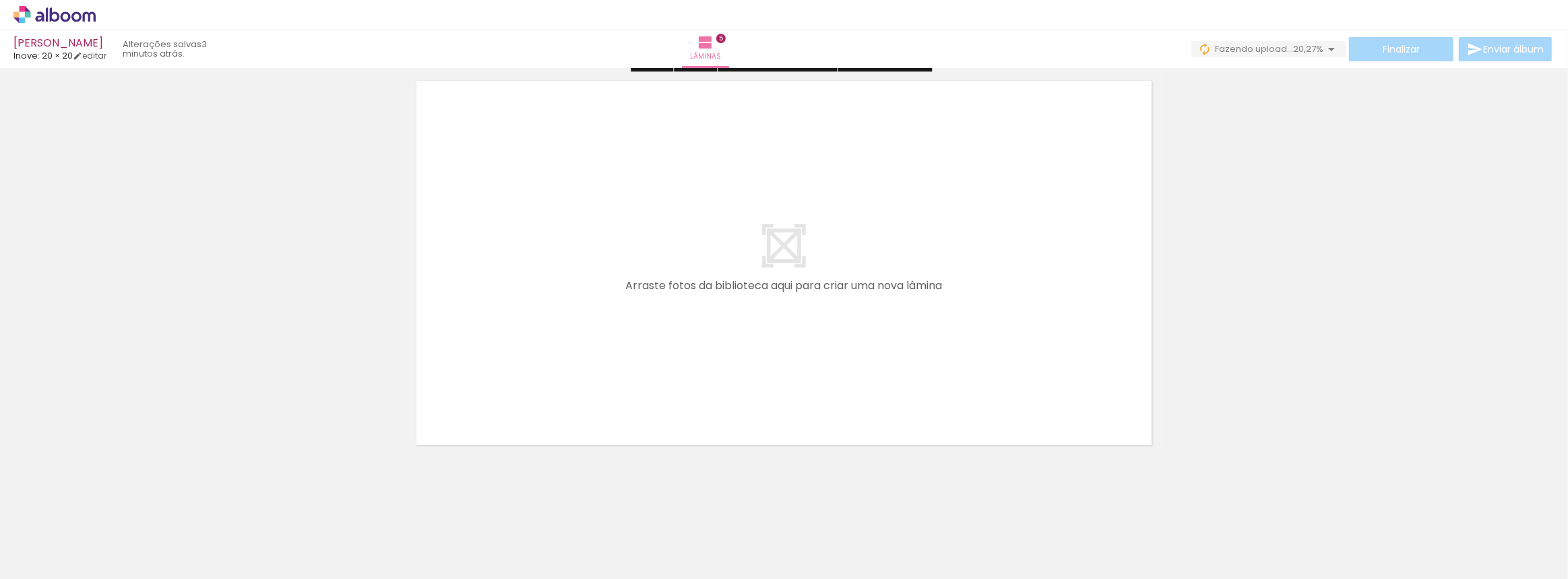
scroll to position [2124, 0]
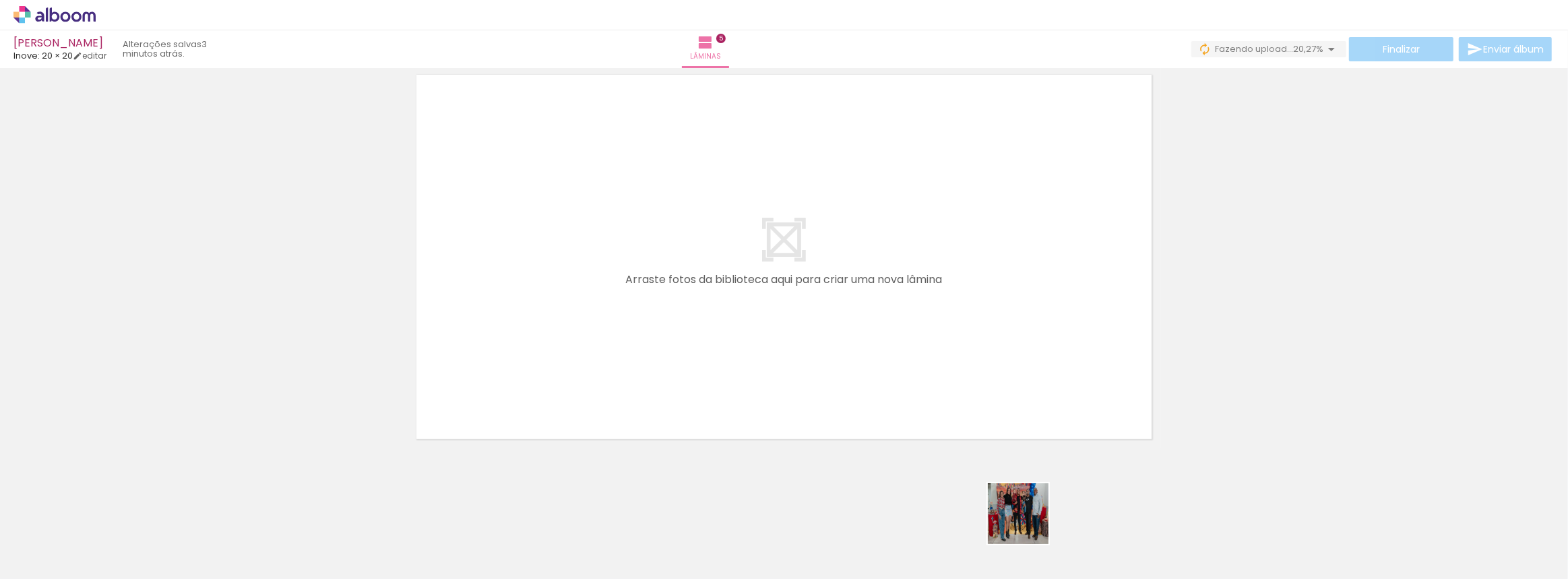
drag, startPoint x: 1042, startPoint y: 537, endPoint x: 818, endPoint y: 296, distance: 329.0
click at [818, 296] on quentale-workspace at bounding box center [784, 289] width 1568 height 579
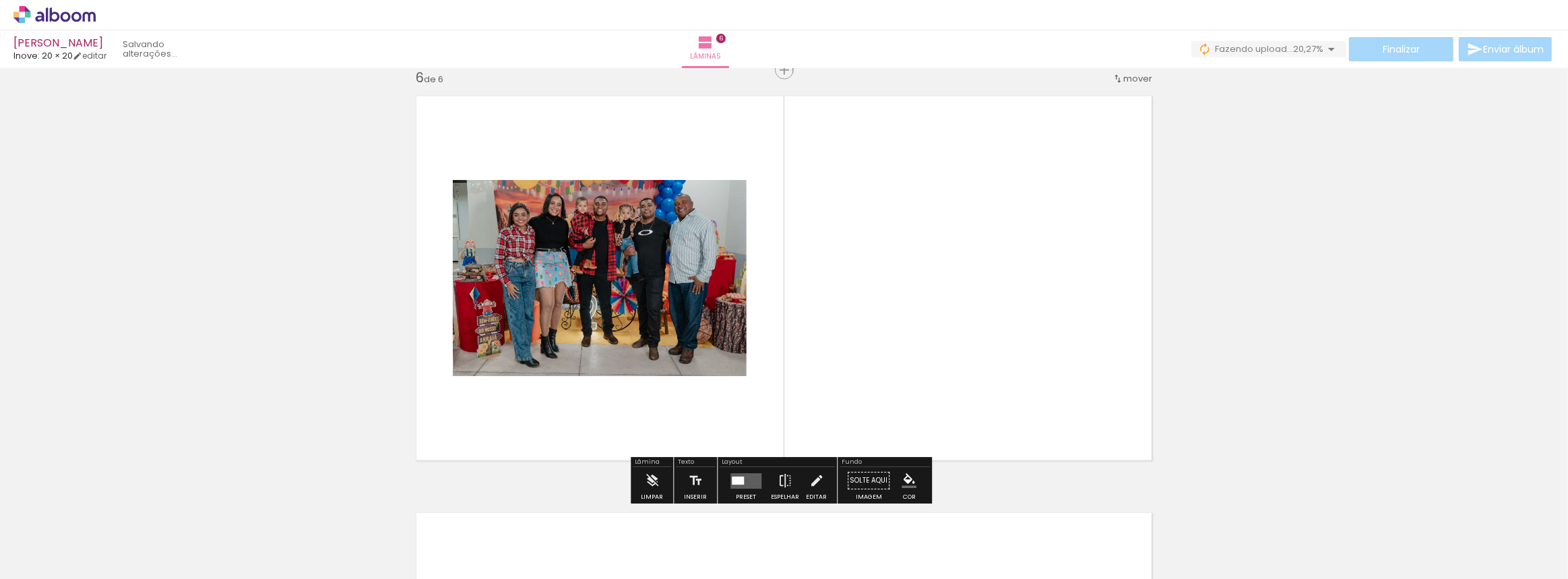
scroll to position [2100, 0]
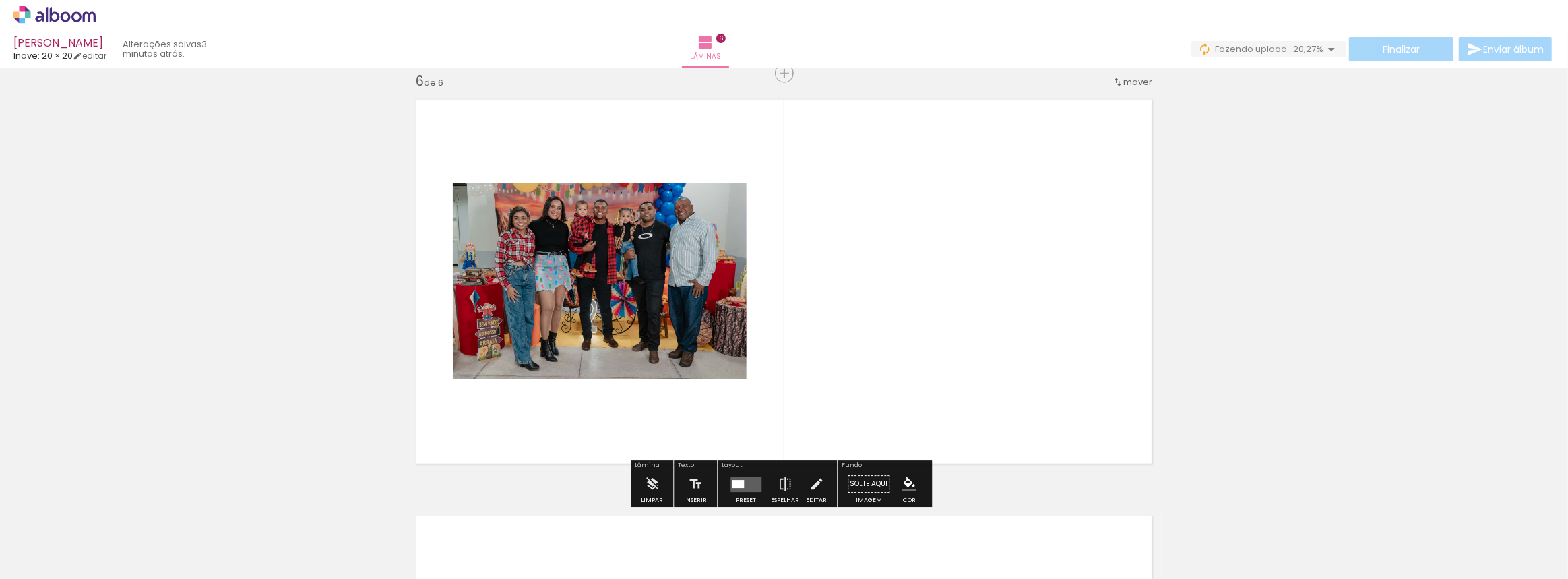
drag, startPoint x: 1115, startPoint y: 534, endPoint x: 911, endPoint y: 314, distance: 300.0
click at [911, 314] on quentale-workspace at bounding box center [784, 289] width 1568 height 579
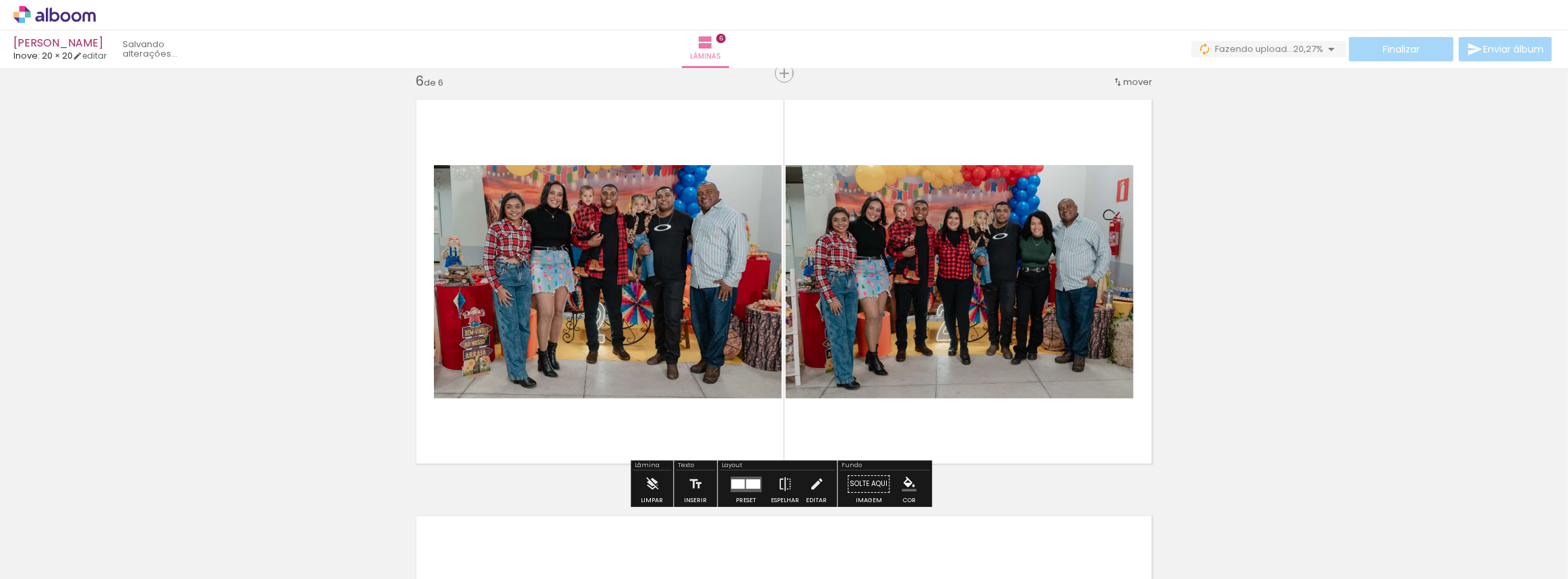
drag, startPoint x: 1191, startPoint y: 526, endPoint x: 969, endPoint y: 323, distance: 300.8
click at [960, 315] on quentale-workspace at bounding box center [784, 289] width 1568 height 579
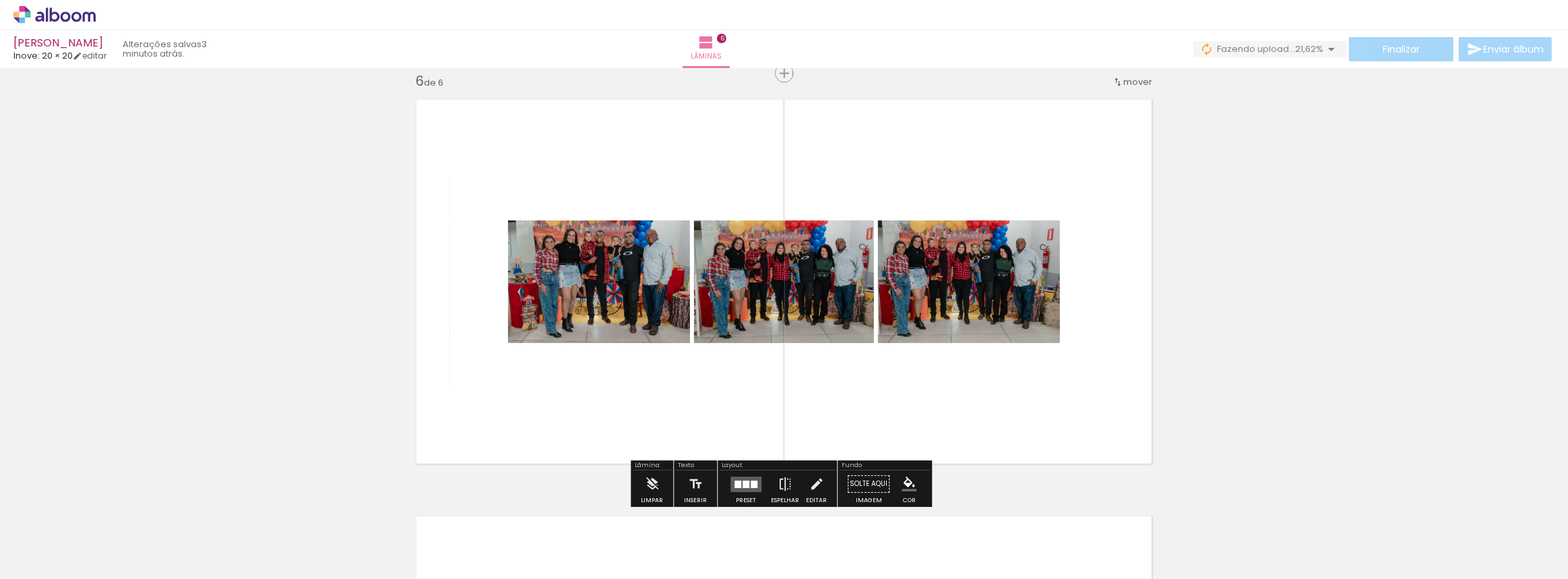
scroll to position [2161, 0]
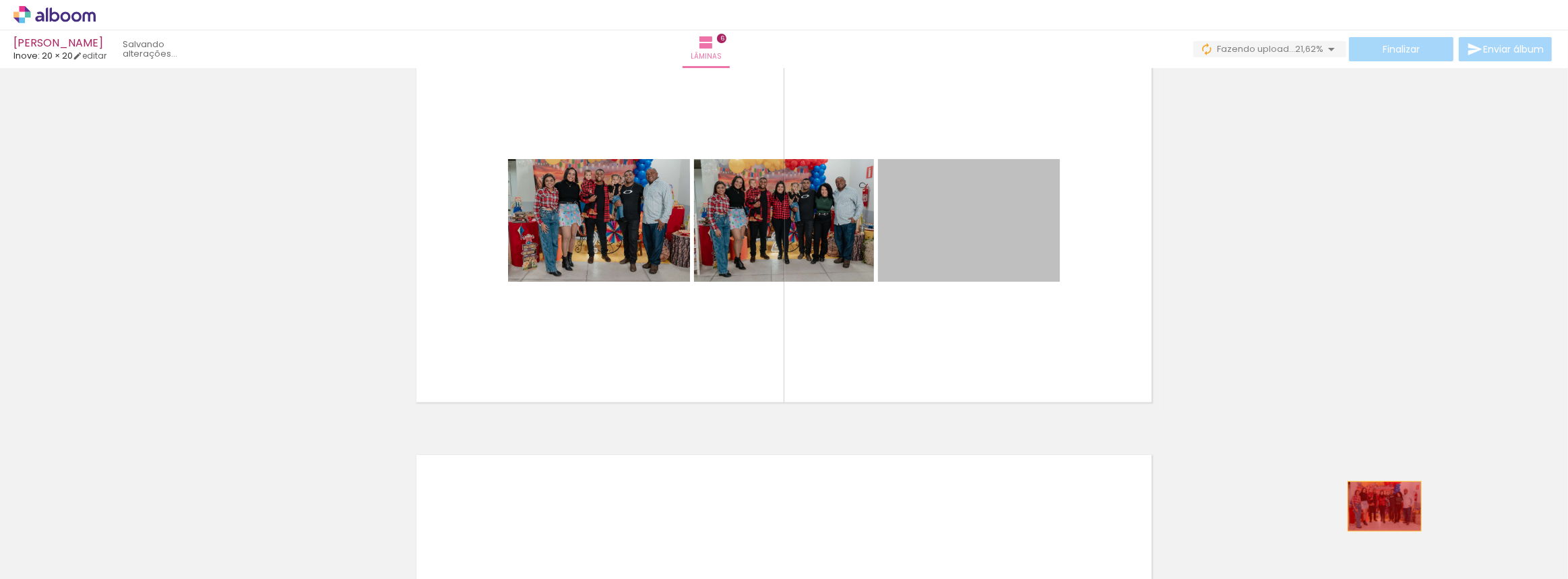
drag, startPoint x: 1028, startPoint y: 237, endPoint x: 1337, endPoint y: 527, distance: 423.8
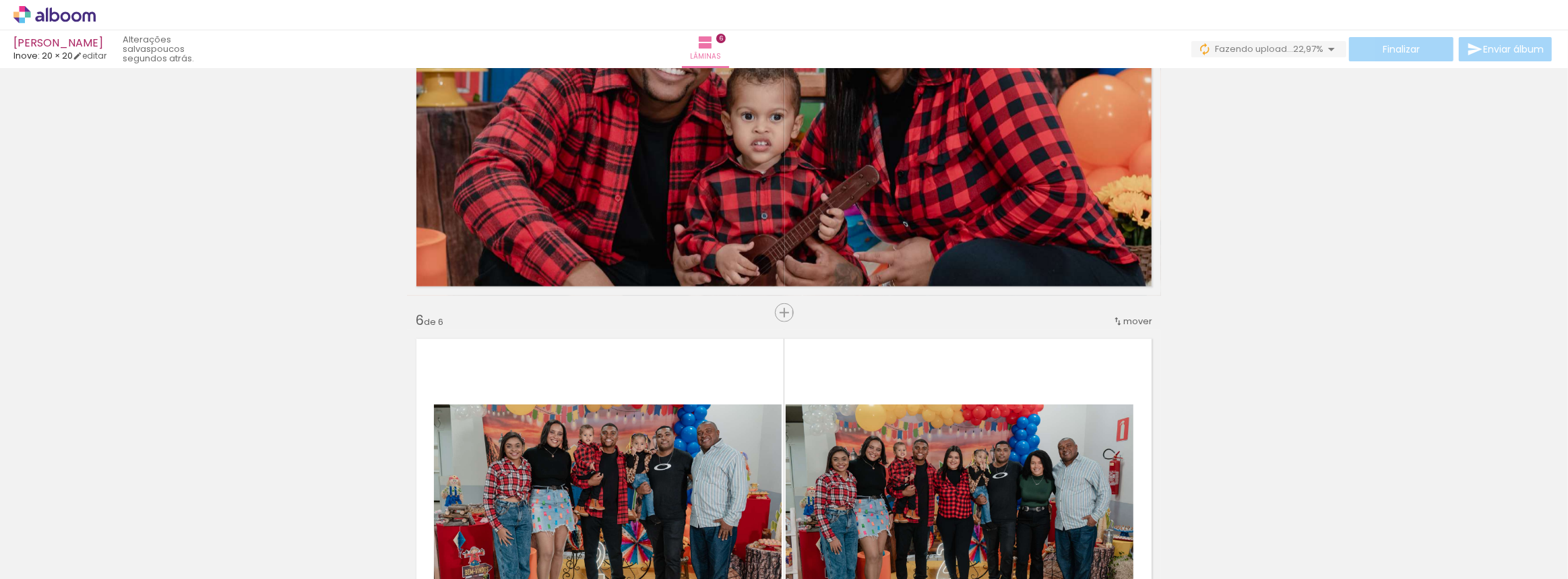
scroll to position [1839, 0]
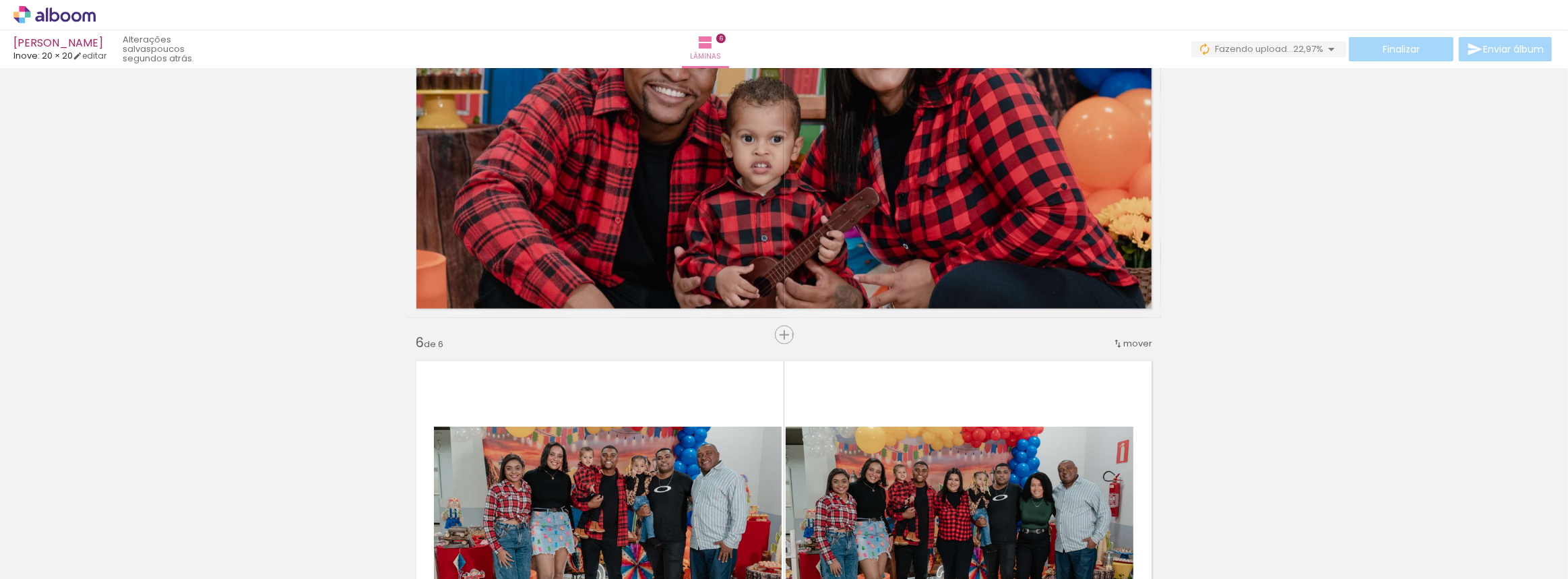
click at [1367, 533] on div at bounding box center [1364, 534] width 66 height 44
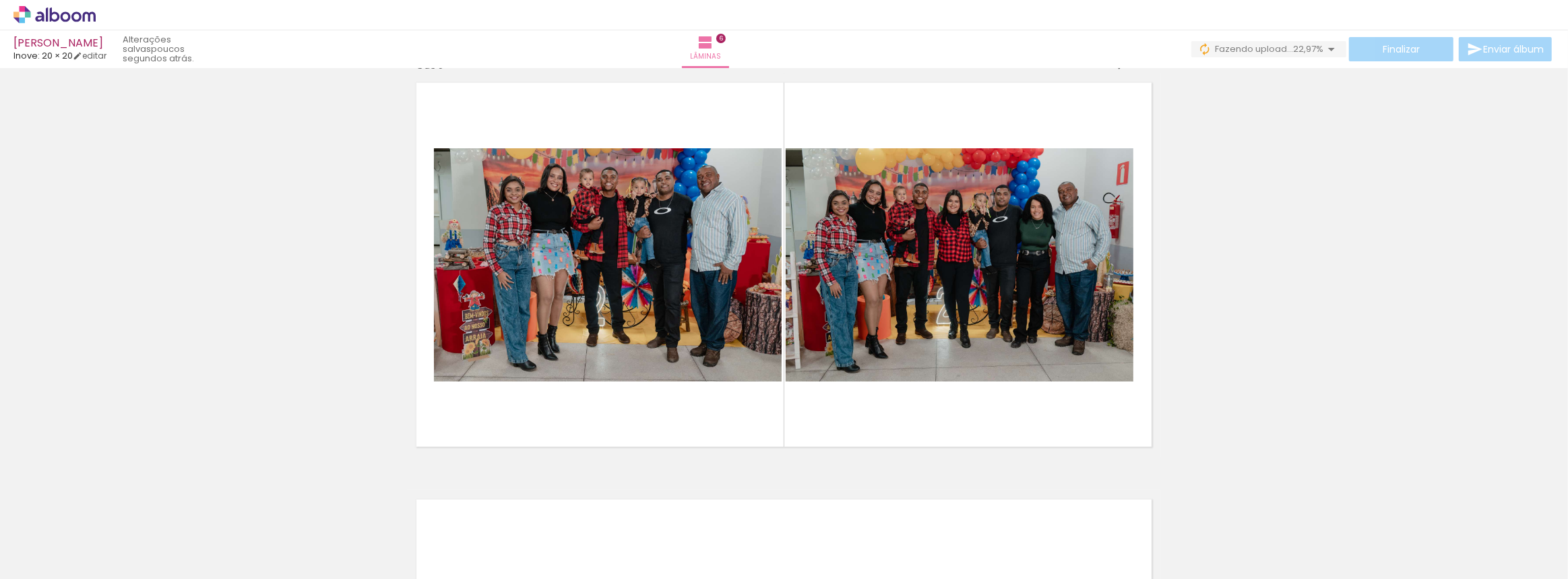
scroll to position [2144, 0]
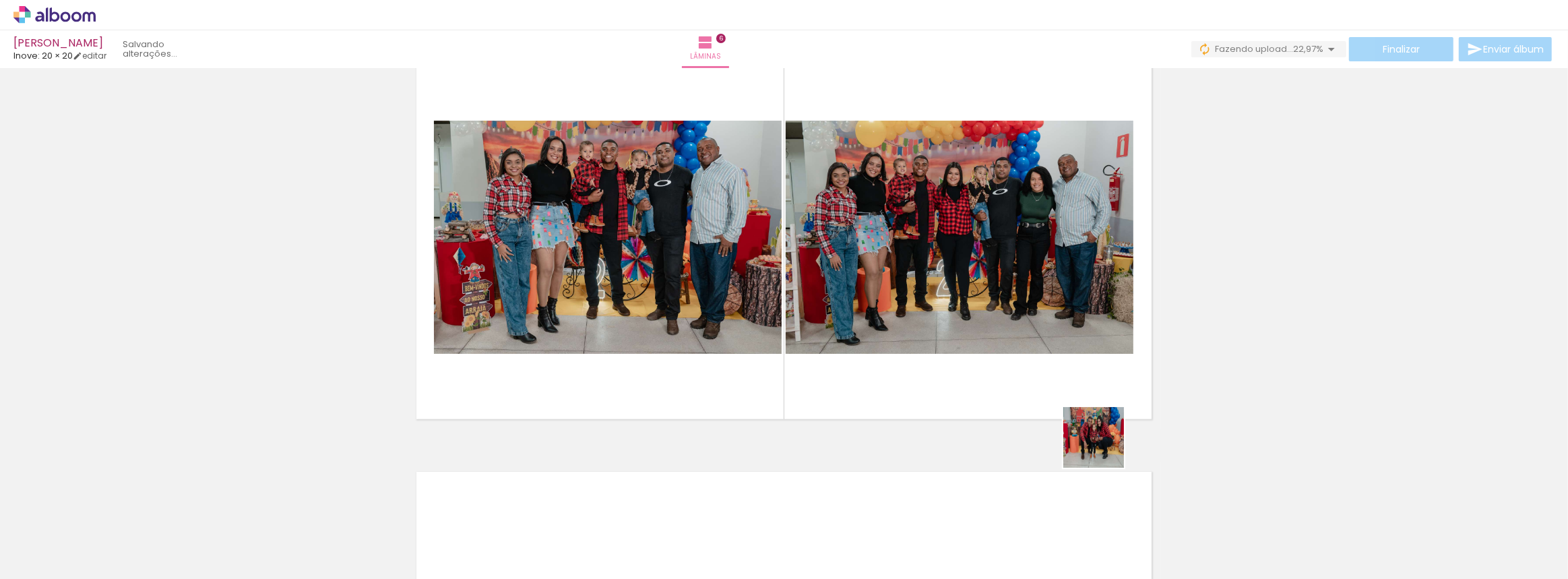
drag, startPoint x: 1362, startPoint y: 545, endPoint x: 945, endPoint y: 399, distance: 441.8
click at [947, 396] on quentale-workspace at bounding box center [784, 289] width 1568 height 579
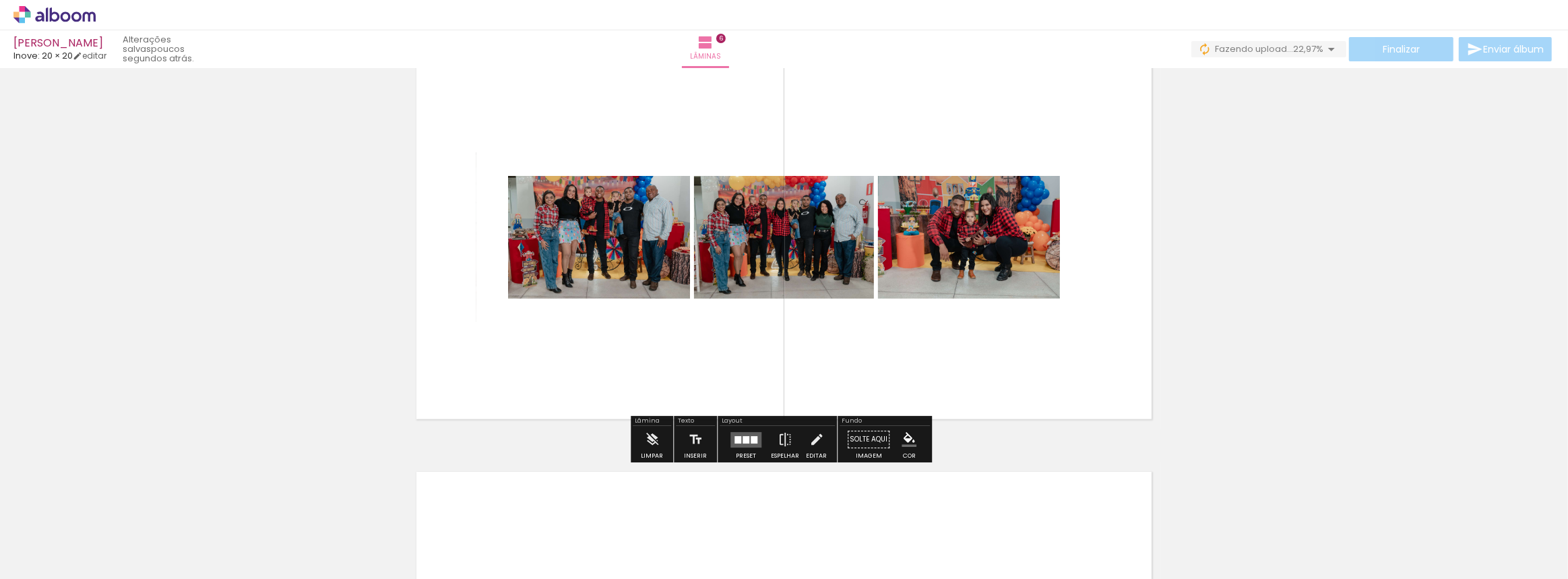
scroll to position [2083, 0]
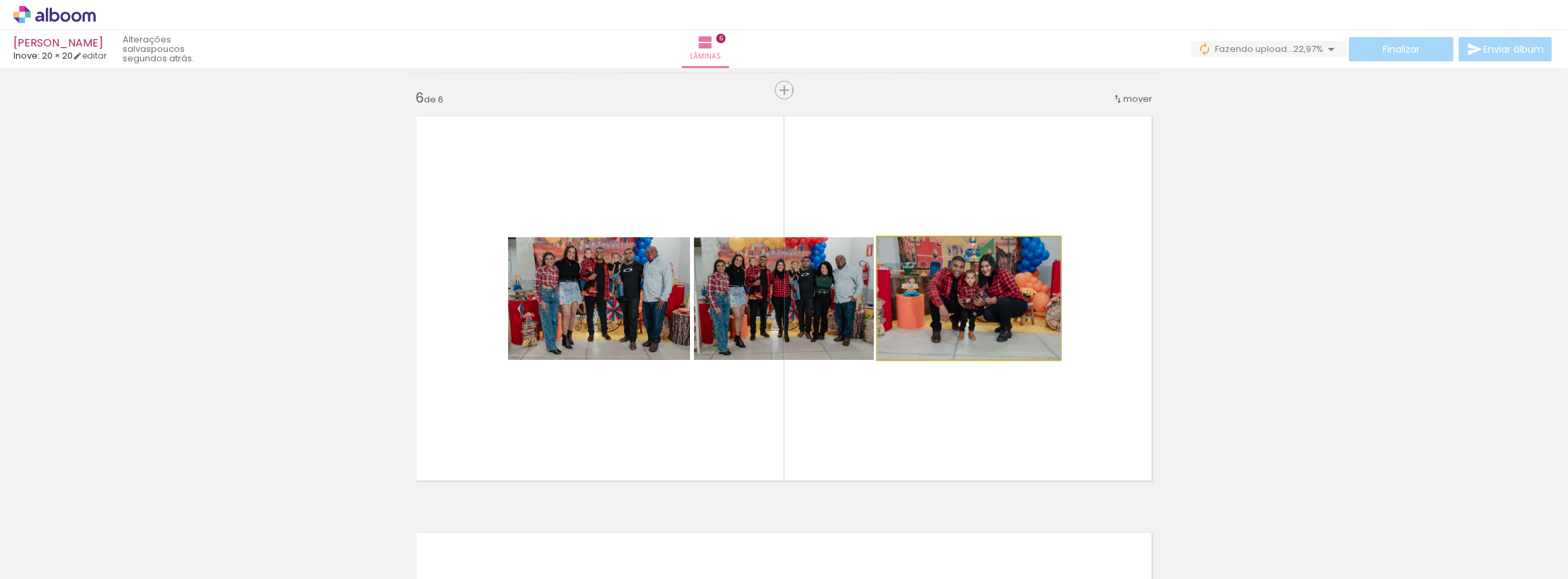
click at [987, 294] on quentale-photo at bounding box center [969, 299] width 182 height 123
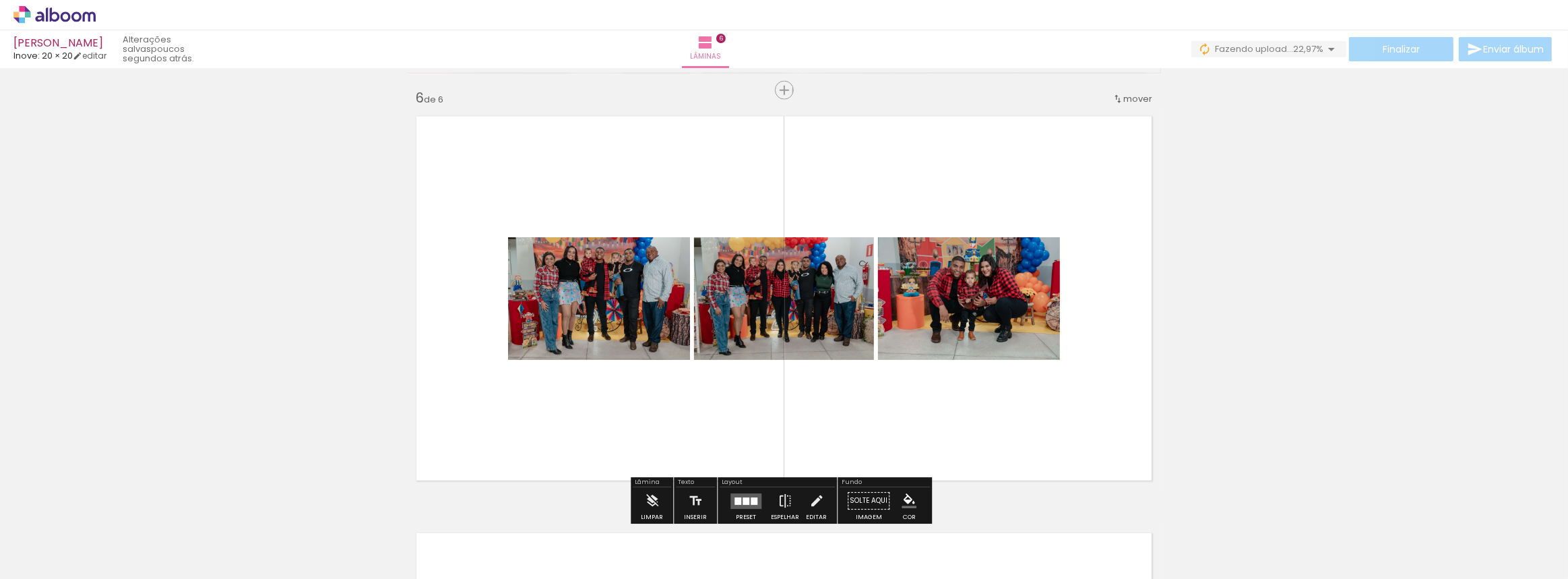
click at [905, 303] on quentale-photo at bounding box center [969, 299] width 182 height 123
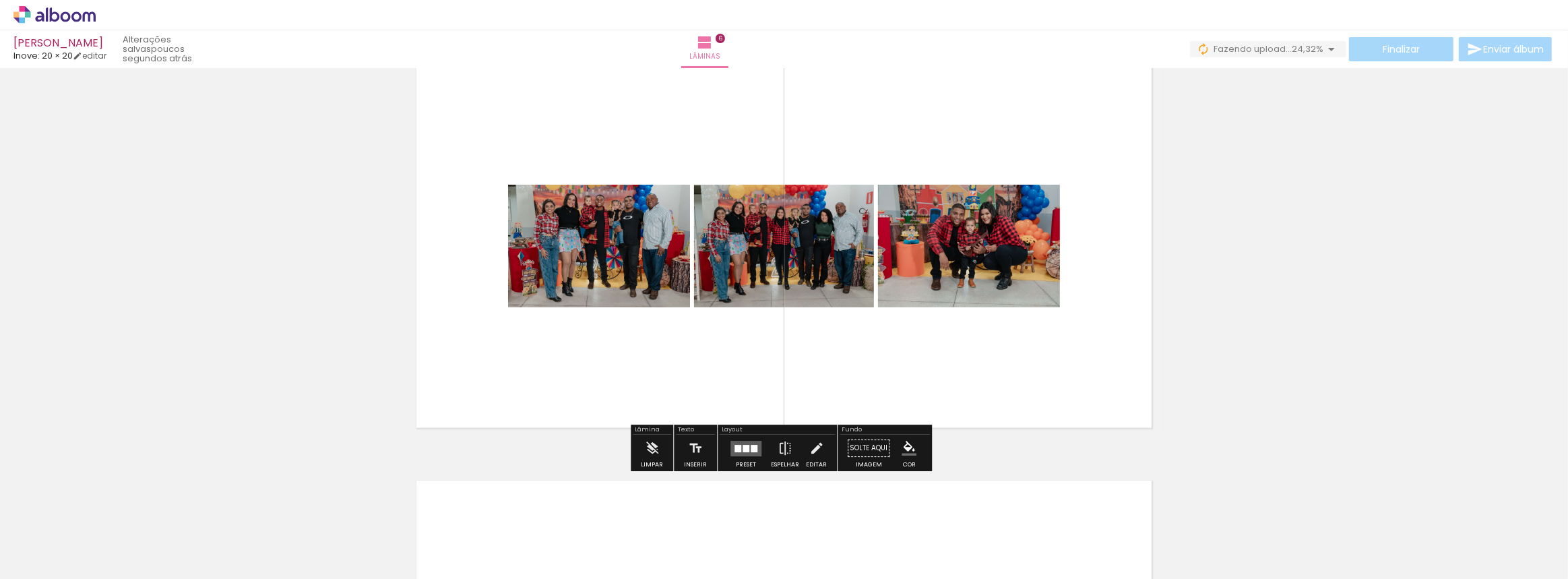
scroll to position [2205, 0]
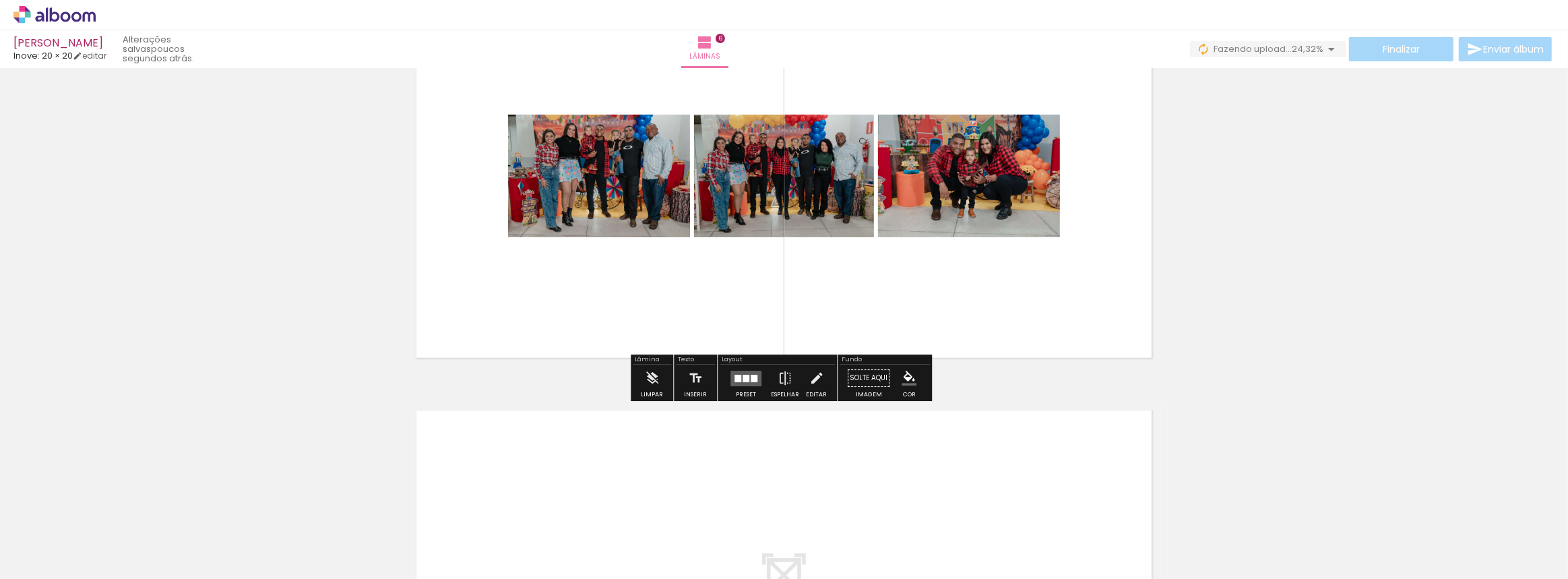
click at [747, 383] on quentale-layouter at bounding box center [746, 378] width 31 height 16
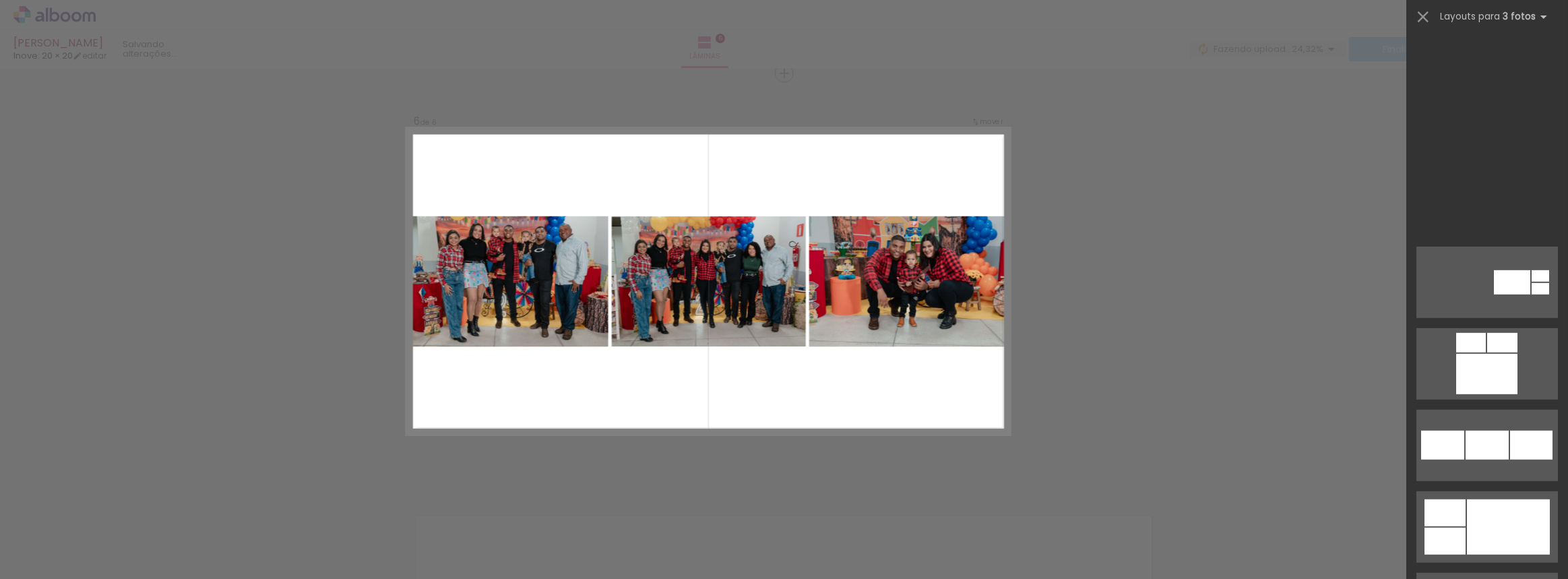
scroll to position [1716, 0]
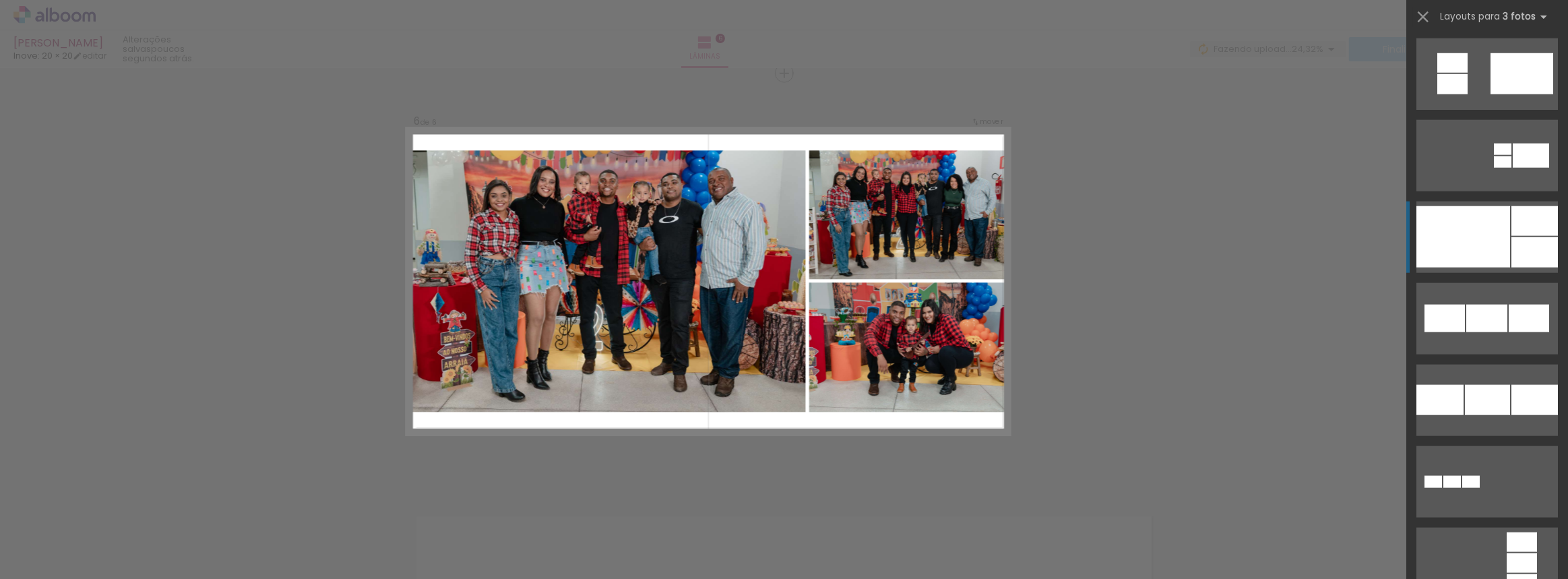
click at [1466, 246] on div at bounding box center [1463, 237] width 93 height 61
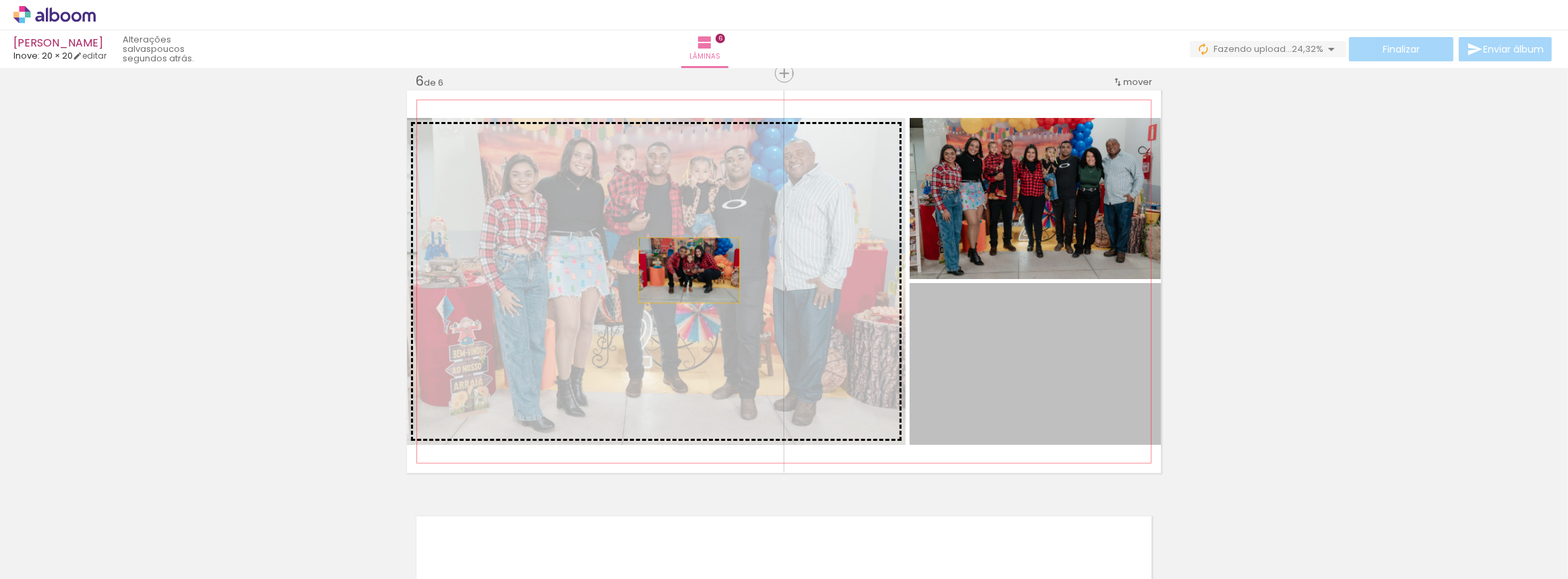
drag, startPoint x: 1019, startPoint y: 357, endPoint x: 689, endPoint y: 274, distance: 340.3
click at [0, 0] on slot at bounding box center [0, 0] width 0 height 0
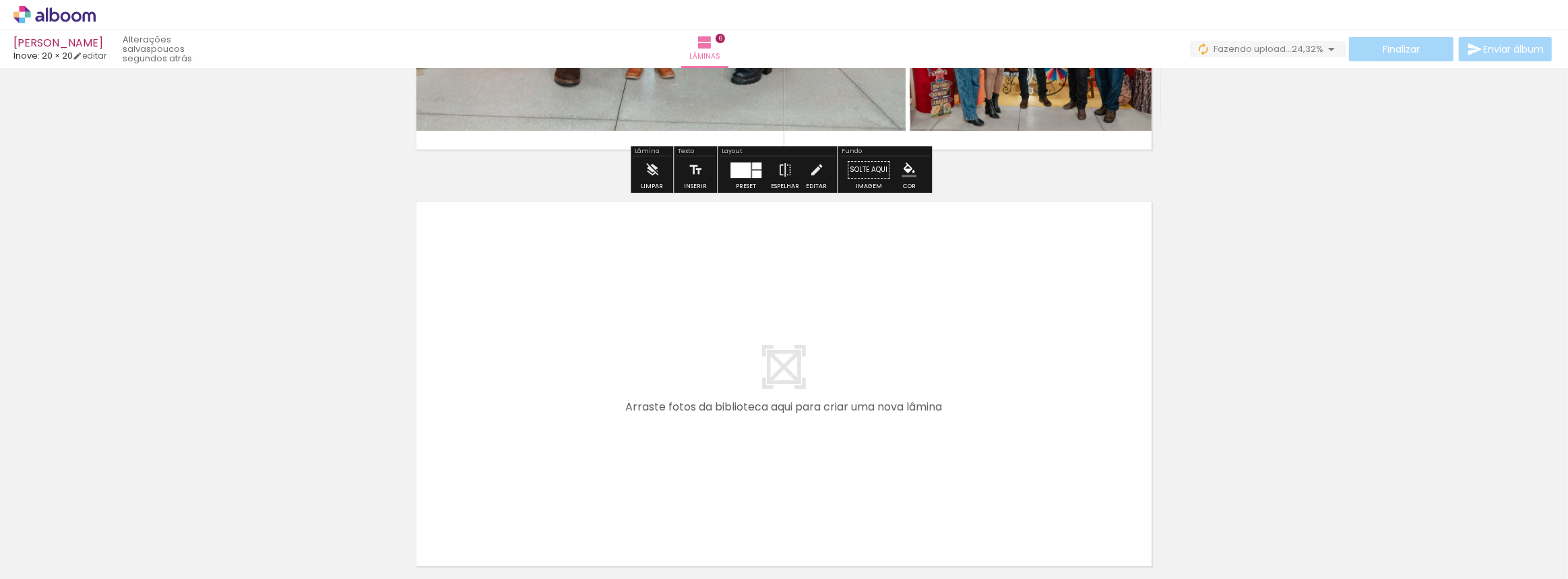
scroll to position [2541, 0]
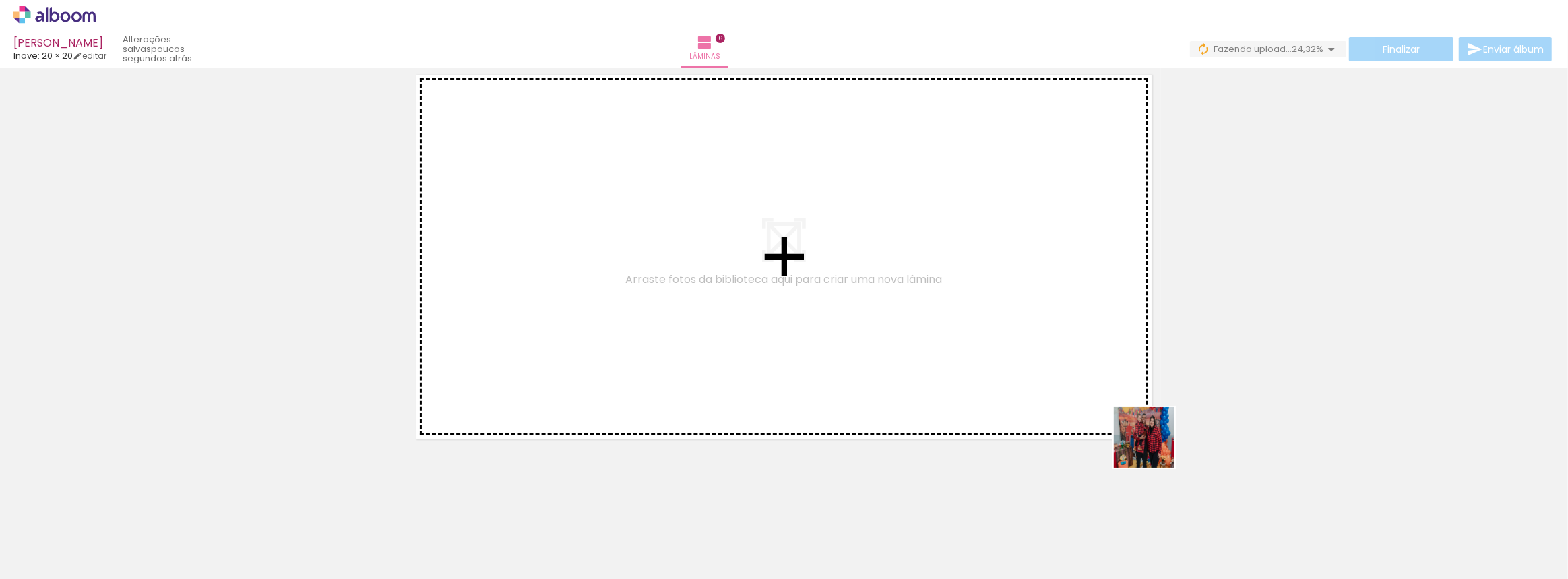
drag, startPoint x: 1438, startPoint y: 536, endPoint x: 977, endPoint y: 369, distance: 490.3
click at [977, 369] on quentale-workspace at bounding box center [784, 289] width 1568 height 579
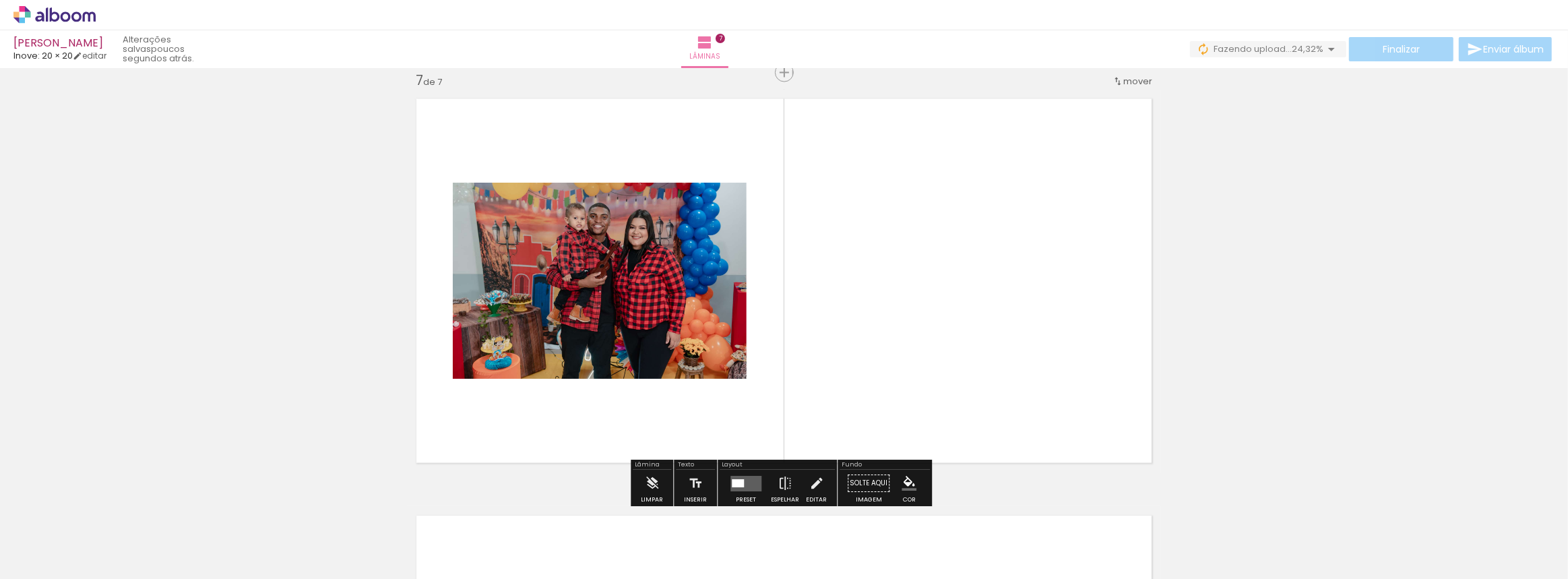
scroll to position [2517, 0]
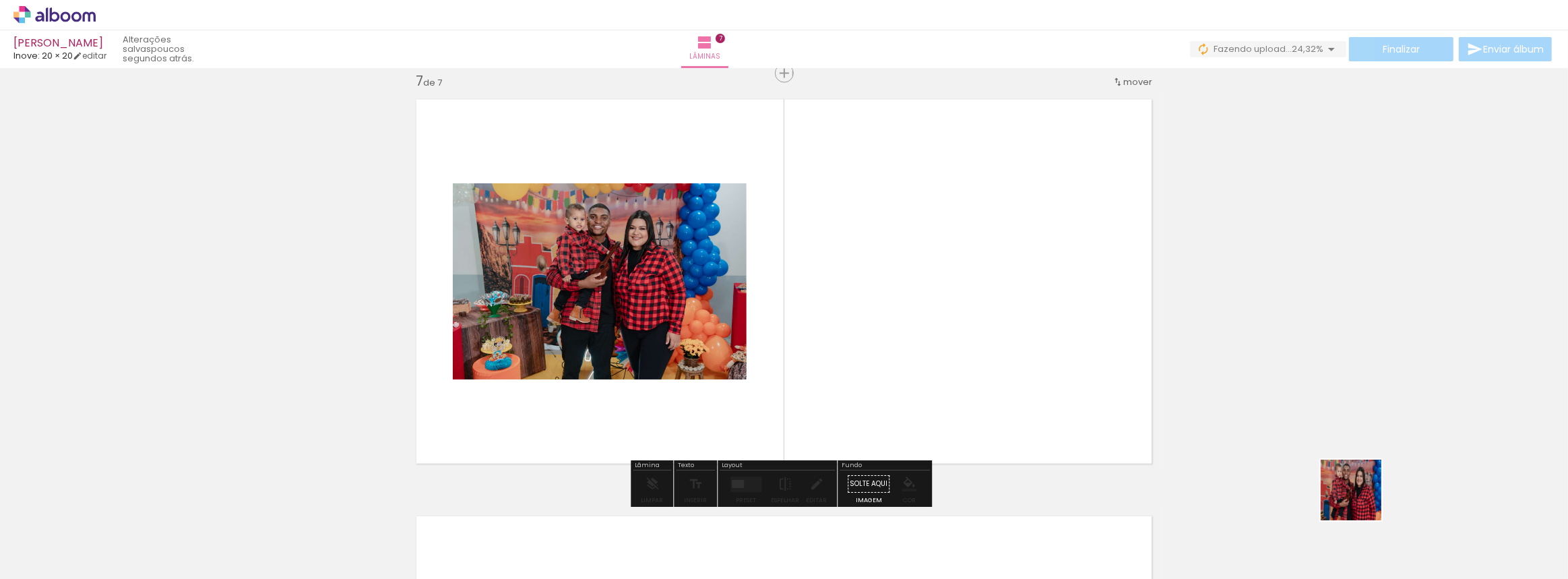
drag, startPoint x: 1520, startPoint y: 539, endPoint x: 946, endPoint y: 357, distance: 602.2
click at [946, 357] on quentale-workspace at bounding box center [784, 289] width 1568 height 579
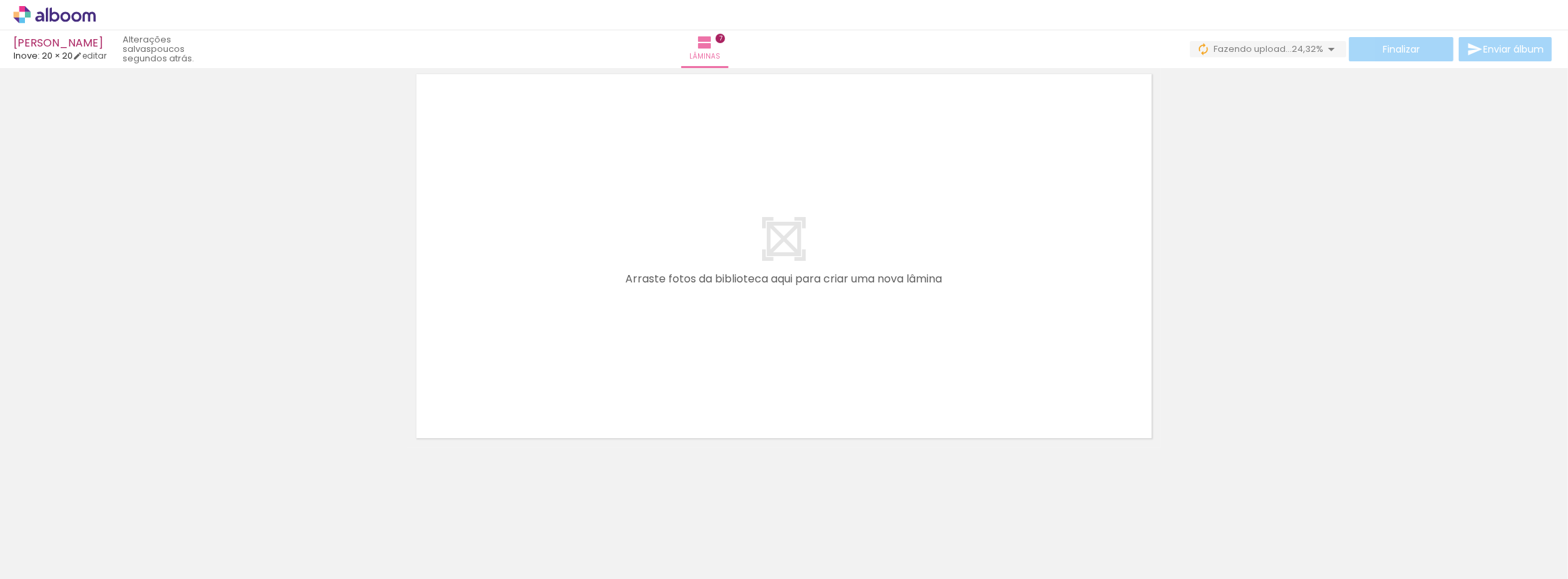
scroll to position [0, 1183]
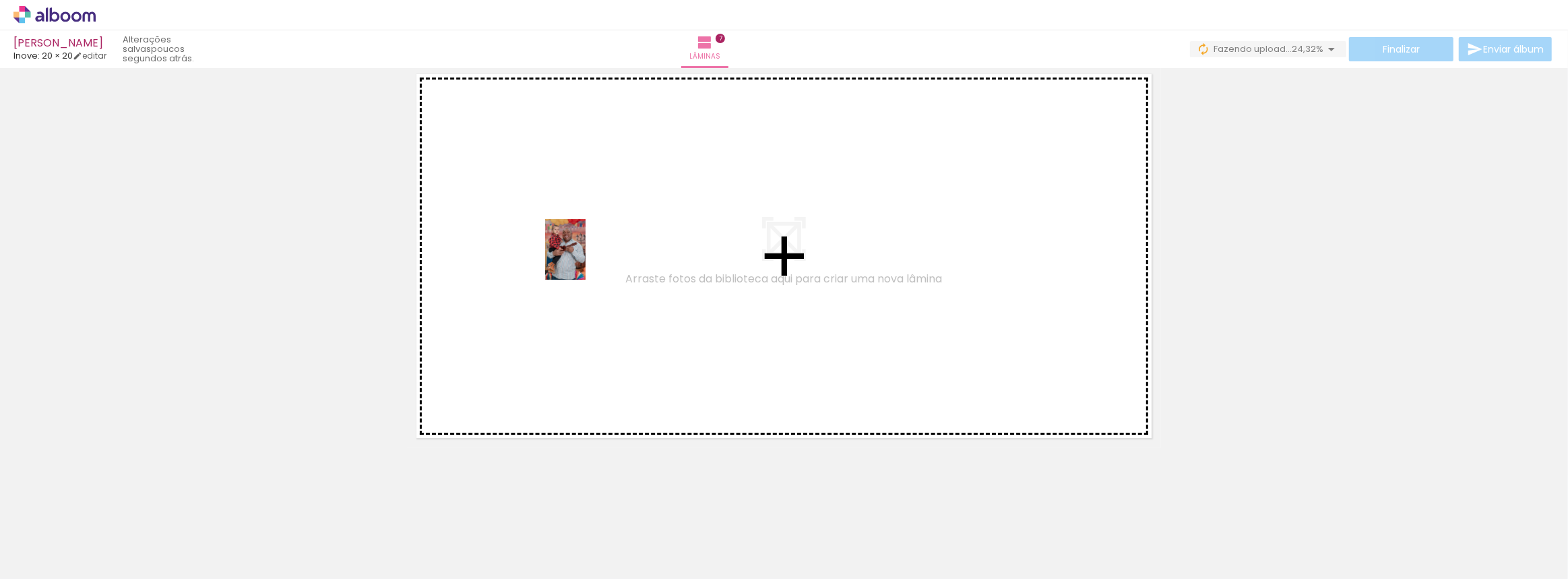
drag, startPoint x: 471, startPoint y: 526, endPoint x: 585, endPoint y: 260, distance: 289.4
click at [585, 260] on quentale-workspace at bounding box center [784, 289] width 1568 height 579
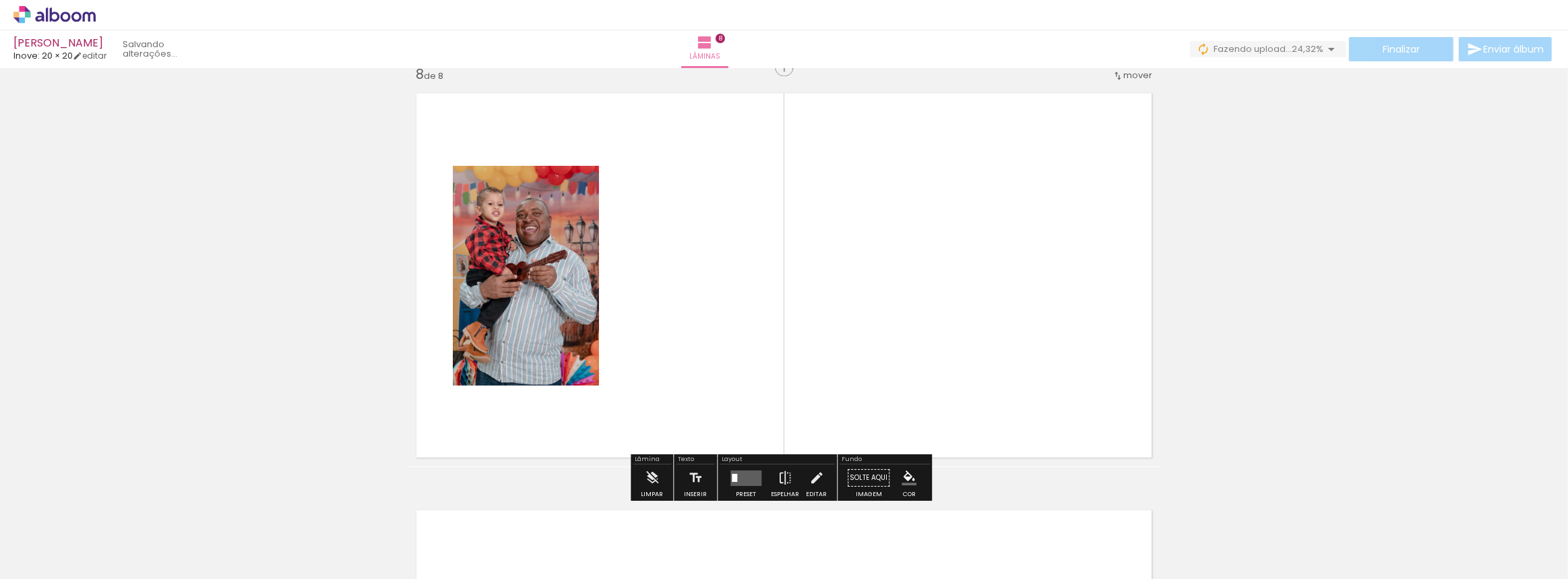
scroll to position [2933, 0]
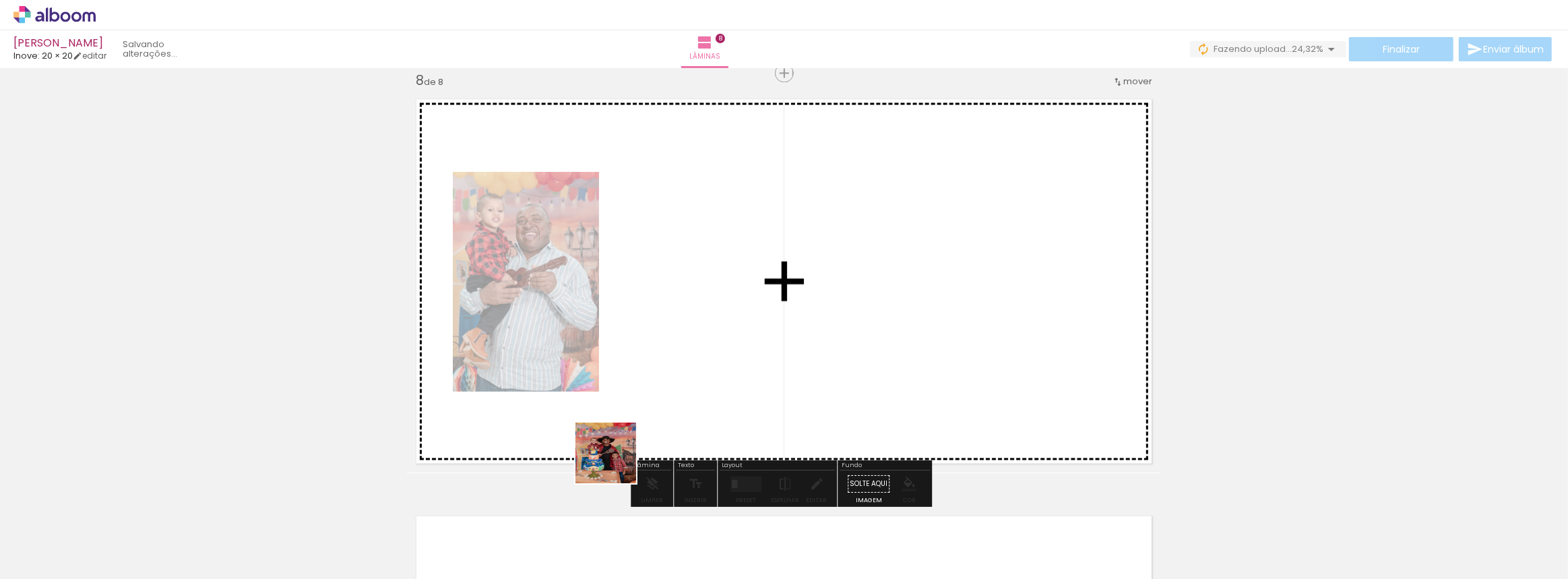
drag, startPoint x: 543, startPoint y: 539, endPoint x: 684, endPoint y: 314, distance: 265.5
click at [684, 314] on quentale-workspace at bounding box center [784, 289] width 1568 height 579
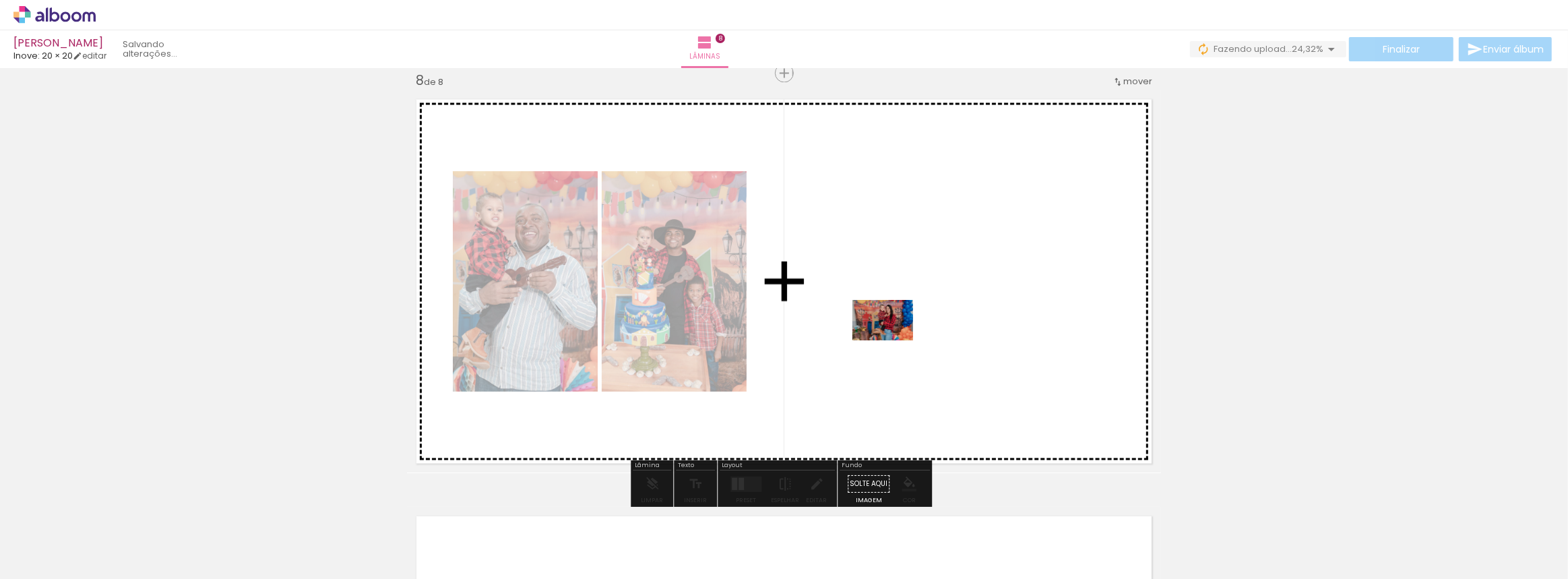
drag, startPoint x: 611, startPoint y: 544, endPoint x: 893, endPoint y: 341, distance: 347.5
click at [893, 341] on quentale-workspace at bounding box center [784, 289] width 1568 height 579
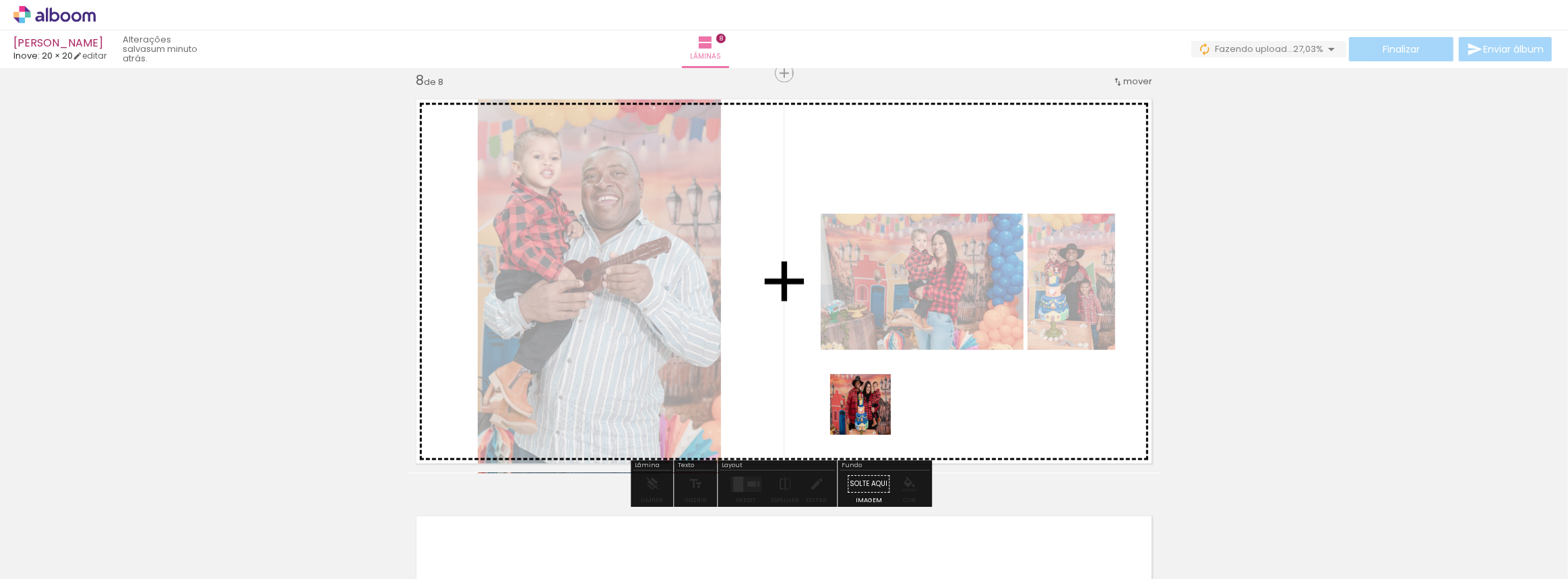
drag, startPoint x: 689, startPoint y: 537, endPoint x: 870, endPoint y: 414, distance: 218.8
click at [870, 414] on quentale-workspace at bounding box center [784, 289] width 1568 height 579
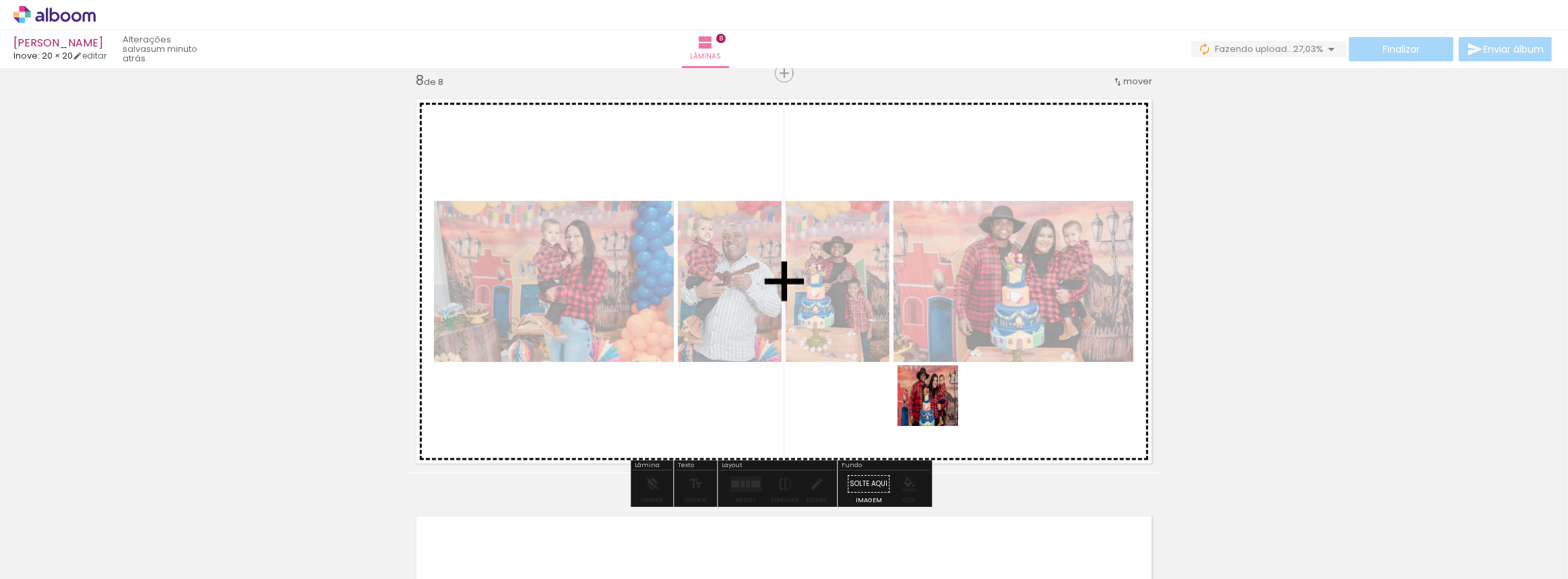
drag, startPoint x: 773, startPoint y: 538, endPoint x: 938, endPoint y: 406, distance: 211.3
click at [938, 406] on quentale-workspace at bounding box center [784, 289] width 1568 height 579
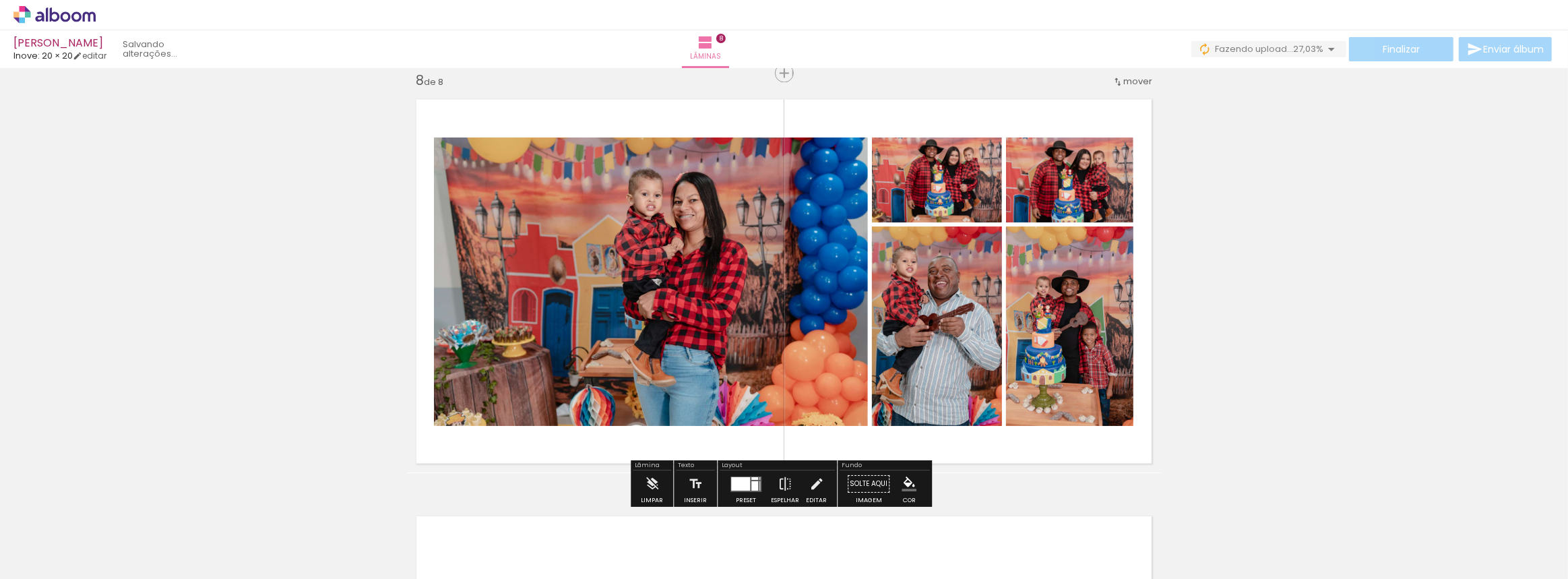
click at [752, 482] on div at bounding box center [755, 486] width 7 height 10
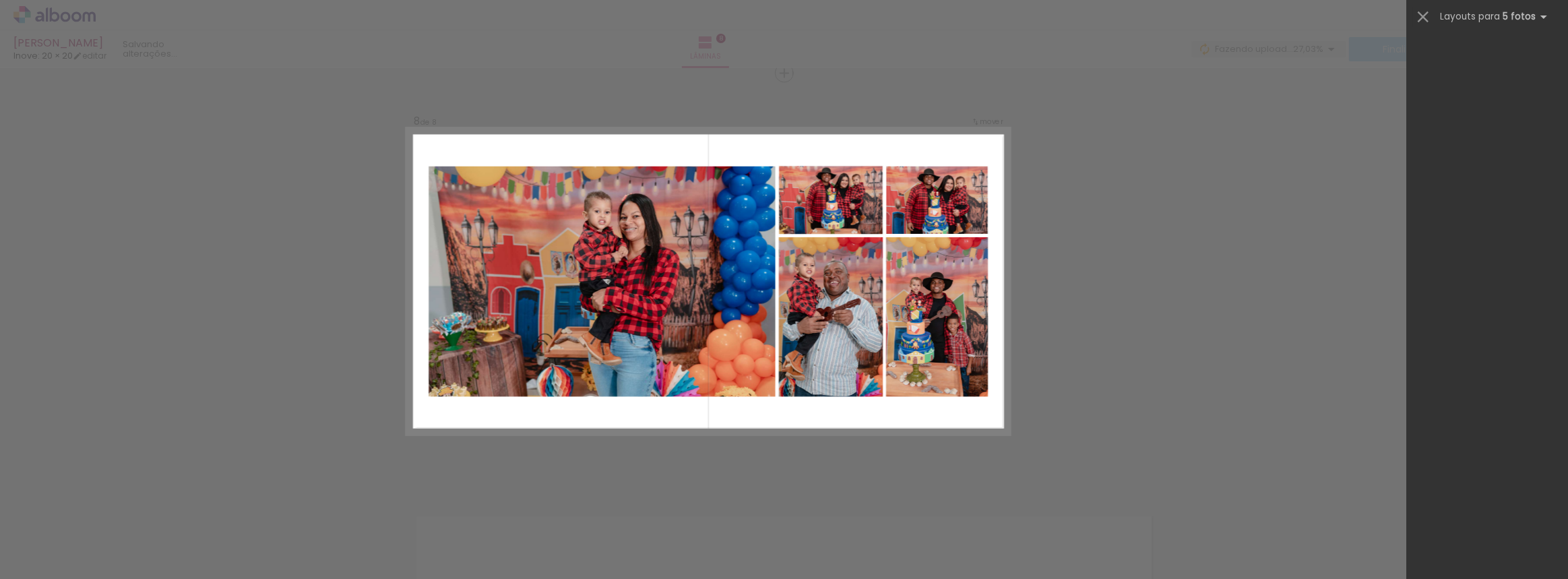
scroll to position [0, 0]
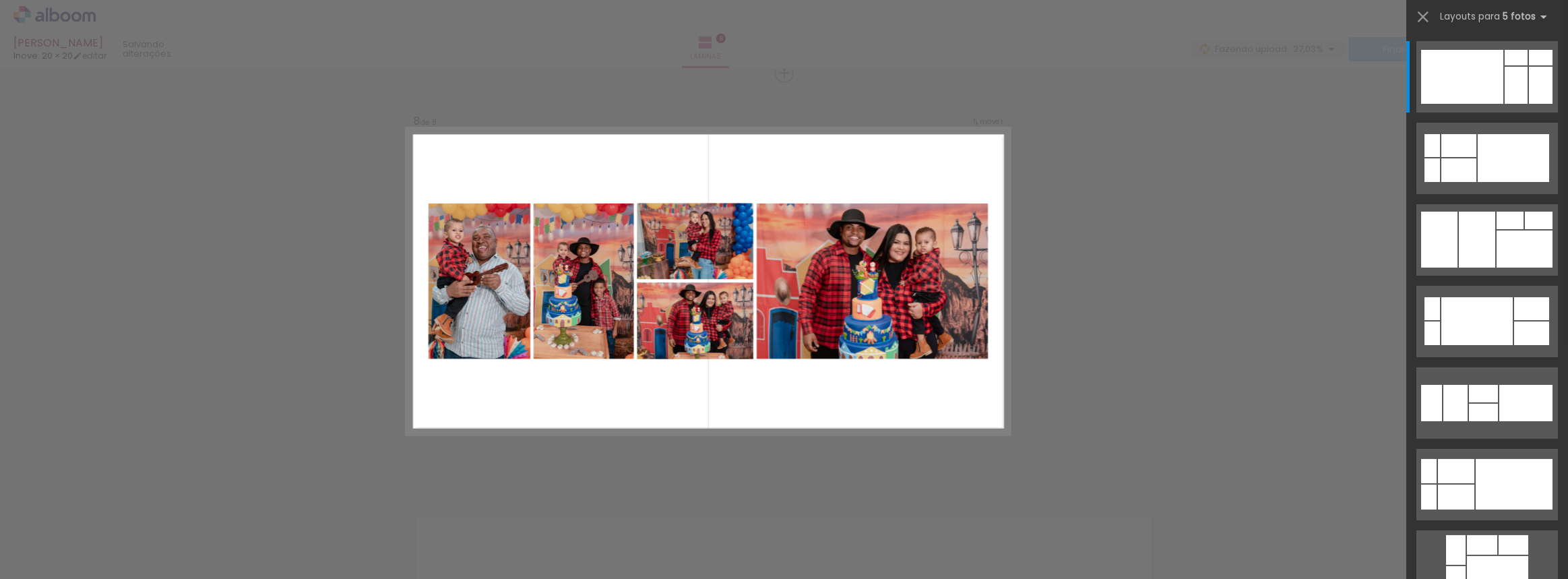
scroll to position [0, 1183]
